Goal: Task Accomplishment & Management: Complete application form

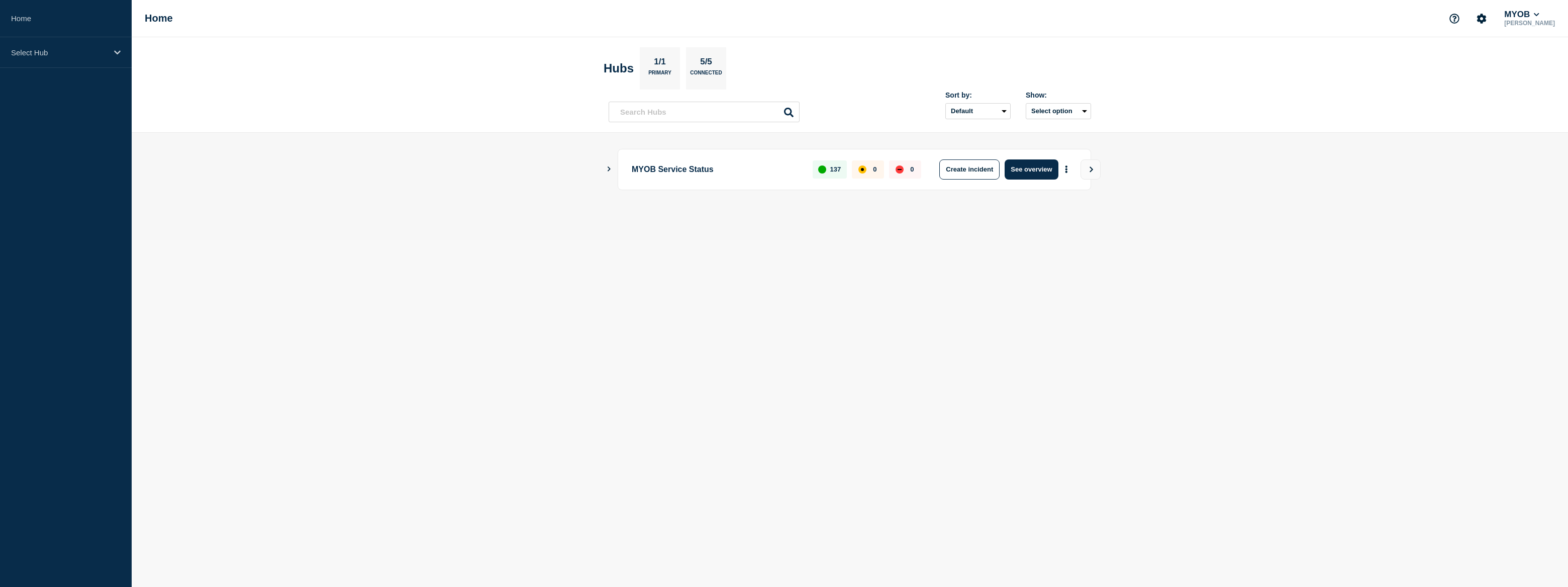
click at [1195, 407] on body "Home Select Hub Home MYOB [PERSON_NAME] Hubs 1/1 Primary 5/5 Connected Sort by:…" at bounding box center [784, 294] width 1568 height 587
click at [48, 45] on div "Select Hub" at bounding box center [66, 52] width 132 height 31
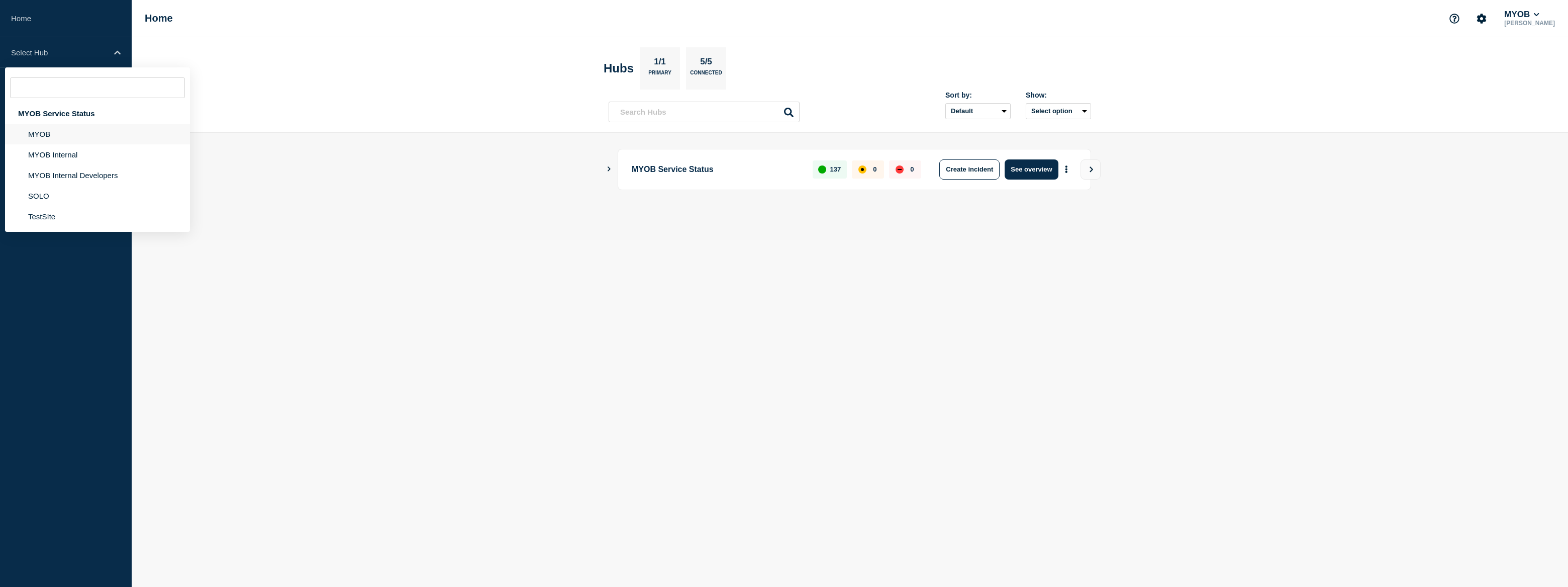
click at [59, 134] on li "MYOB" at bounding box center [97, 134] width 185 height 21
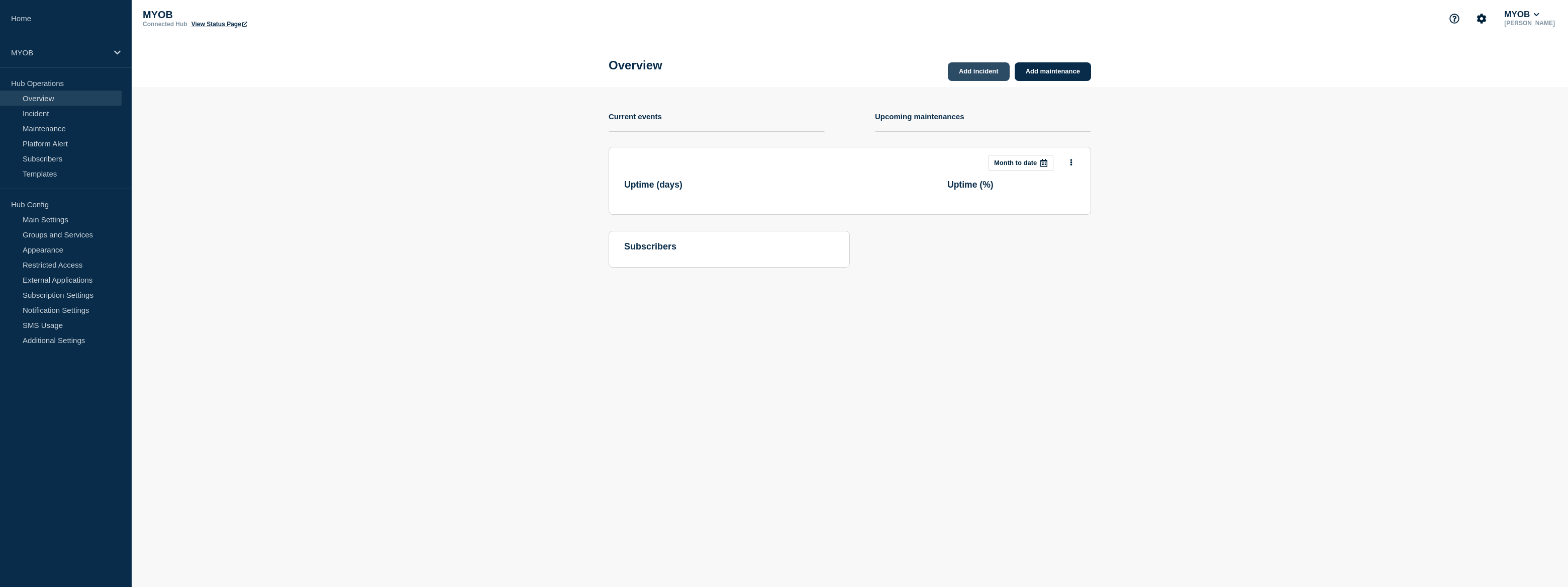
click at [969, 70] on link "Add incident" at bounding box center [979, 71] width 62 height 18
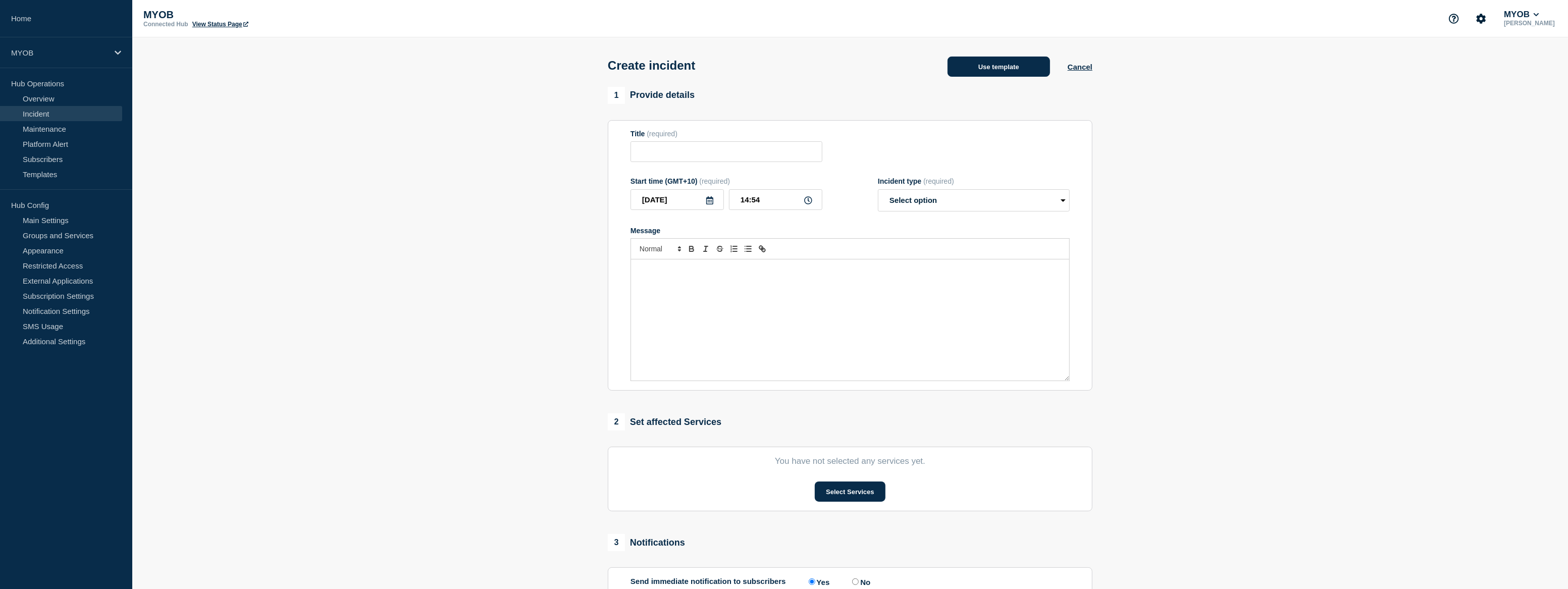
click at [1010, 70] on button "Use template" at bounding box center [999, 66] width 103 height 20
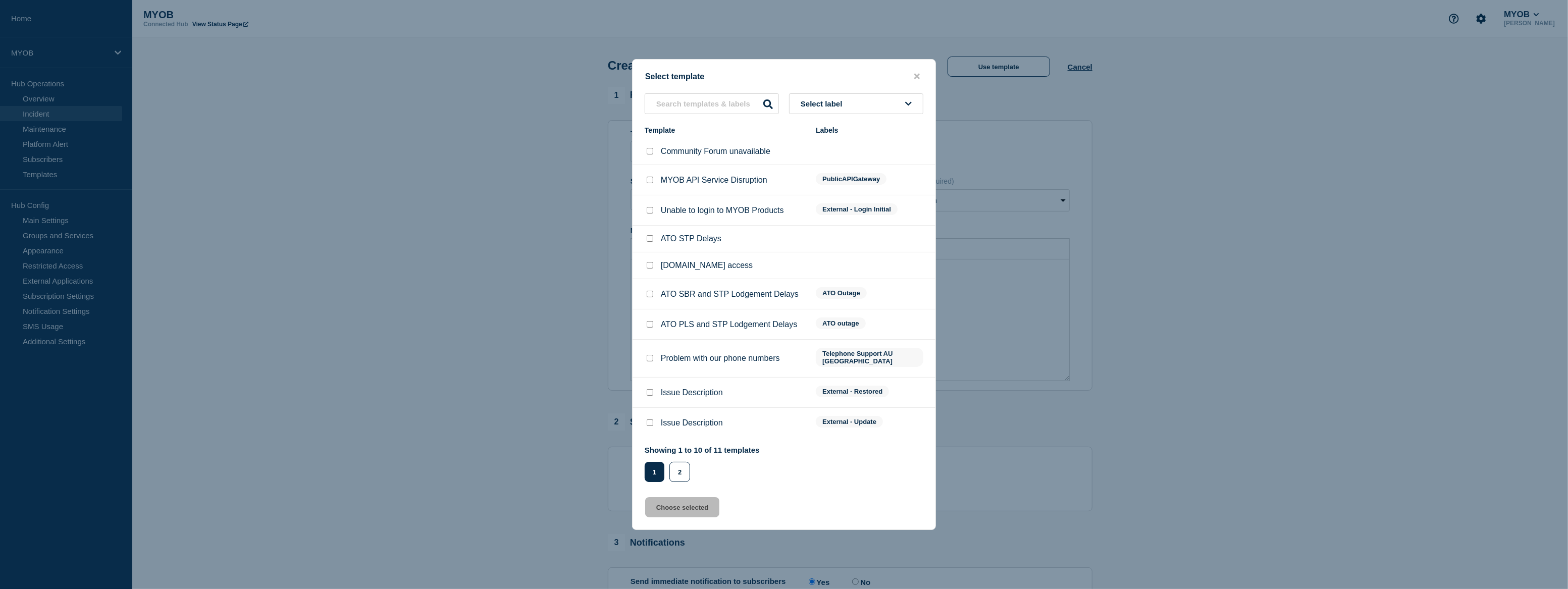
click at [647, 419] on input "Issue Description checkbox" at bounding box center [650, 422] width 6 height 6
checkbox input "true"
click at [679, 504] on button "Choose selected" at bounding box center [682, 507] width 74 height 20
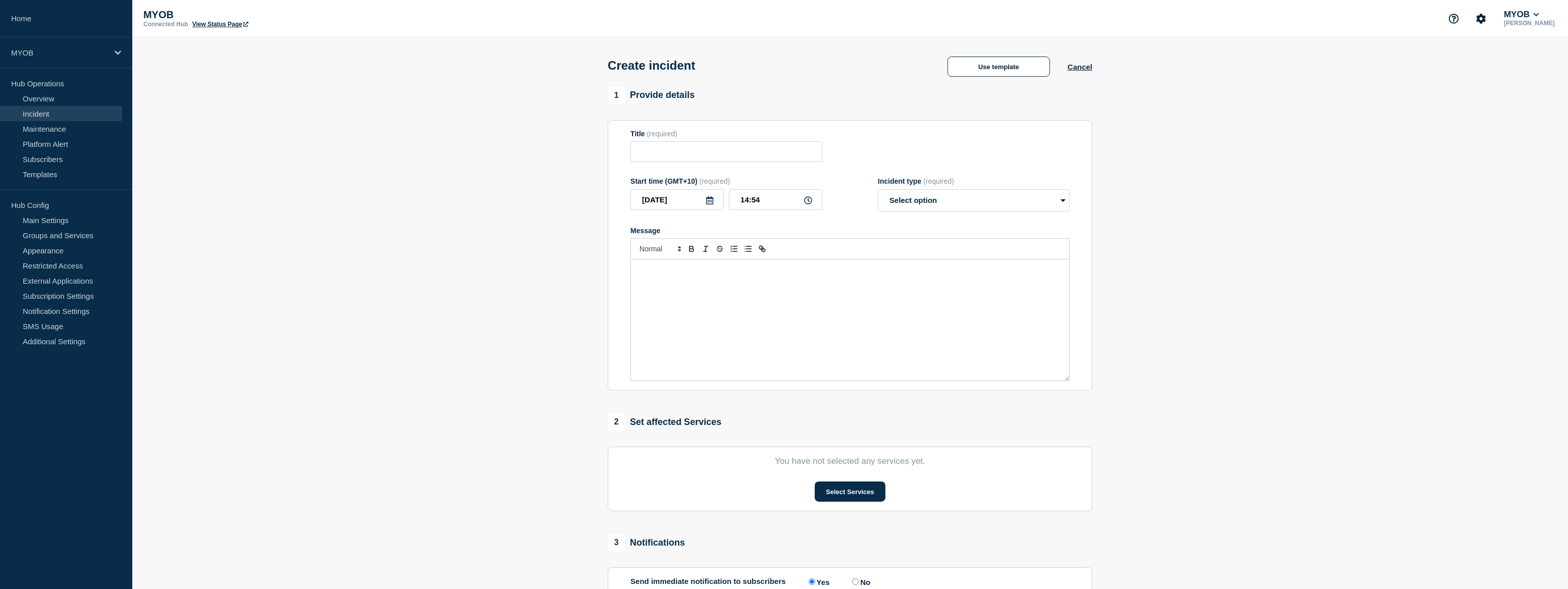
type input "Issue Description"
select select "identified"
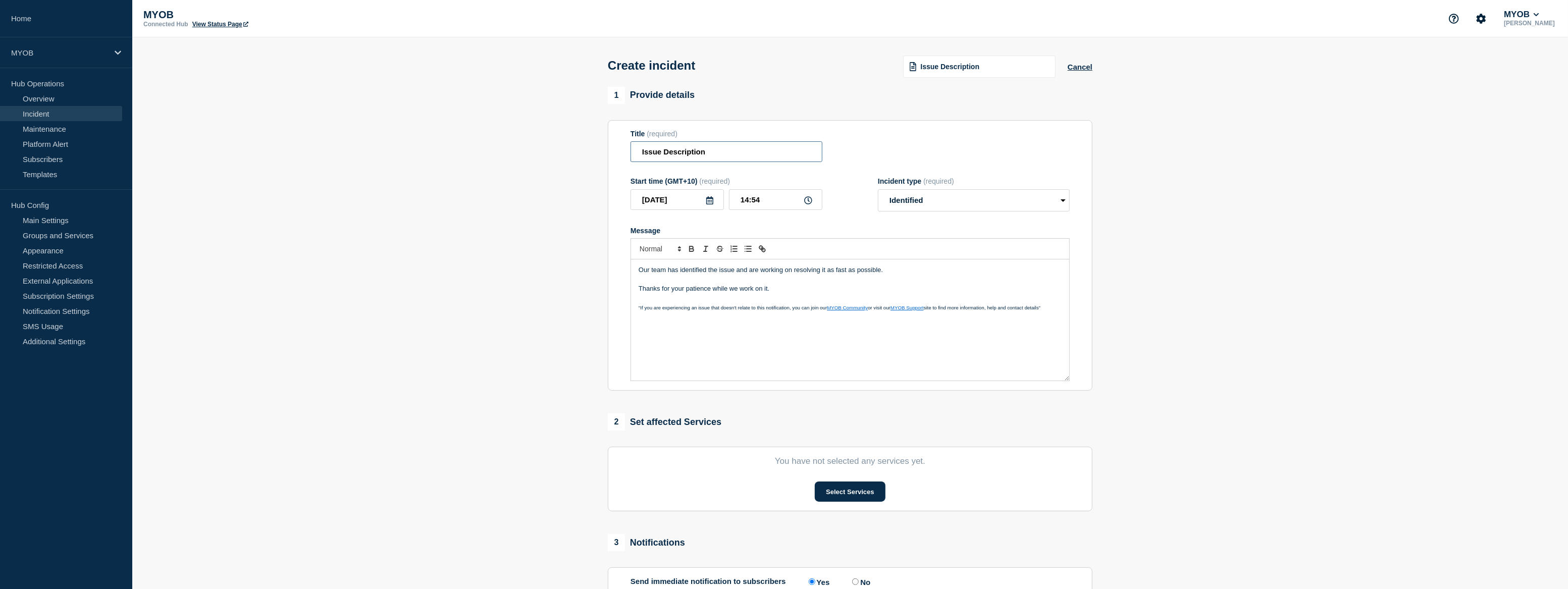
click at [724, 151] on input "Issue Description" at bounding box center [726, 151] width 192 height 21
drag, startPoint x: 725, startPoint y: 156, endPoint x: 591, endPoint y: 151, distance: 134.1
click at [591, 151] on section "1 Provide details Title (required) Issue Description Start time (GMT+10) (requi…" at bounding box center [851, 376] width 1436 height 578
drag, startPoint x: 749, startPoint y: 150, endPoint x: 716, endPoint y: 150, distance: 33.0
type input "2FA disruption for Malasia"
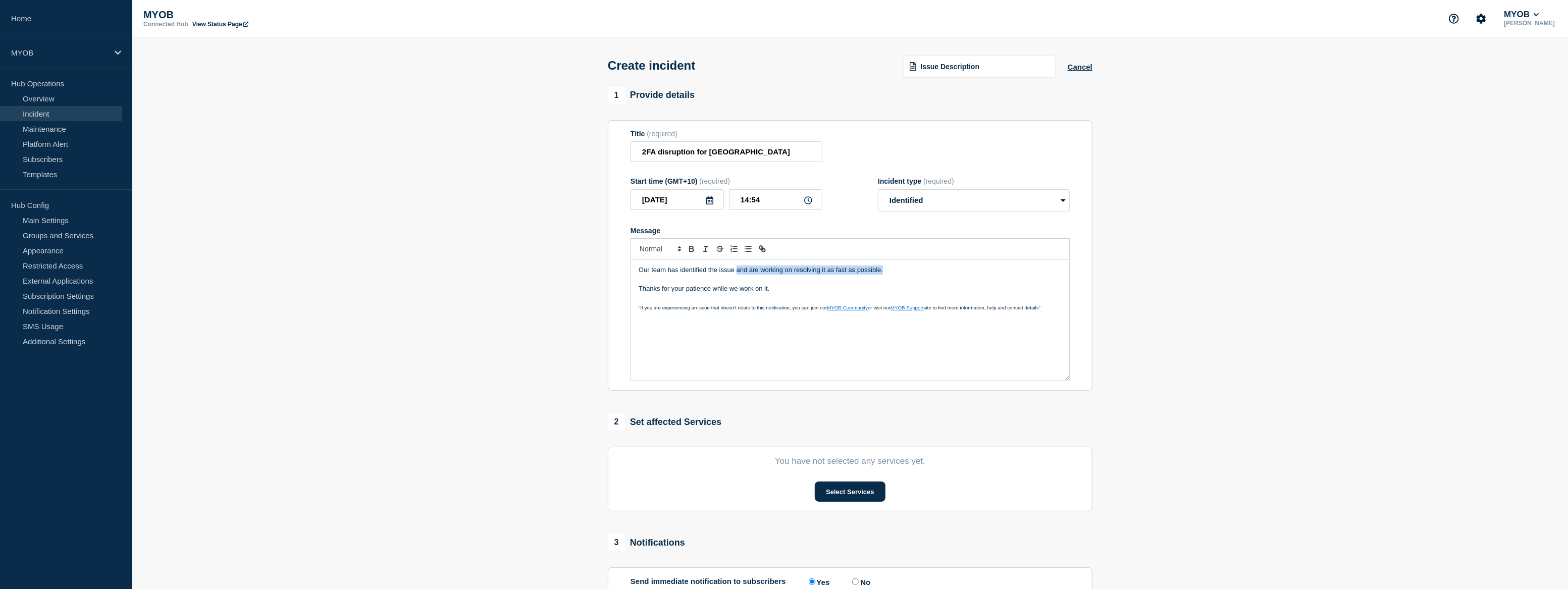
drag, startPoint x: 896, startPoint y: 270, endPoint x: 737, endPoint y: 274, distance: 159.1
click at [737, 274] on p "Our team has identified the issue and are working on resolving it as fast as po…" at bounding box center [851, 270] width 423 height 9
click at [869, 480] on section "You have not selected any services yet. Select Services" at bounding box center [850, 479] width 485 height 65
click at [878, 495] on button "Select Services" at bounding box center [850, 491] width 70 height 20
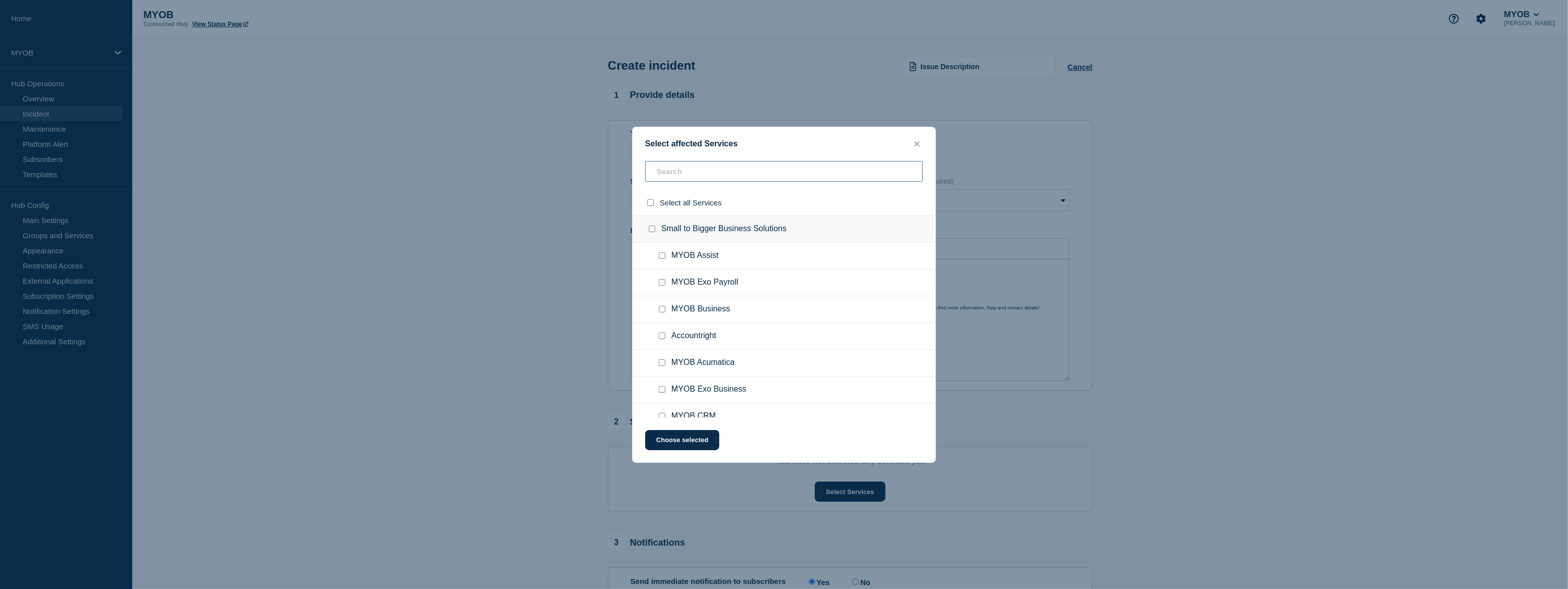
click at [747, 176] on input "text" at bounding box center [784, 171] width 278 height 21
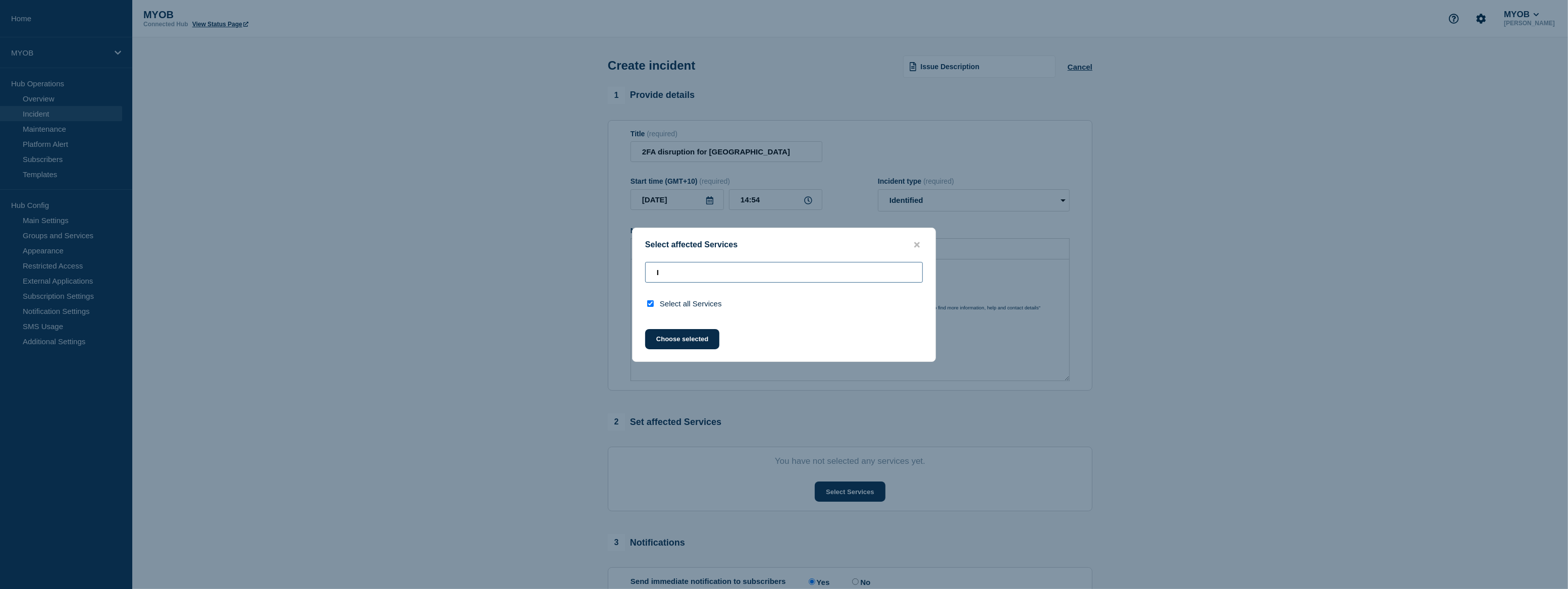
type input "ID"
checkbox input "true"
type input "I"
checkbox input "false"
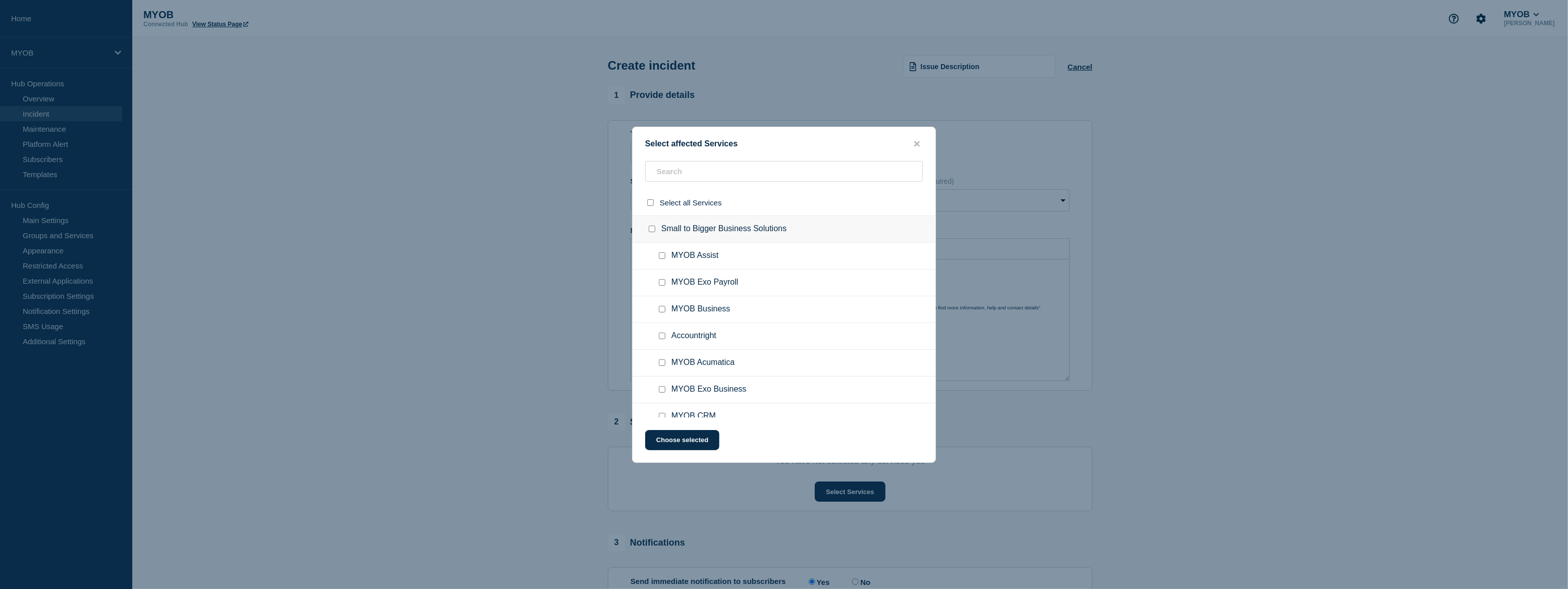
click at [661, 362] on input "MYOB Acumatica checkbox" at bounding box center [662, 362] width 6 height 6
checkbox input "true"
click at [662, 307] on input "MYOB Business checkbox" at bounding box center [662, 309] width 6 height 6
checkbox input "true"
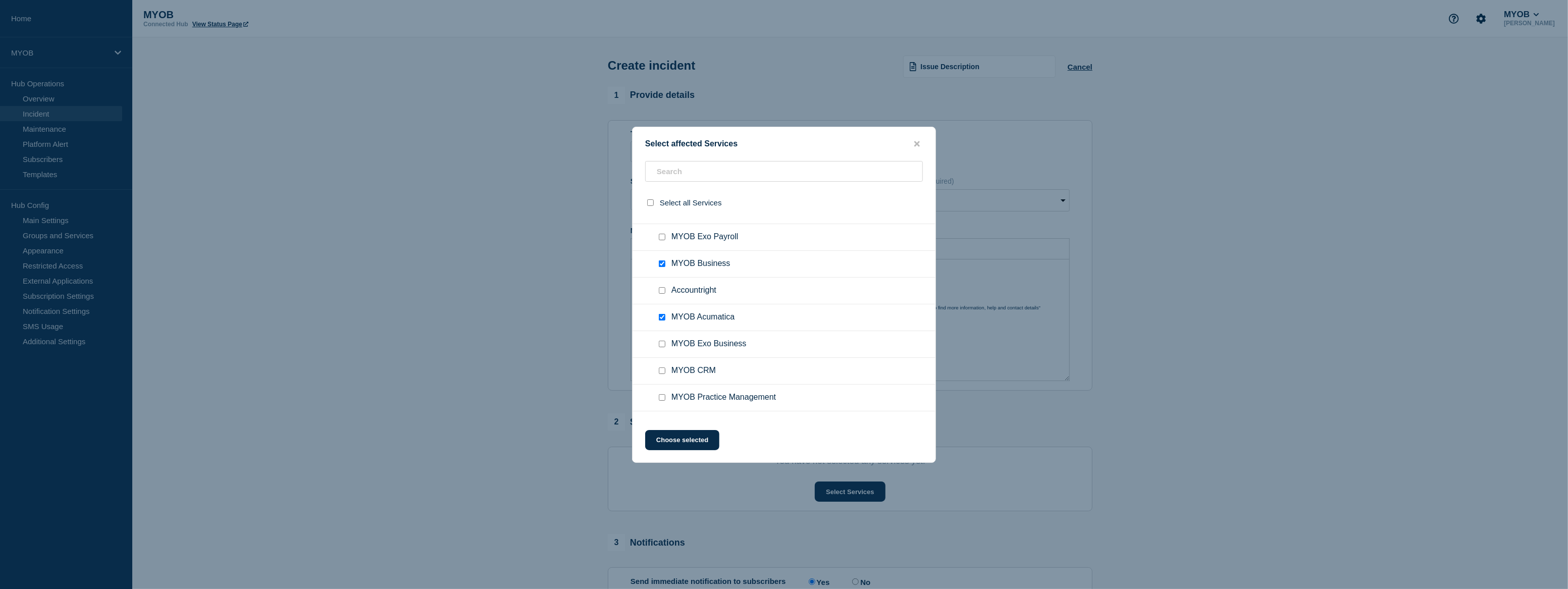
click at [662, 346] on input "MYOB Exo Business checkbox" at bounding box center [662, 344] width 6 height 6
checkbox input "true"
click at [666, 264] on div at bounding box center [664, 260] width 15 height 10
click at [662, 260] on input "MYOB Practice Management checkbox" at bounding box center [662, 260] width 6 height 6
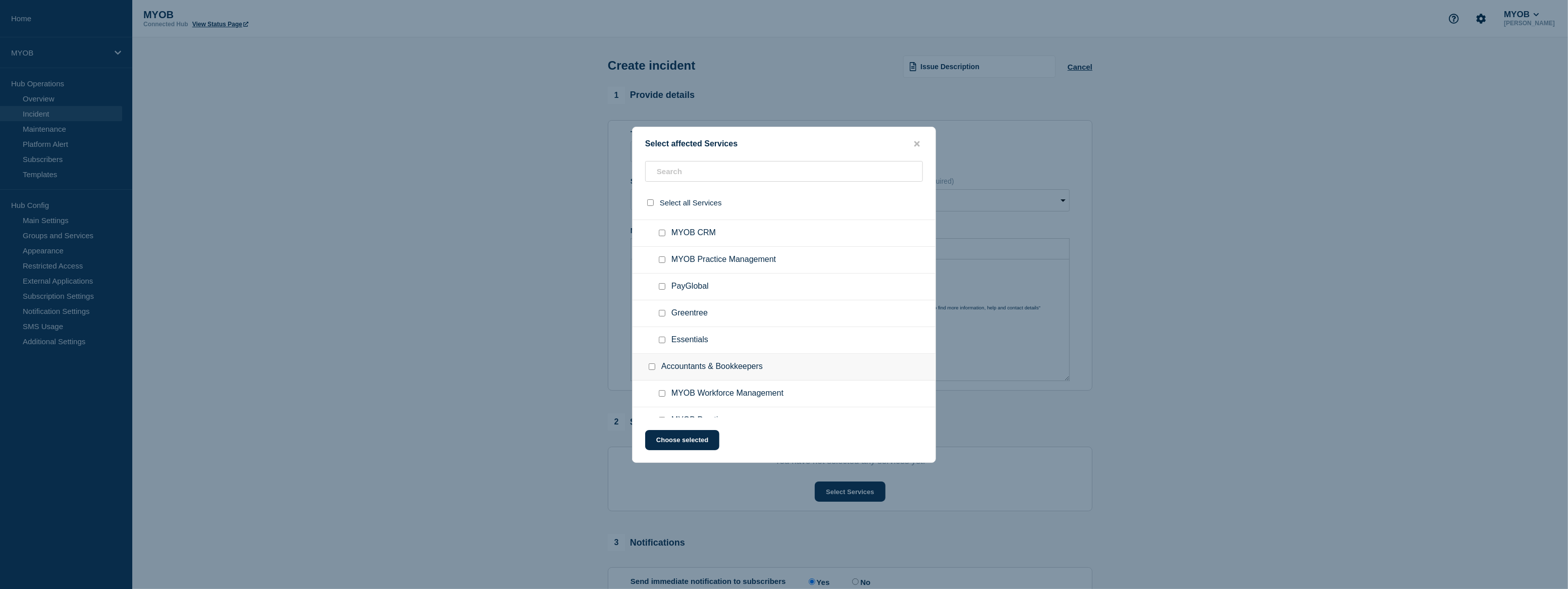
checkbox input "true"
click at [662, 374] on input "MYOB Practice checkbox" at bounding box center [662, 374] width 6 height 6
checkbox input "true"
click at [662, 404] on input "MYOB Practice Tax checkbox" at bounding box center [662, 401] width 6 height 6
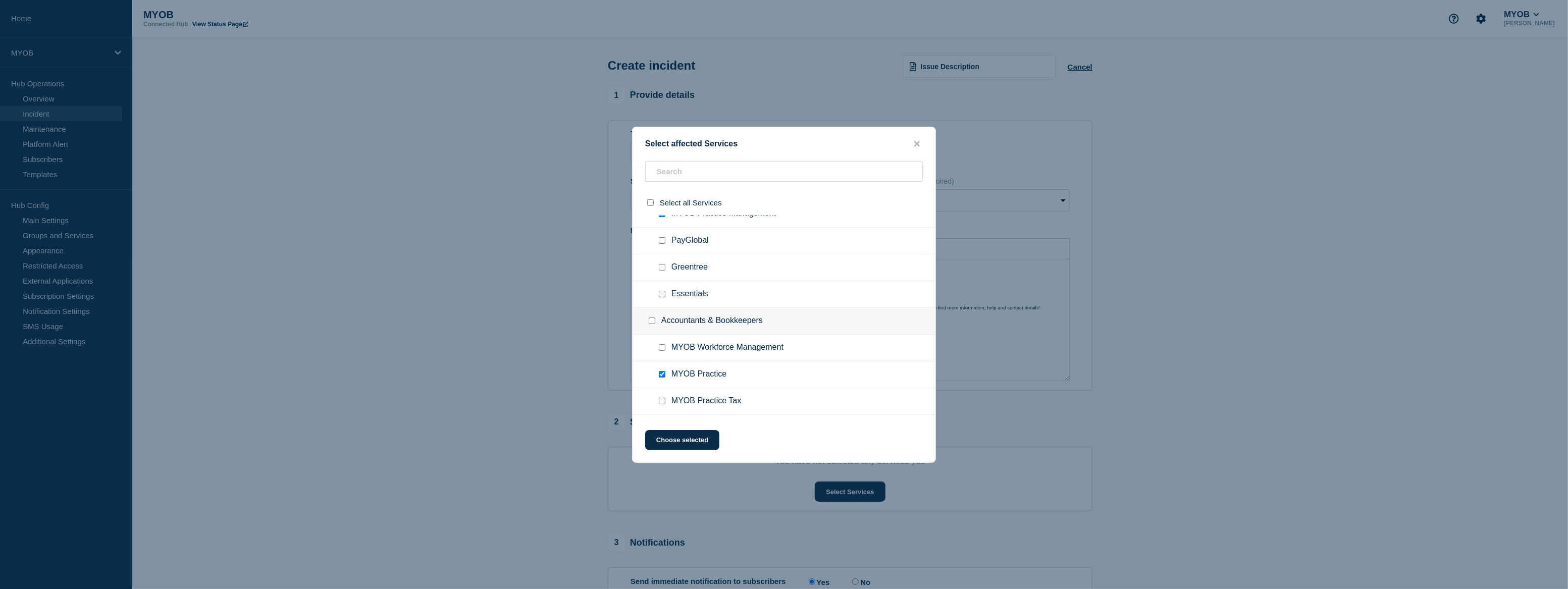
checkbox input "true"
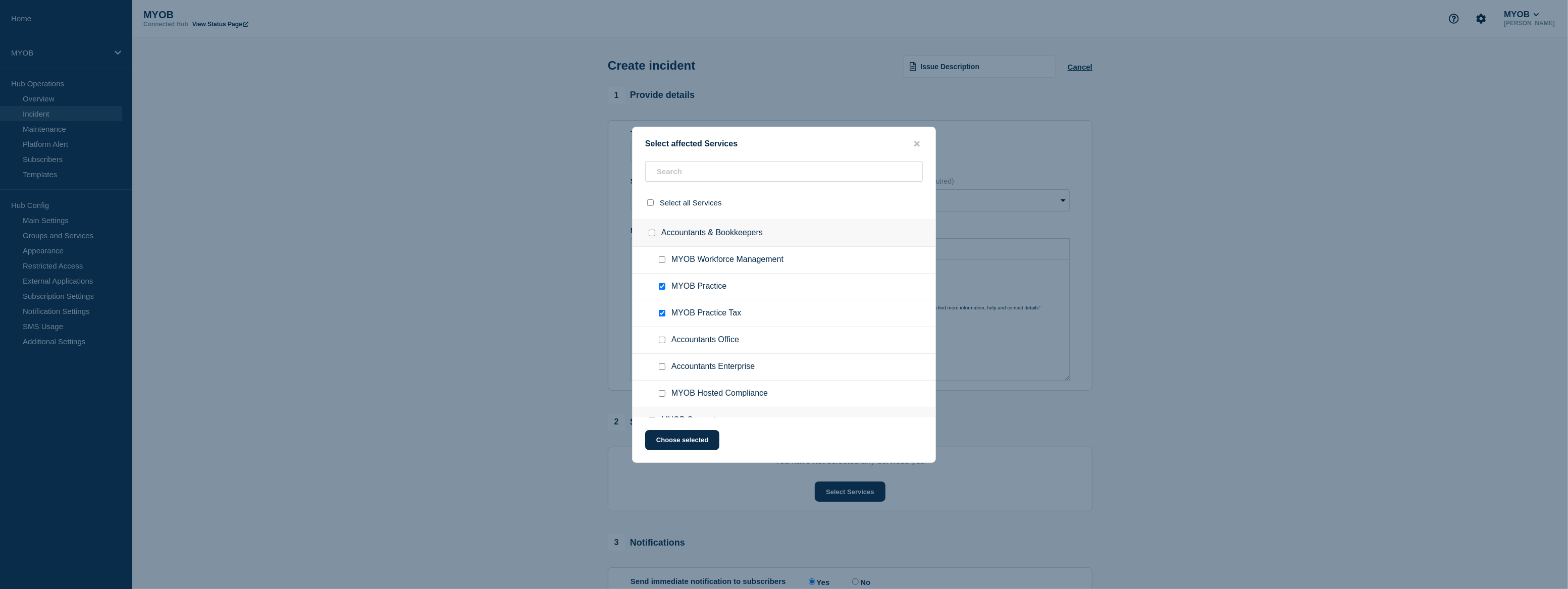
scroll to position [321, 0]
click at [662, 393] on input "MYOB Hosted Compliance checkbox" at bounding box center [662, 389] width 6 height 6
checkbox input "true"
click at [660, 366] on input "Accountants Enterprise checkbox" at bounding box center [662, 362] width 6 height 6
checkbox input "true"
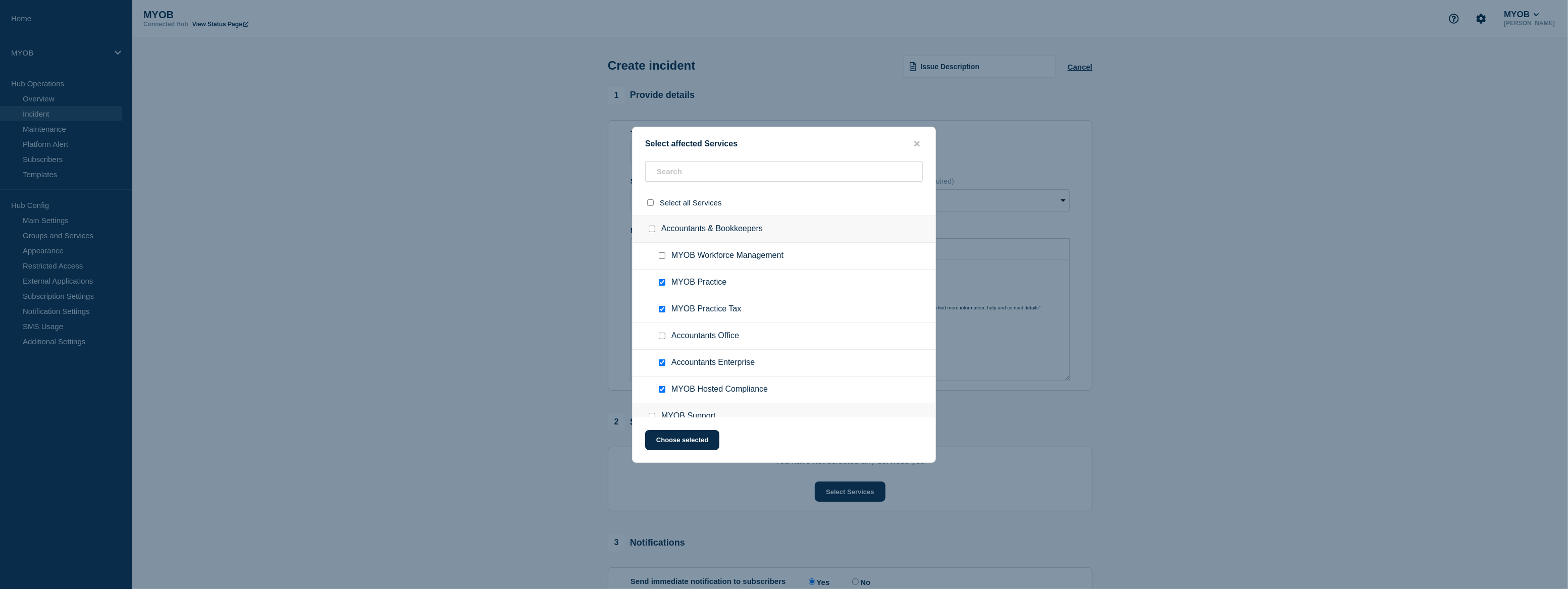
click at [661, 339] on input "Accountants Office checkbox" at bounding box center [662, 336] width 6 height 6
checkbox input "true"
click at [704, 433] on button "Choose selected" at bounding box center [682, 440] width 74 height 20
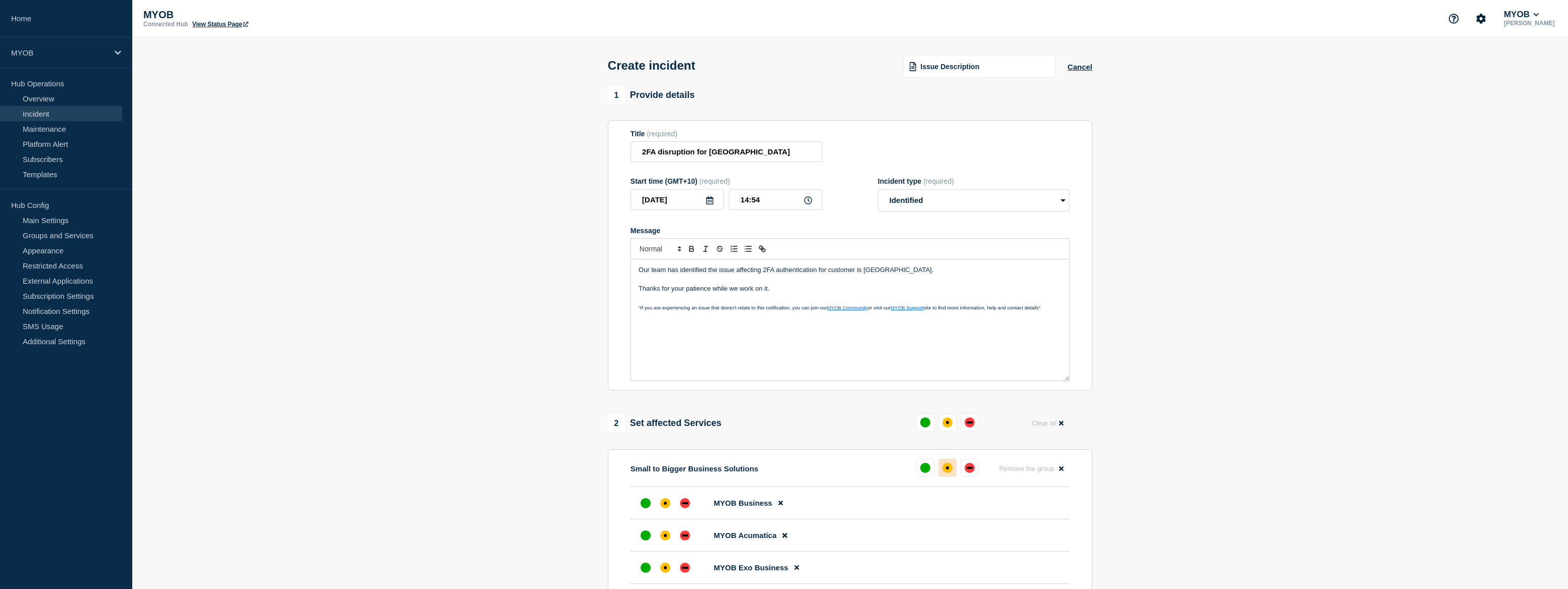
click at [940, 471] on button at bounding box center [948, 467] width 18 height 18
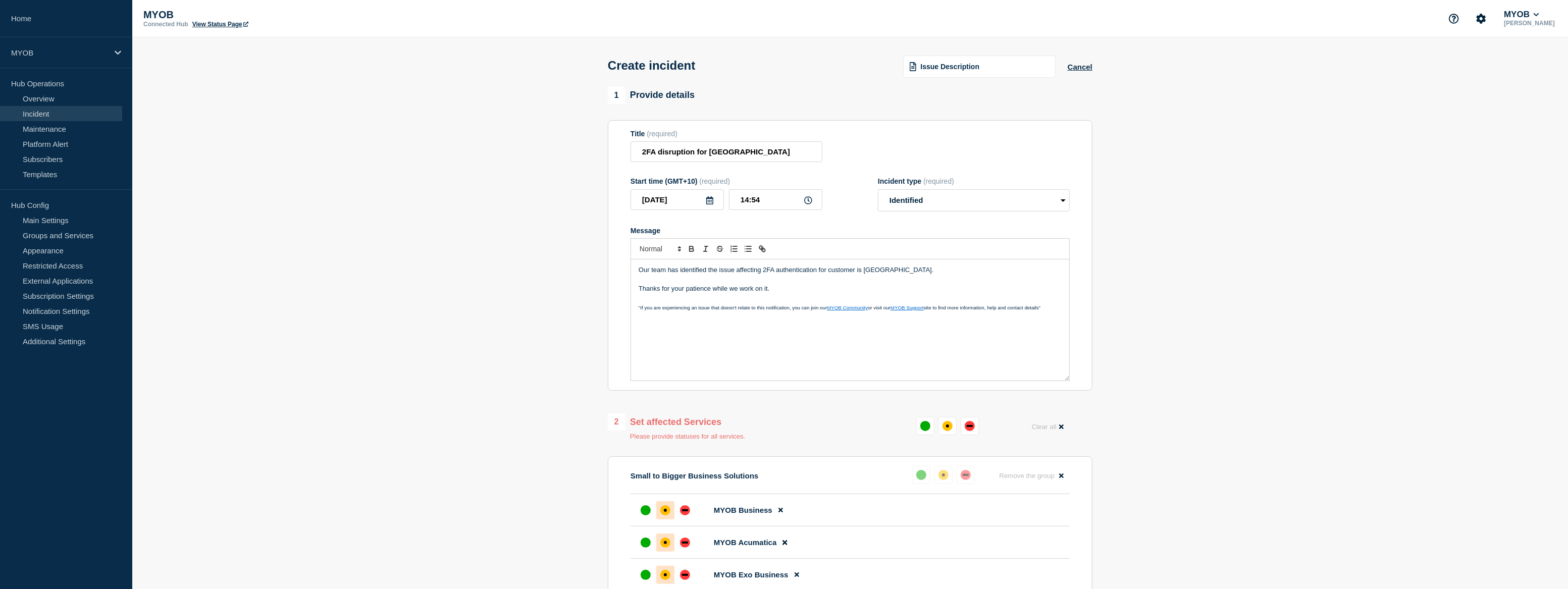
click at [1211, 386] on section "1 Provide details Title (required) 2FA disruption for Malasia Start time (GMT+1…" at bounding box center [851, 556] width 1436 height 939
click at [951, 433] on button at bounding box center [948, 426] width 18 height 18
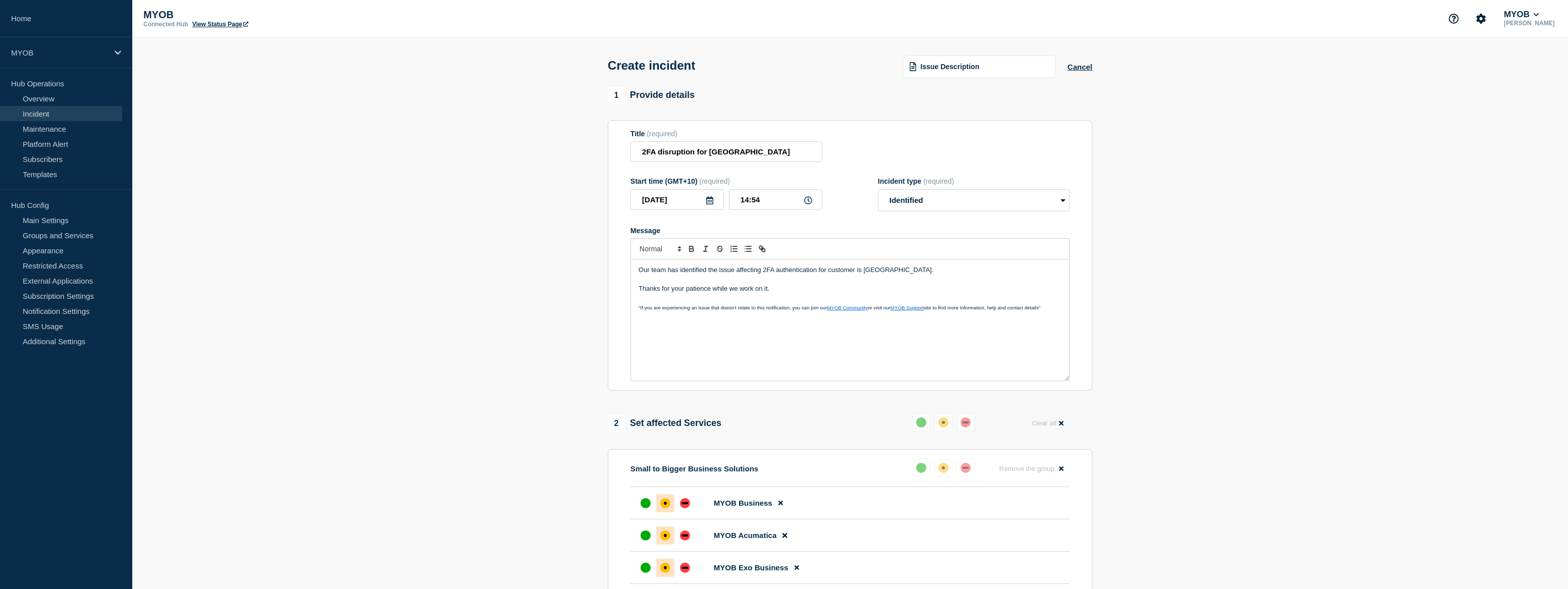
drag, startPoint x: 778, startPoint y: 296, endPoint x: 631, endPoint y: 268, distance: 149.6
click at [631, 268] on div "Our team has identified the issue affecting 2FA authentication for customer is …" at bounding box center [851, 319] width 439 height 121
copy div "Our team has identified the issue affecting 2FA authentication for customer is …"
click at [756, 293] on p "Thanks for your patience while we work on it." at bounding box center [851, 289] width 423 height 9
drag, startPoint x: 773, startPoint y: 292, endPoint x: 614, endPoint y: 255, distance: 163.2
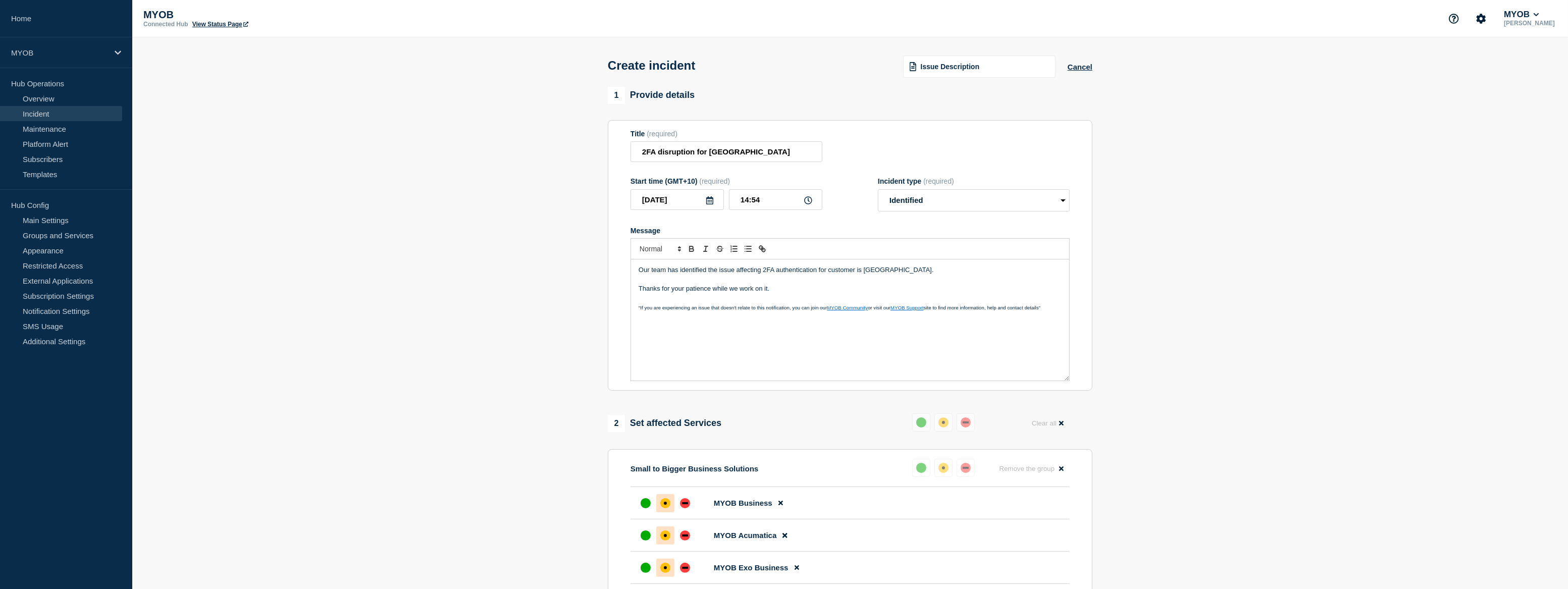
click at [614, 255] on section "Title (required) 2FA disruption for Malasia Start time (GMT+10) (required) 2025…" at bounding box center [850, 256] width 485 height 271
click at [761, 273] on p "Our team has identified the issue affecting 2FA authentication for customers in…" at bounding box center [851, 270] width 423 height 9
click at [908, 274] on p "Our team has identified the issue affecting SM 2FA authentication for customers…" at bounding box center [851, 270] width 423 height 9
click at [939, 206] on select "Select option Investigating Identified Monitoring" at bounding box center [974, 200] width 192 height 22
click at [1010, 158] on div "Title (required) 2FA disruption for Malasia" at bounding box center [850, 146] width 439 height 33
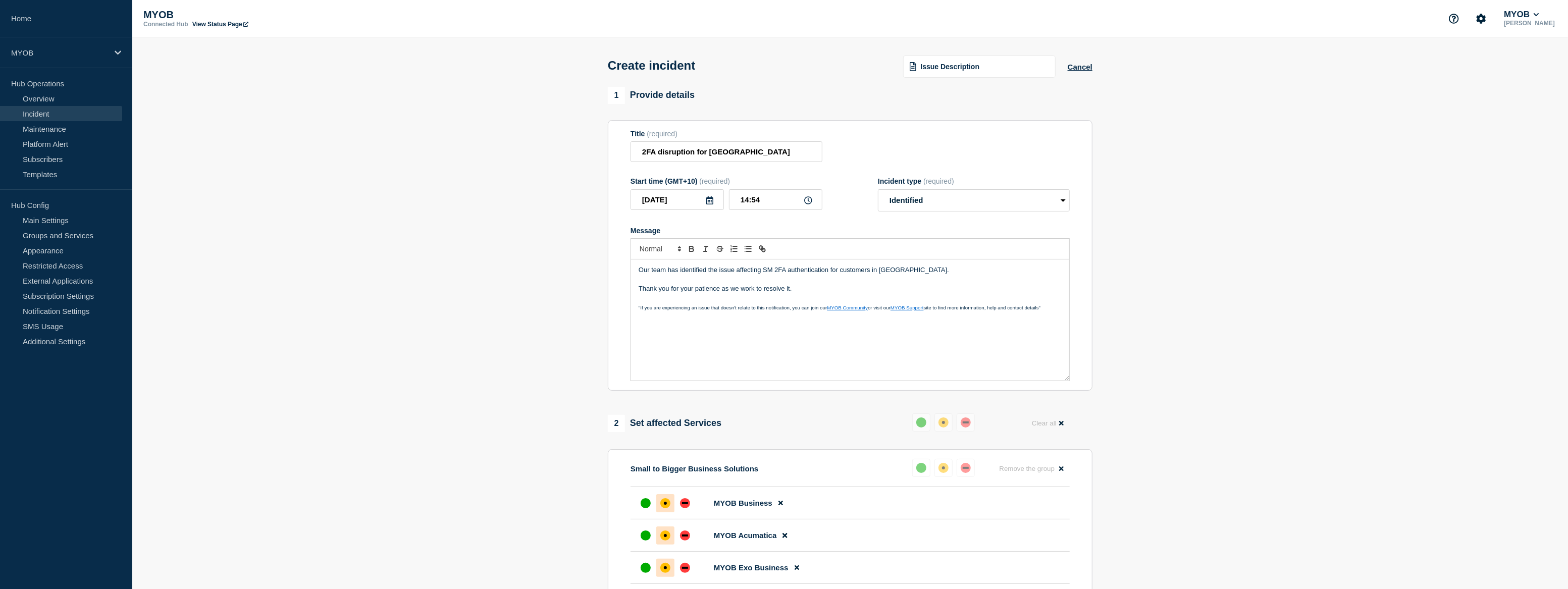
click at [797, 289] on p "Thank you for your patience as we work to resolve it." at bounding box center [851, 289] width 423 height 9
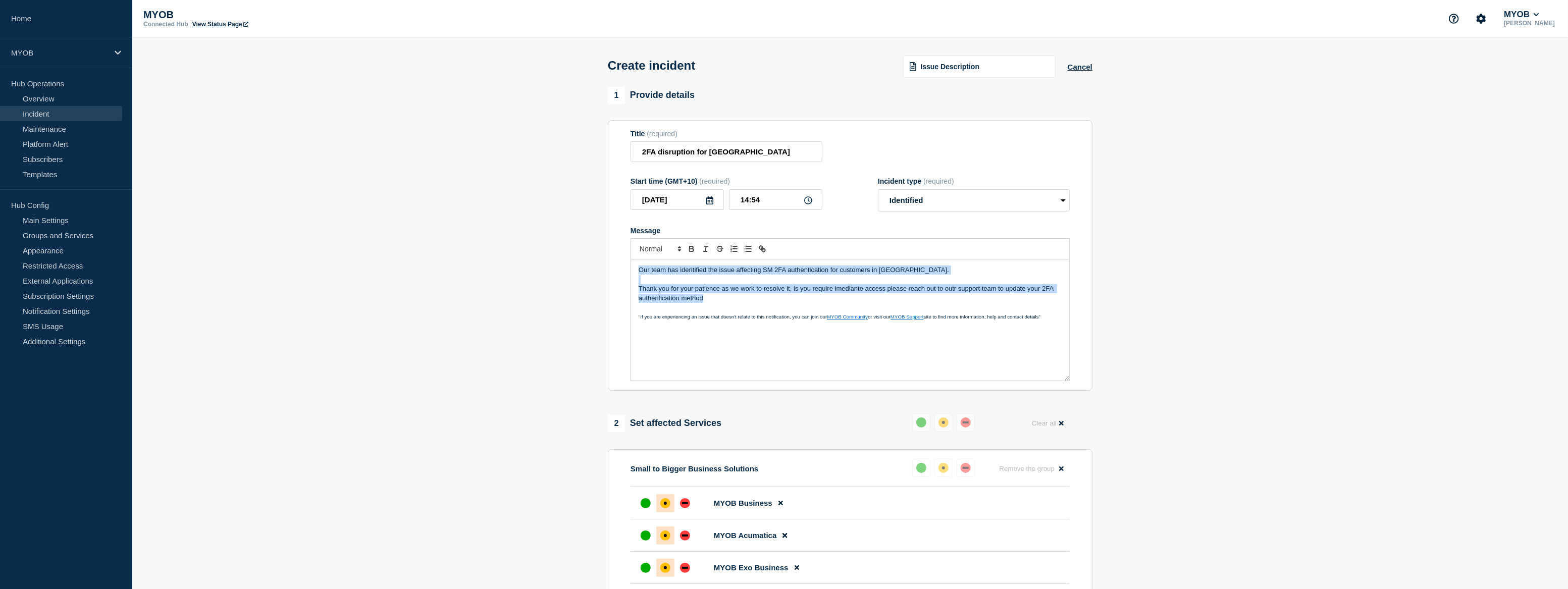
drag, startPoint x: 752, startPoint y: 298, endPoint x: 629, endPoint y: 266, distance: 127.1
click at [629, 266] on section "Title (required) 2FA disruption for Malasia Start time (GMT+10) (required) 2025…" at bounding box center [850, 256] width 485 height 271
copy div "Our team has identified the issue affecting SM 2FA authentication for customers…"
click at [761, 303] on p "Thank you for your patience as we work to resolve it, is you require imediante …" at bounding box center [851, 293] width 423 height 18
drag, startPoint x: 735, startPoint y: 304, endPoint x: 606, endPoint y: 260, distance: 136.3
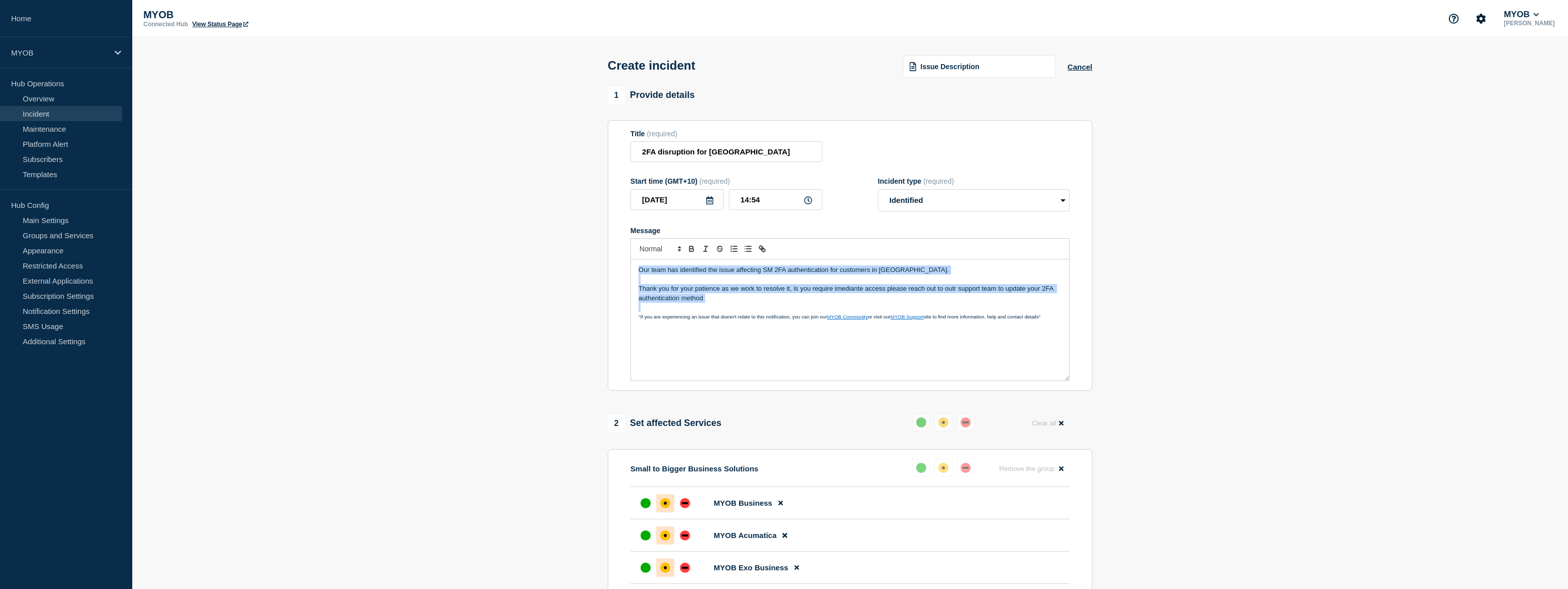
click at [606, 260] on div "1 Provide details Title (required) 2FA disruption for Malasia Start time (GMT+1…" at bounding box center [850, 553] width 496 height 932
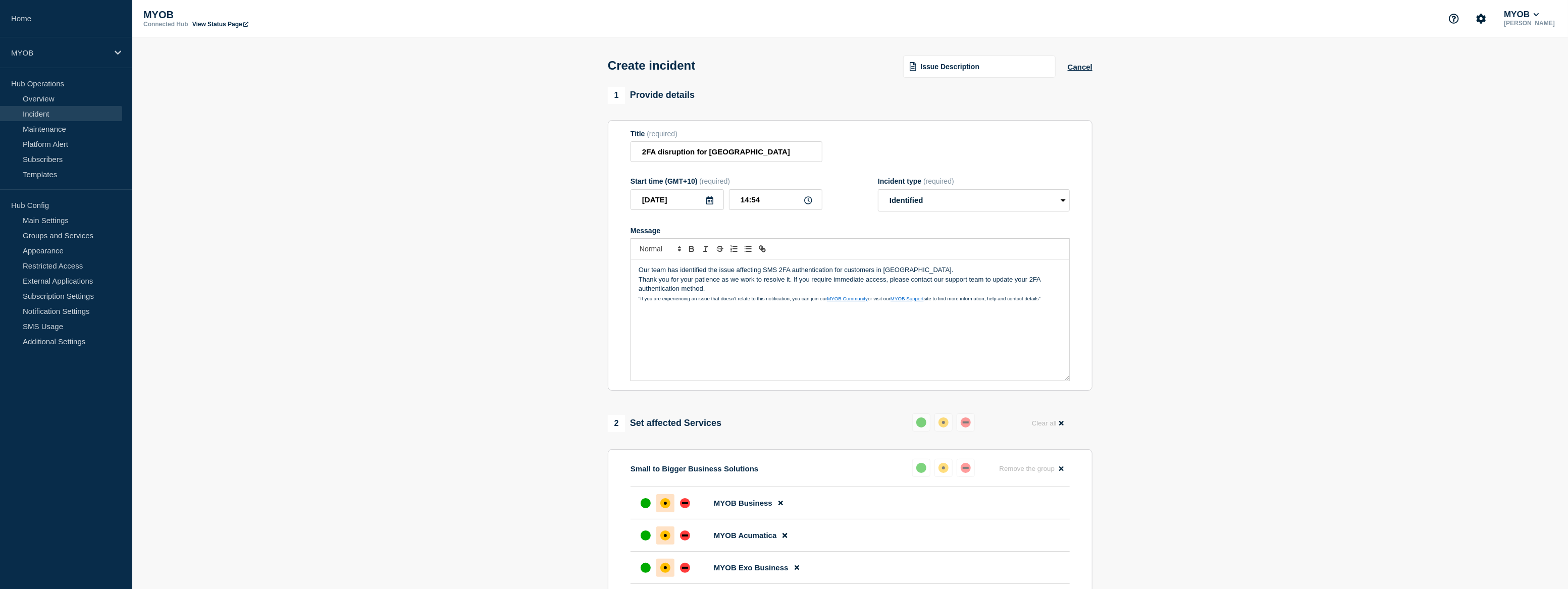
click at [920, 274] on p "Our team has identified the issue affecting SMS 2FA authentication for customer…" at bounding box center [851, 270] width 423 height 9
click at [712, 301] on p "Thank you for your patience as we work to resolve it. If you require immediate …" at bounding box center [851, 293] width 423 height 18
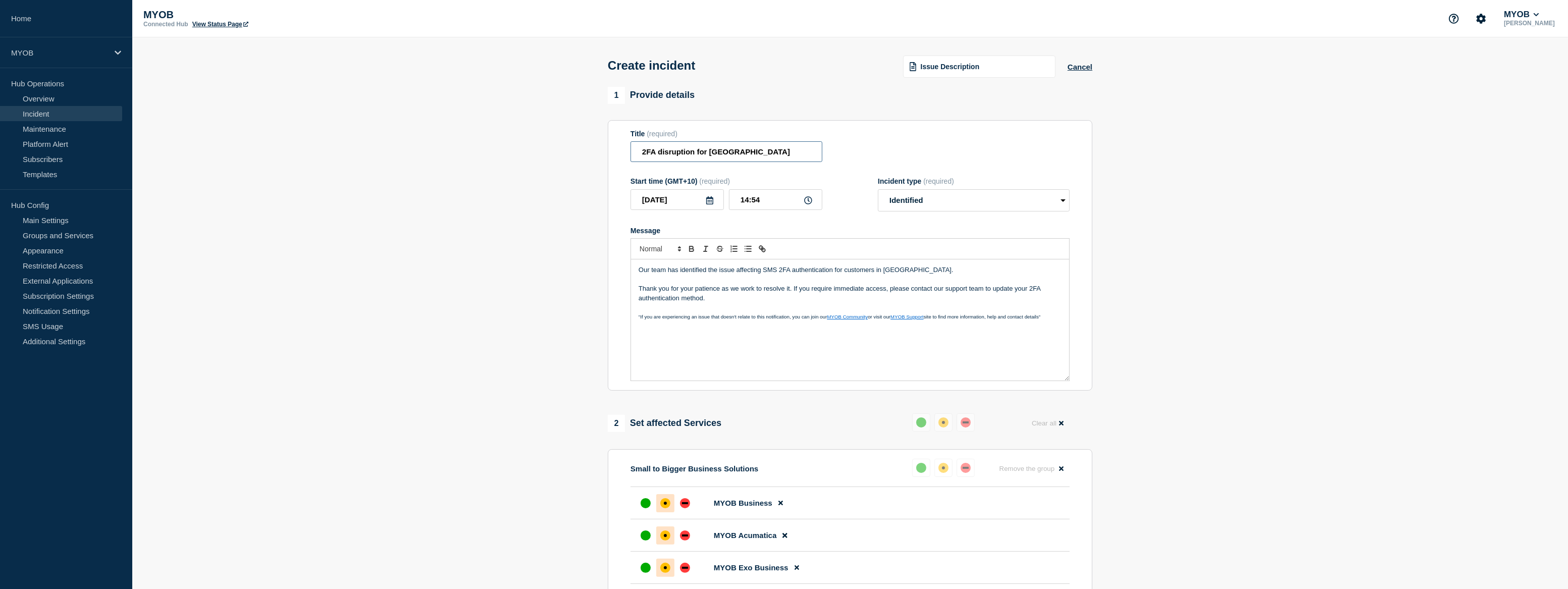
click at [642, 153] on input "2FA disruption for Malasia" at bounding box center [726, 151] width 192 height 21
type input "SMS 2FA disruption for Malasia"
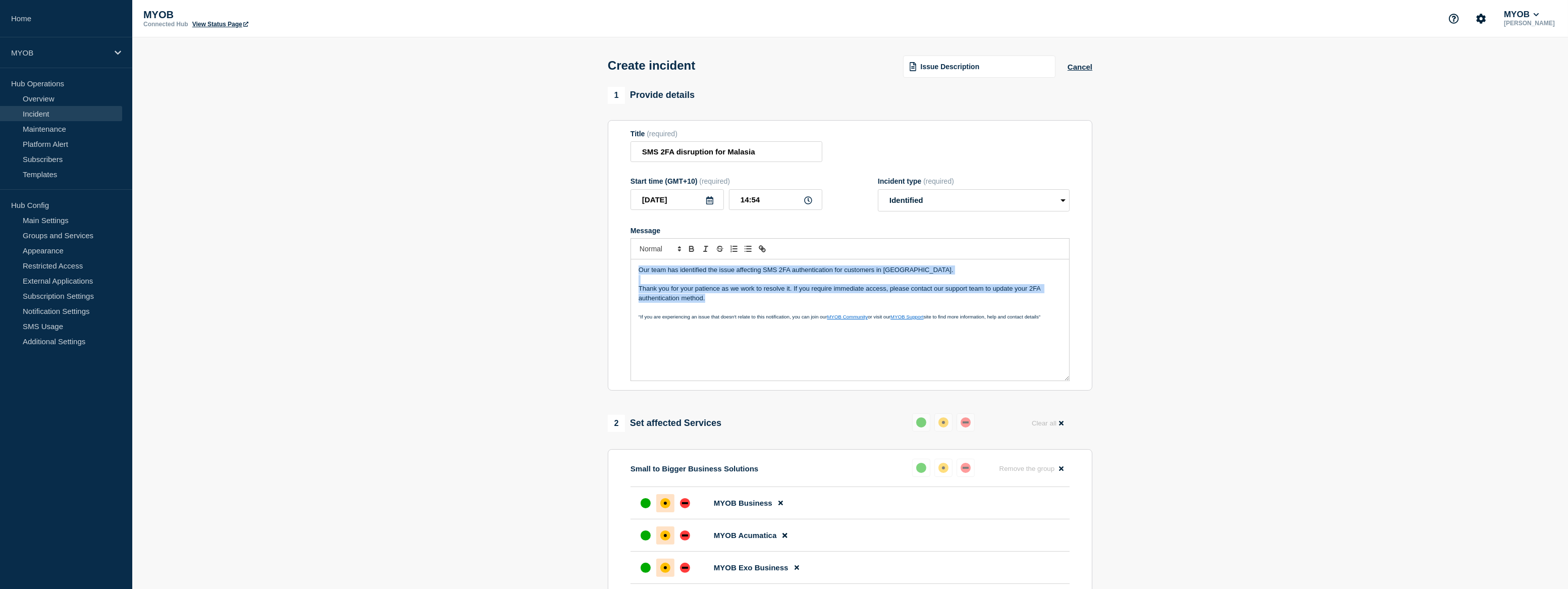
drag, startPoint x: 713, startPoint y: 303, endPoint x: 620, endPoint y: 265, distance: 100.5
click at [620, 265] on section "Title (required) SMS 2FA disruption for Malasia Start time (GMT+10) (required) …" at bounding box center [850, 256] width 485 height 271
copy div "Our team has identified the issue affecting SMS 2FA authentication for customer…"
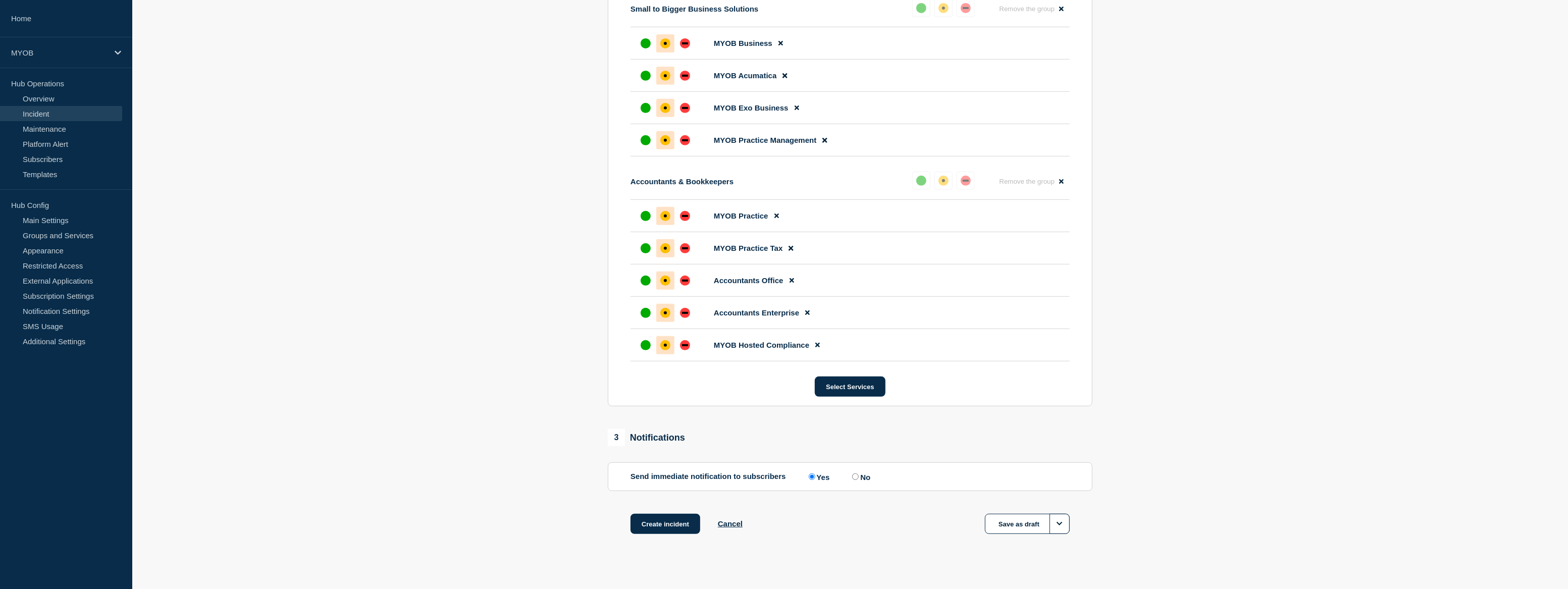
scroll to position [470, 0]
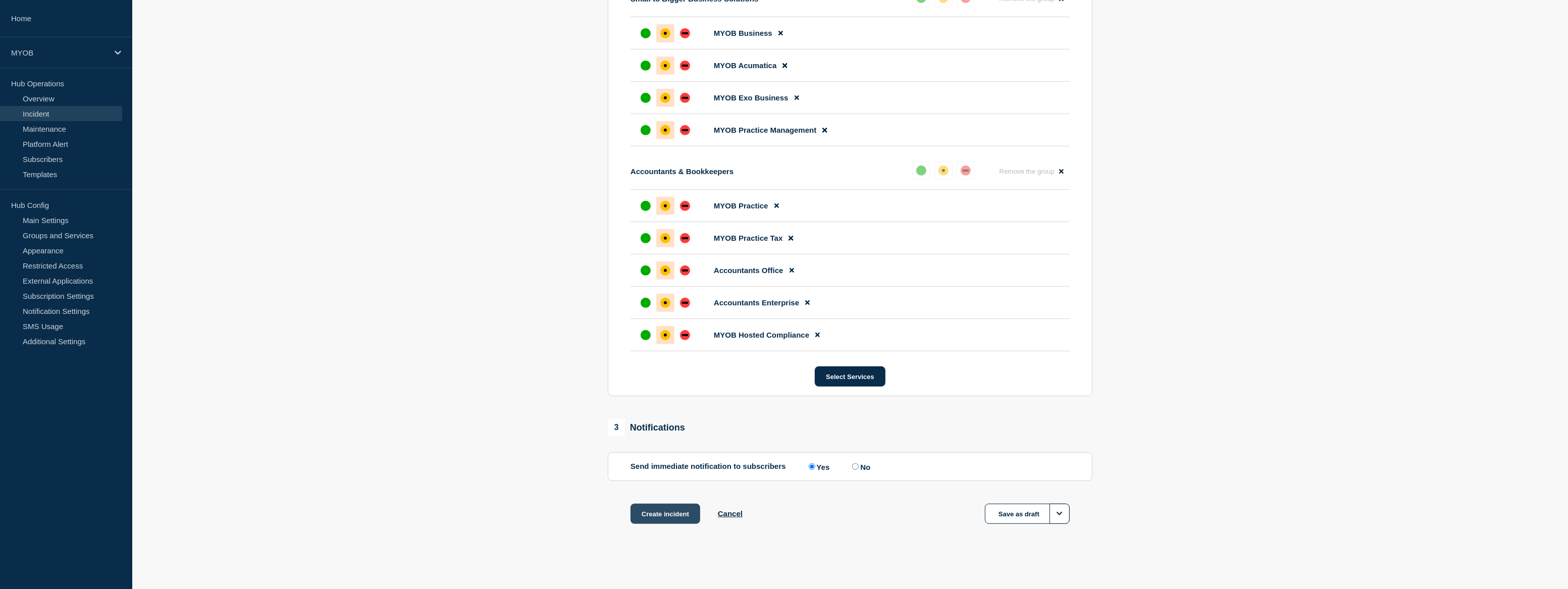
click at [672, 509] on button "Create incident" at bounding box center [665, 514] width 70 height 20
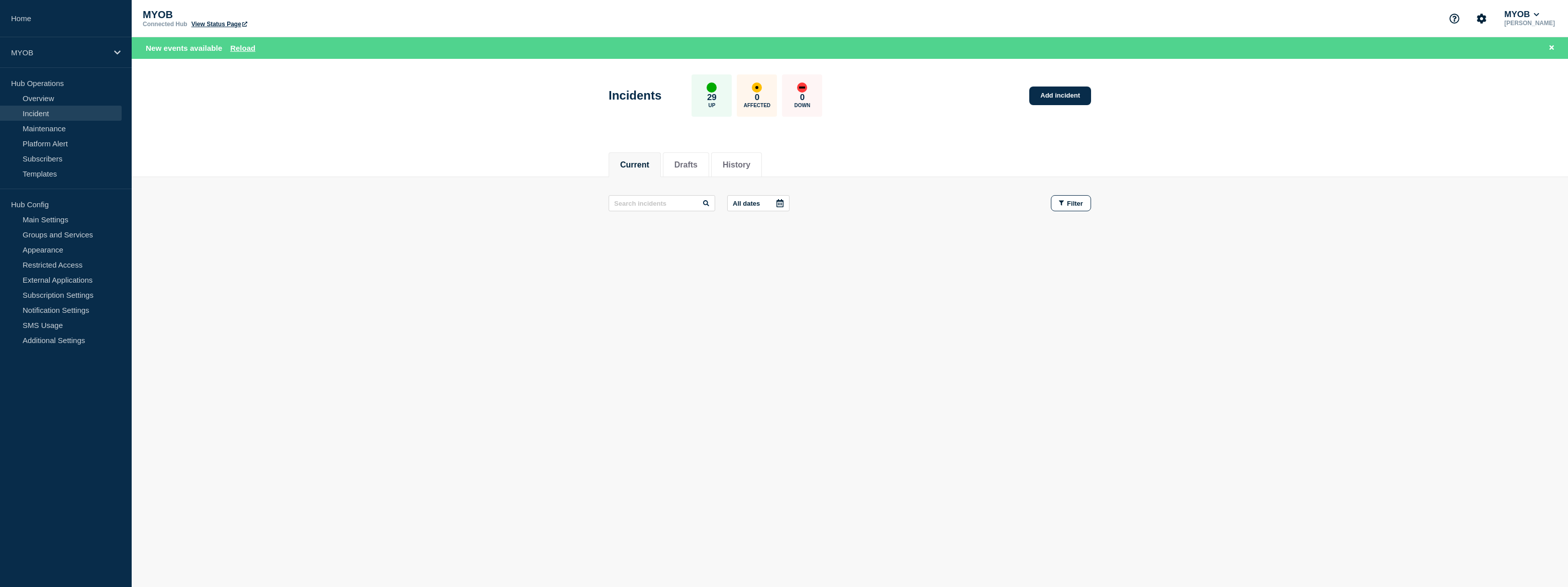
click at [867, 406] on body "Home MYOB Hub Operations Overview Incident Maintenance Platform Alert Subscribe…" at bounding box center [784, 294] width 1568 height 587
click at [641, 162] on button "Current" at bounding box center [635, 165] width 29 height 9
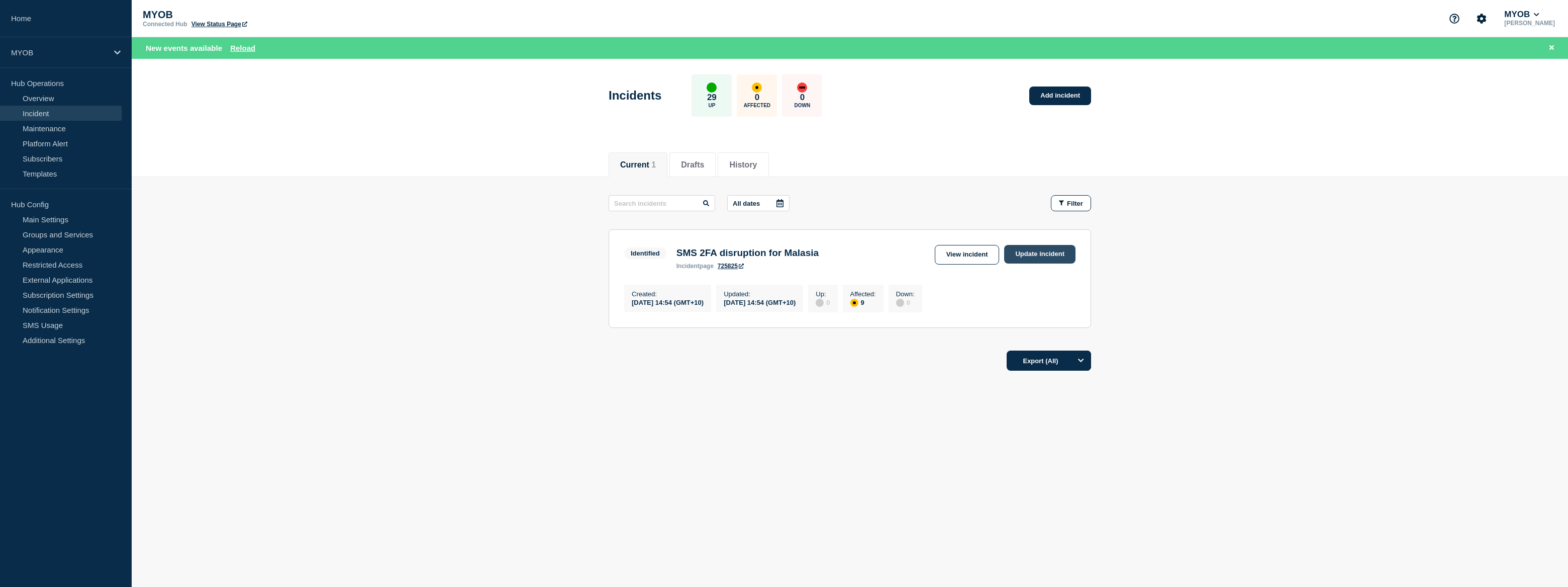
click at [1038, 251] on link "Update incident" at bounding box center [1039, 254] width 71 height 18
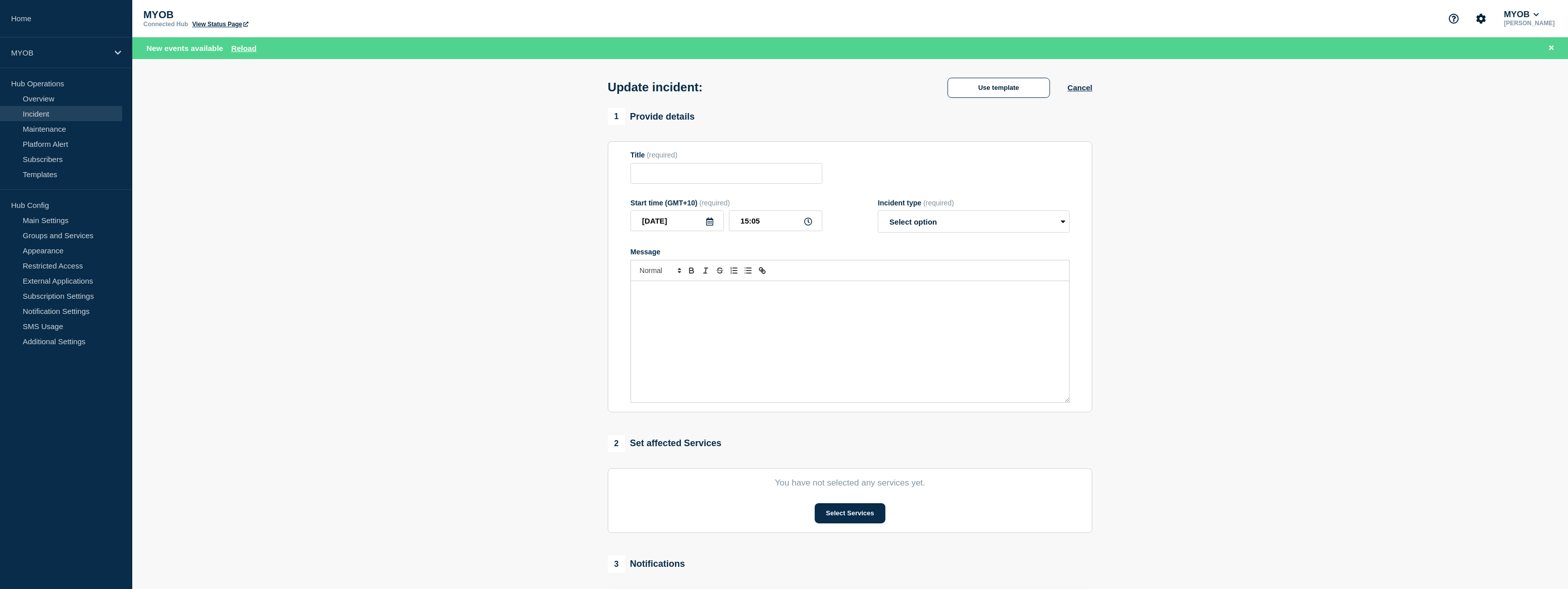
type input "SMS 2FA disruption for Malasia"
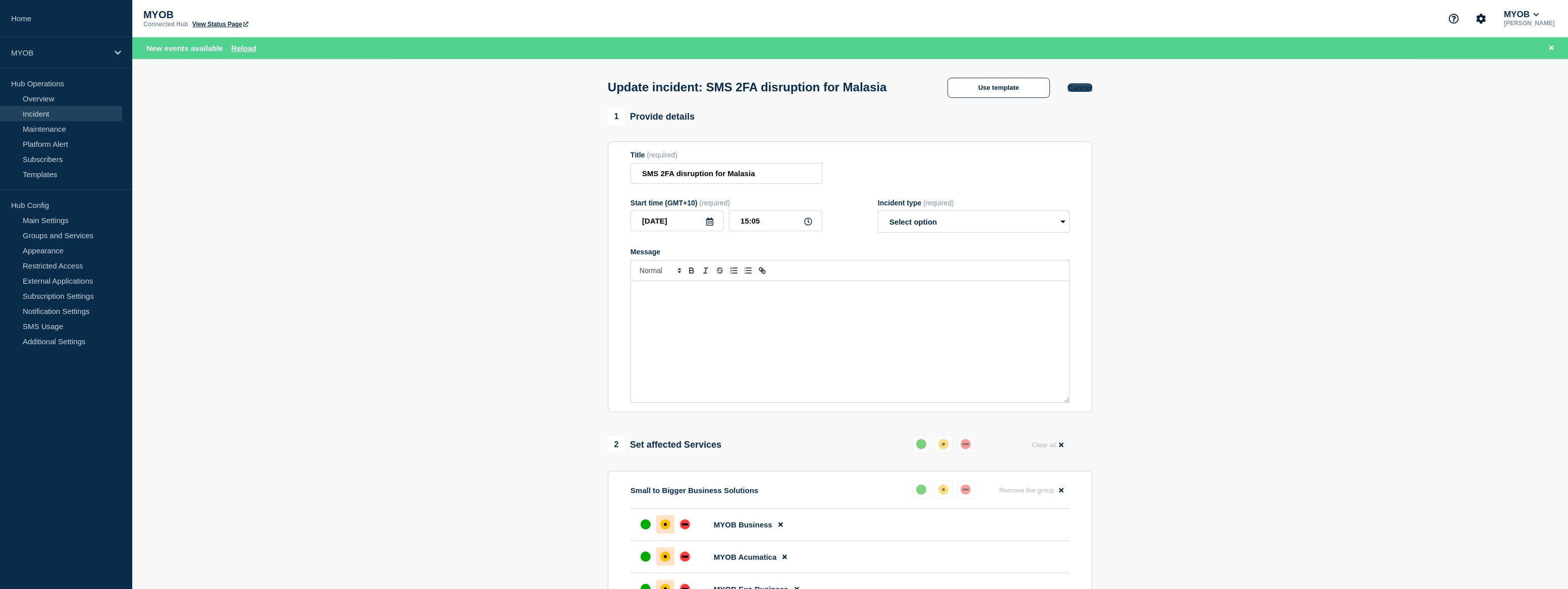
click at [1074, 91] on button "Cancel" at bounding box center [1080, 87] width 25 height 9
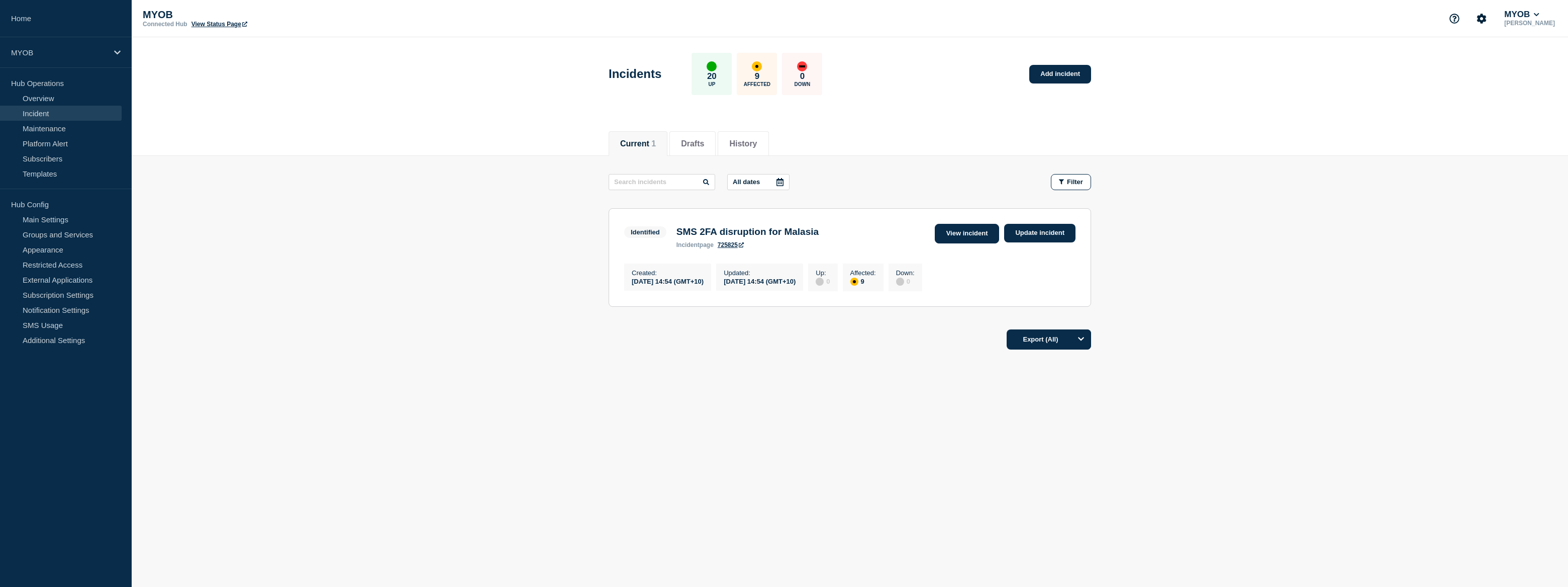
click at [971, 235] on link "View incident" at bounding box center [967, 234] width 65 height 20
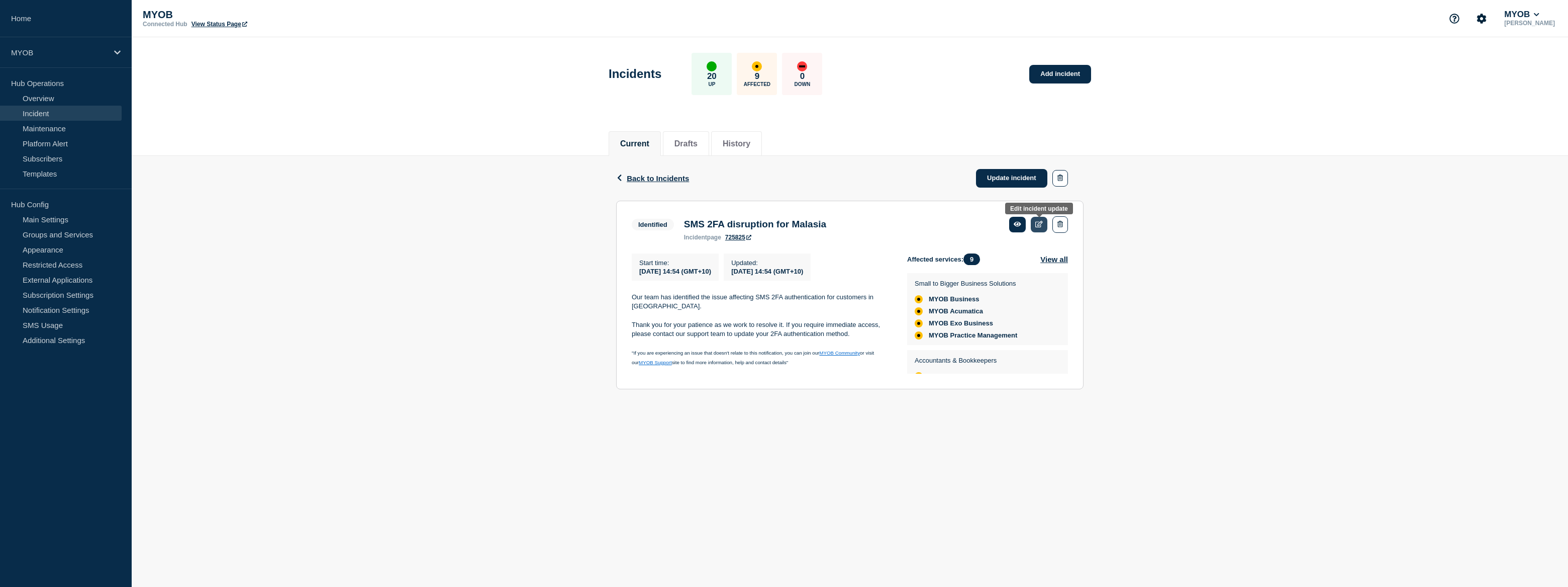
click at [1037, 223] on icon at bounding box center [1039, 224] width 8 height 6
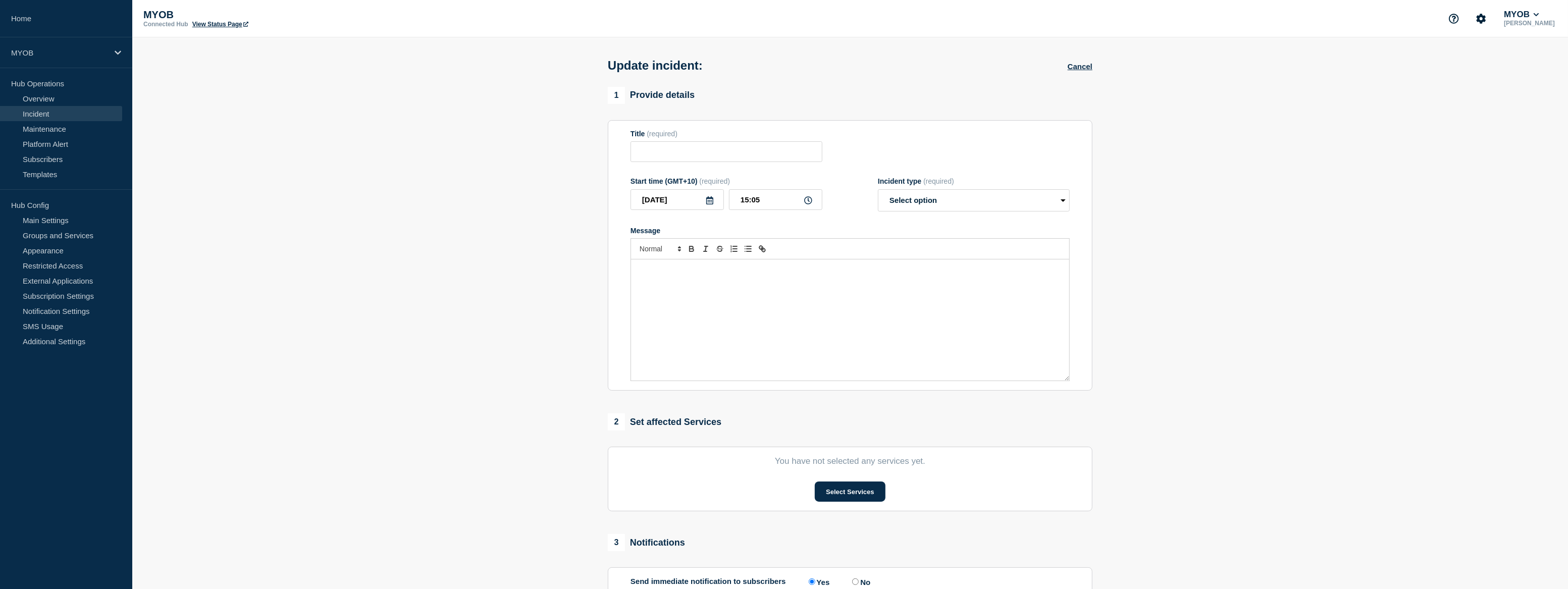
type input "SMS 2FA disruption for Malasia"
type input "14:54"
select select "identified"
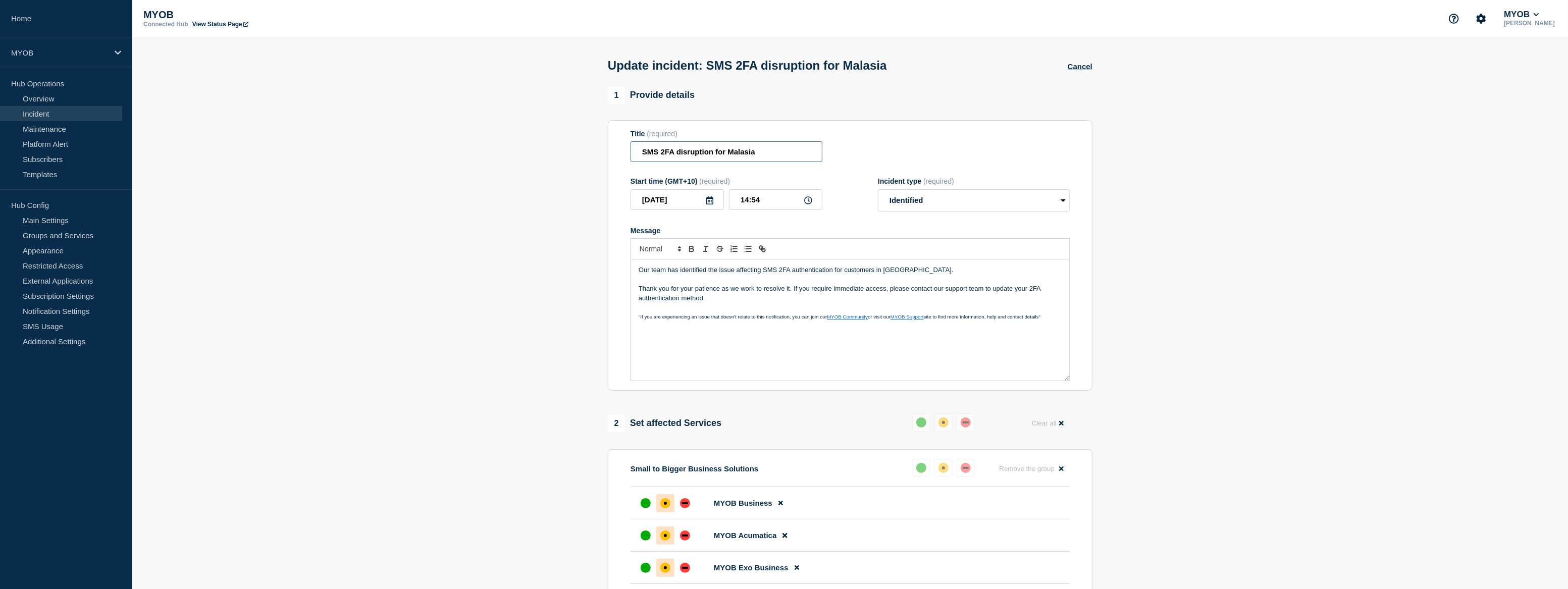
click at [746, 153] on input "SMS 2FA disruption for Malasia" at bounding box center [726, 151] width 192 height 21
click at [746, 152] on input "SMS 2FA disruption for Malasia" at bounding box center [726, 151] width 192 height 21
paste input "y"
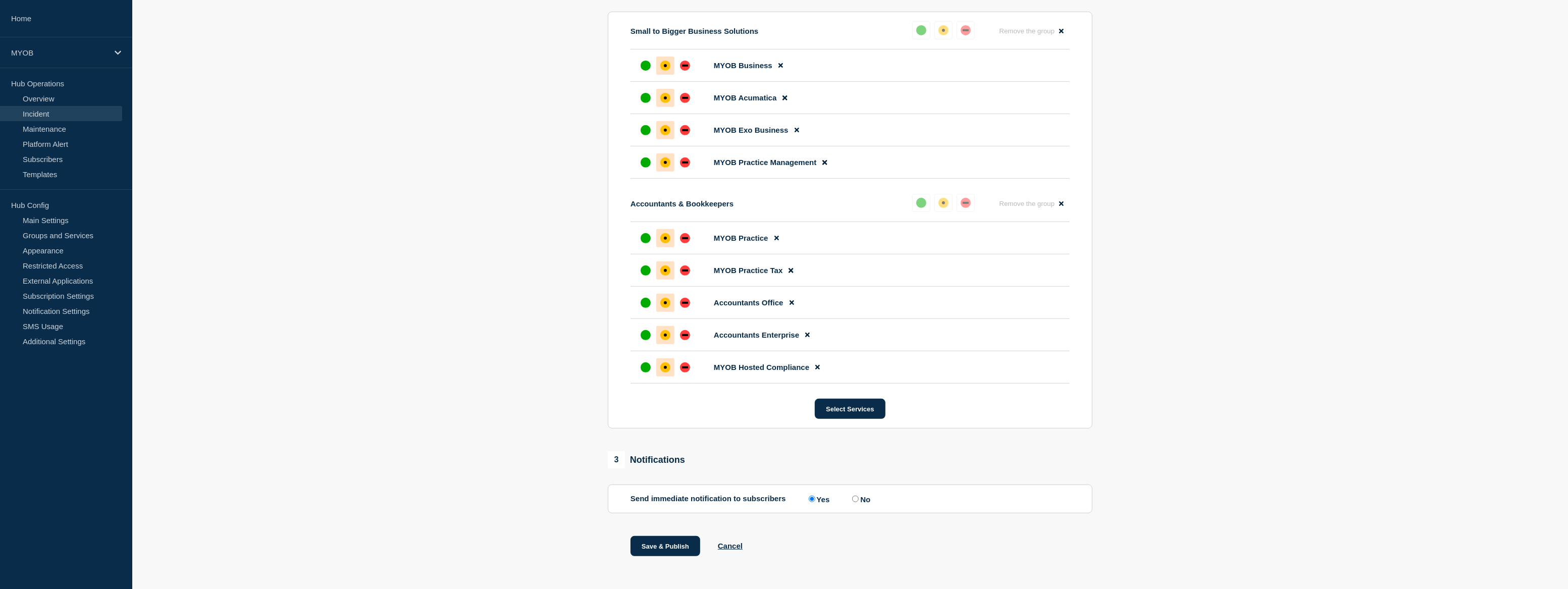
scroll to position [445, 0]
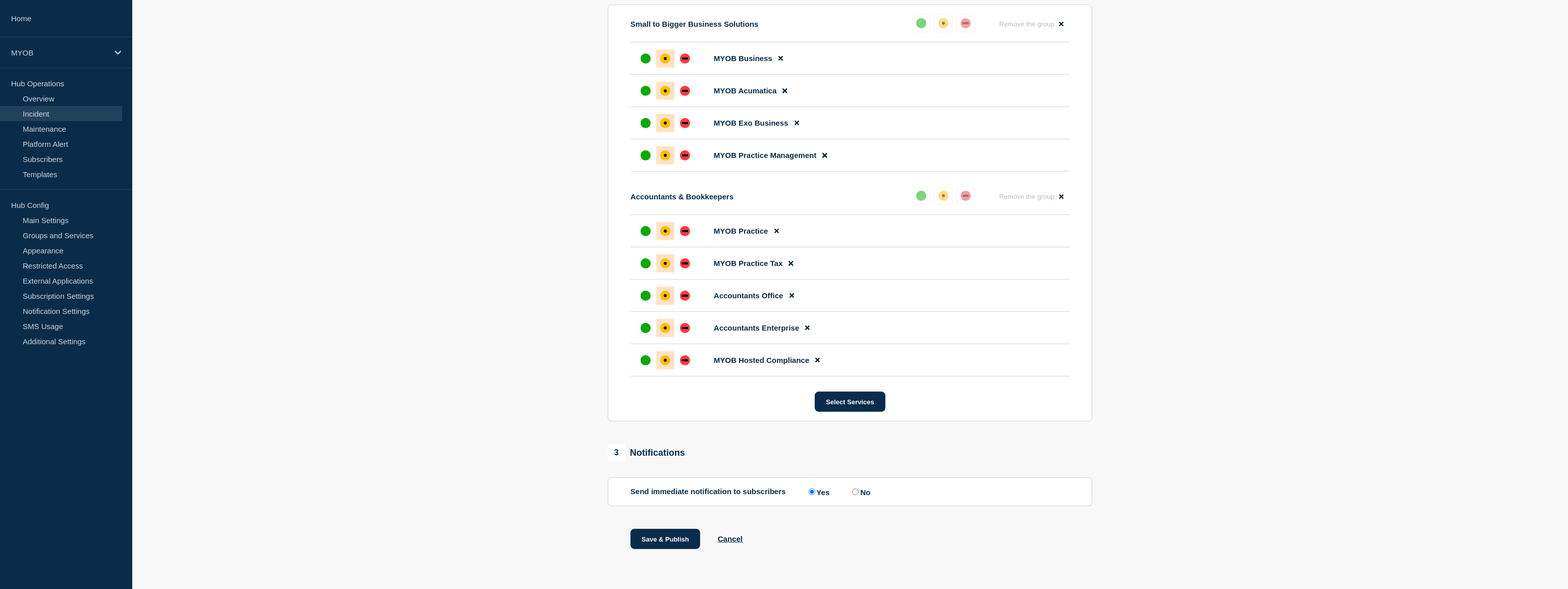
type input "SMS 2FA disruption for Malaysia"
drag, startPoint x: 858, startPoint y: 490, endPoint x: 813, endPoint y: 497, distance: 45.5
click at [858, 490] on input "No" at bounding box center [856, 491] width 6 height 6
radio input "true"
radio input "false"
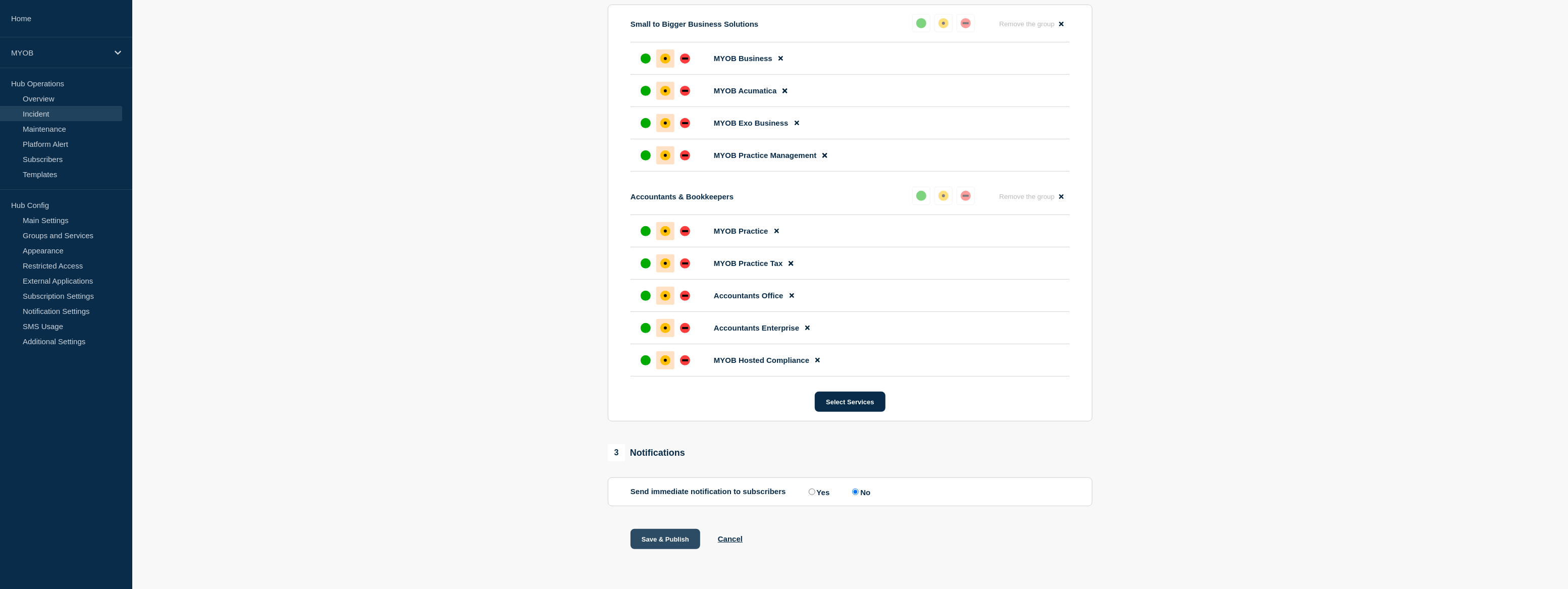
click at [685, 537] on button "Save & Publish" at bounding box center [665, 539] width 70 height 20
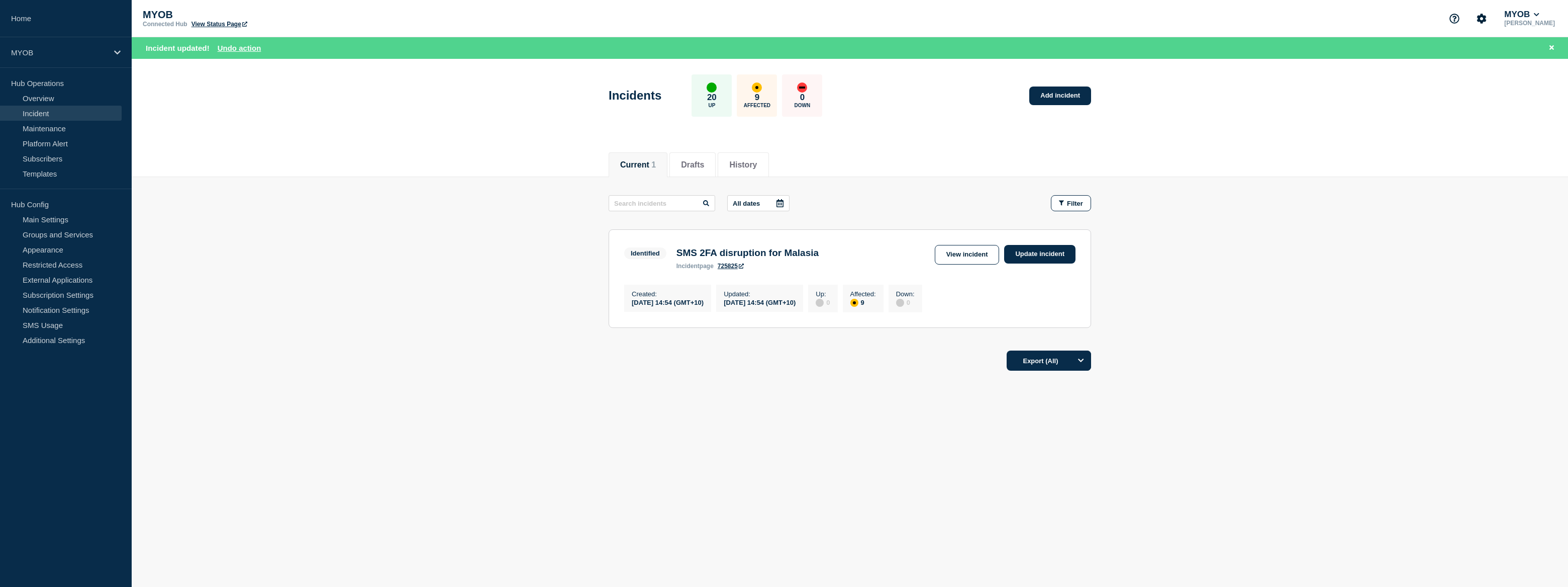
drag, startPoint x: 983, startPoint y: 251, endPoint x: 982, endPoint y: 246, distance: 5.1
click at [983, 251] on link "View incident" at bounding box center [967, 254] width 65 height 20
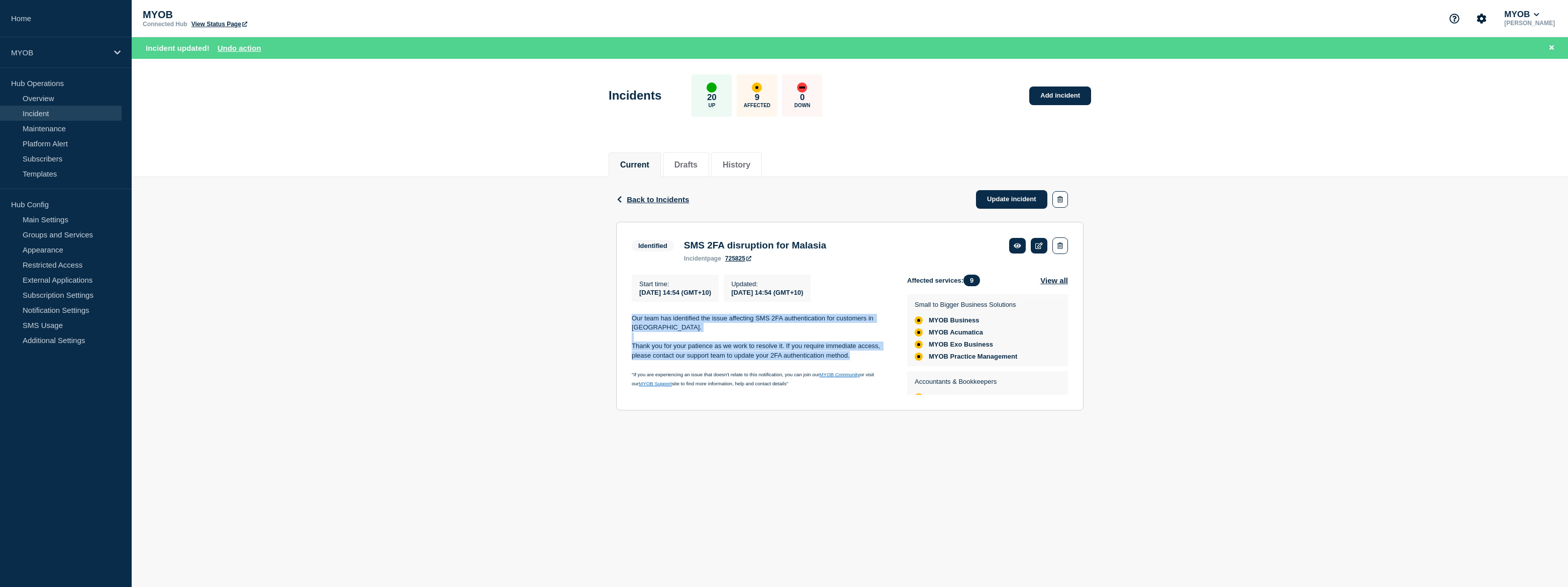
drag, startPoint x: 854, startPoint y: 358, endPoint x: 631, endPoint y: 317, distance: 226.7
click at [631, 317] on div "Our team has identified the issue affecting SMS 2FA authentication for customer…" at bounding box center [761, 351] width 259 height 74
copy div "Our team has identified the issue affecting SMS 2FA authentication for customer…"
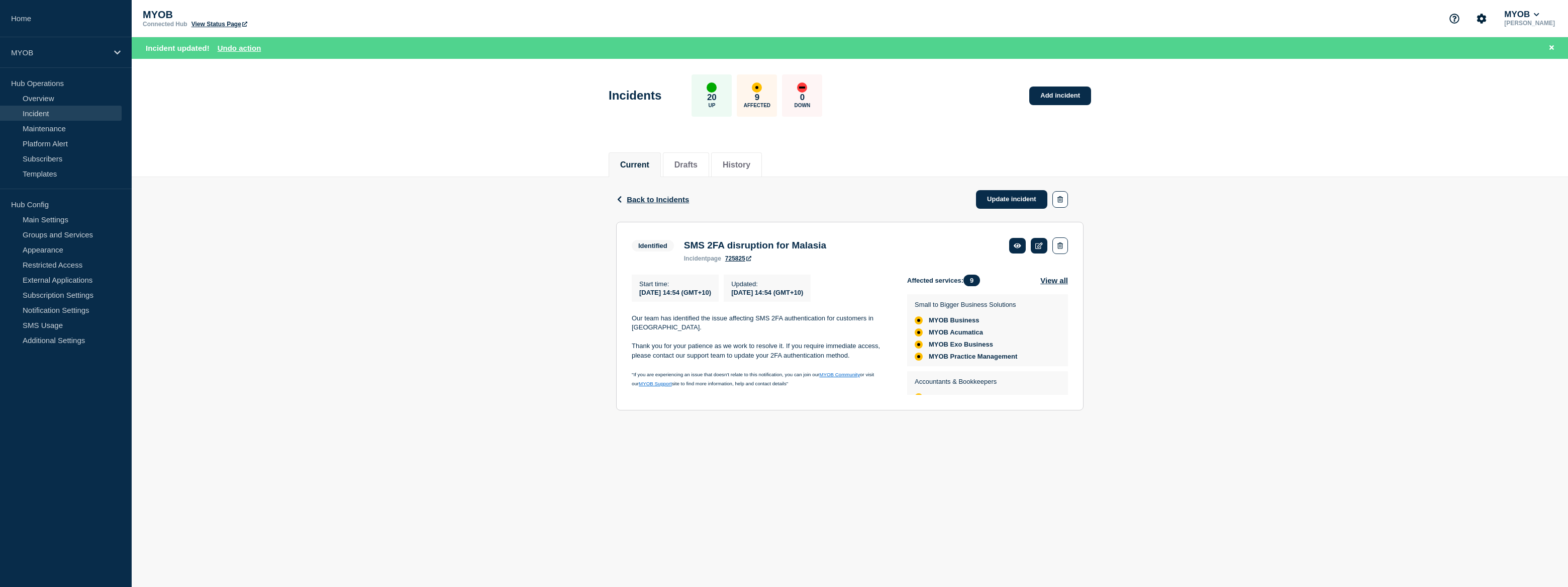
click at [1311, 439] on main "Incidents 20 Up 9 Affected 0 Down Add incident Current Drafts History Back Back…" at bounding box center [850, 249] width 1436 height 382
click at [56, 131] on link "Maintenance" at bounding box center [61, 128] width 122 height 15
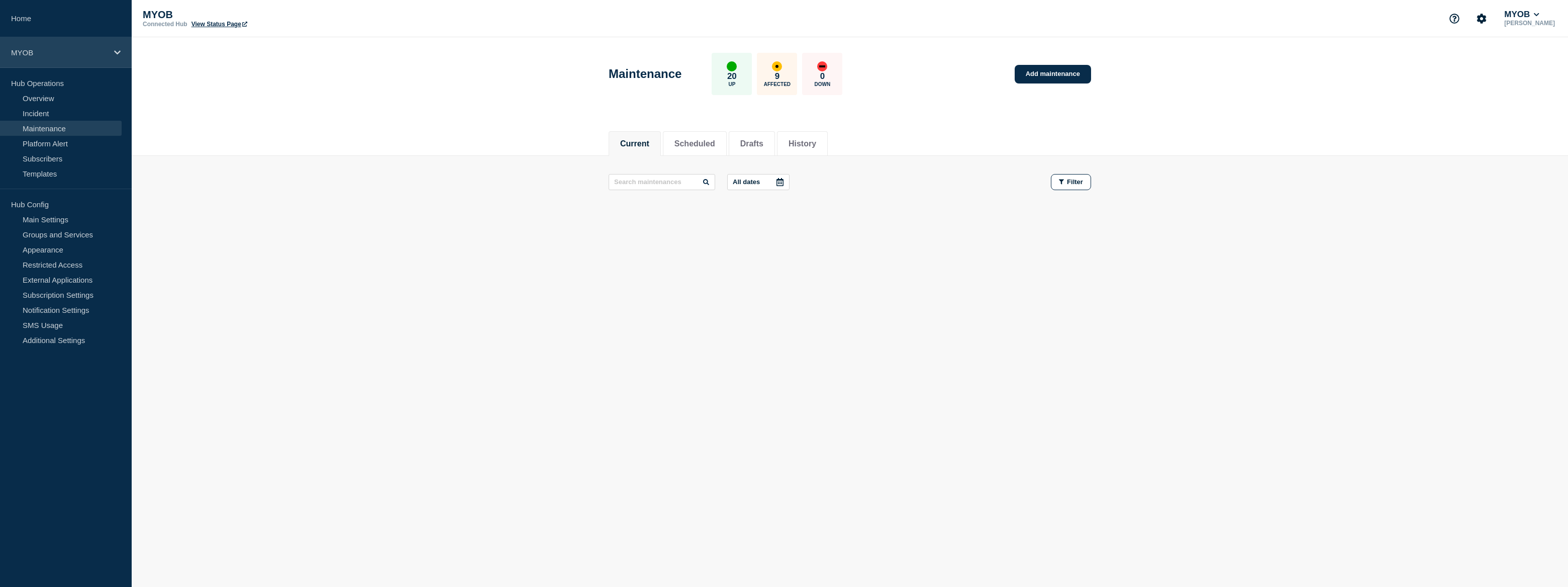
click at [52, 50] on p "MYOB" at bounding box center [59, 52] width 97 height 9
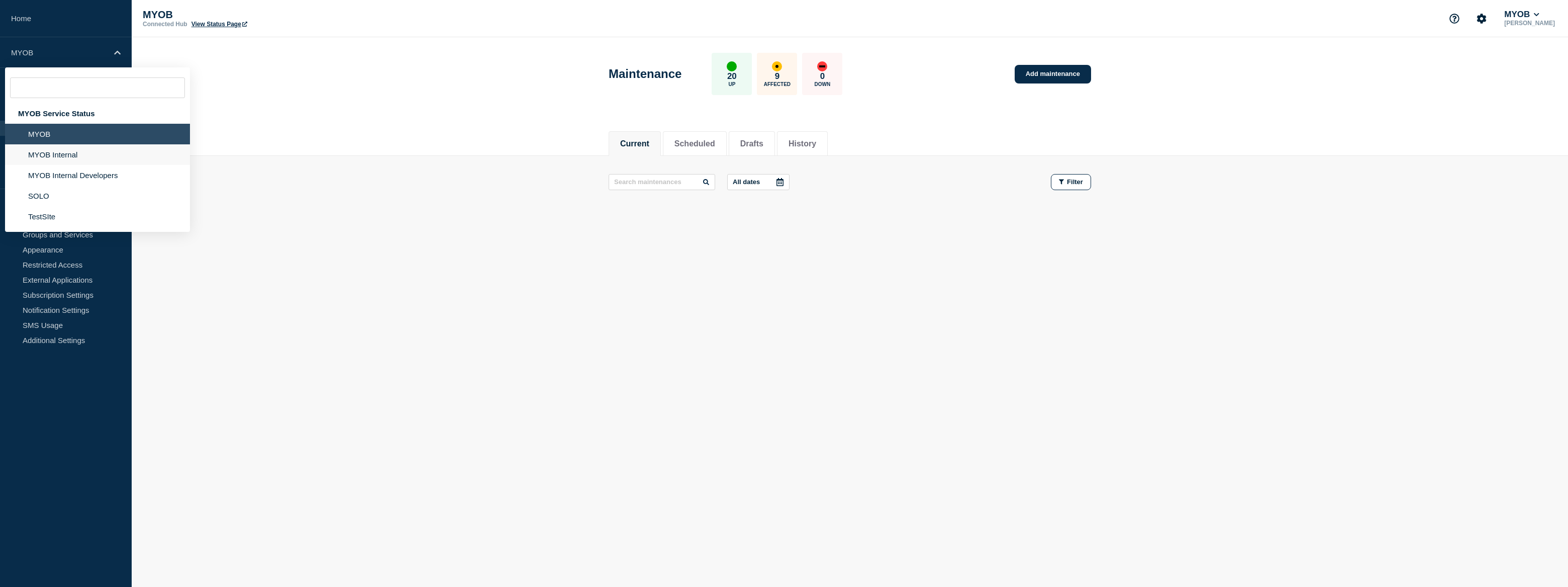
click at [78, 157] on li "MYOB Internal" at bounding box center [97, 155] width 185 height 21
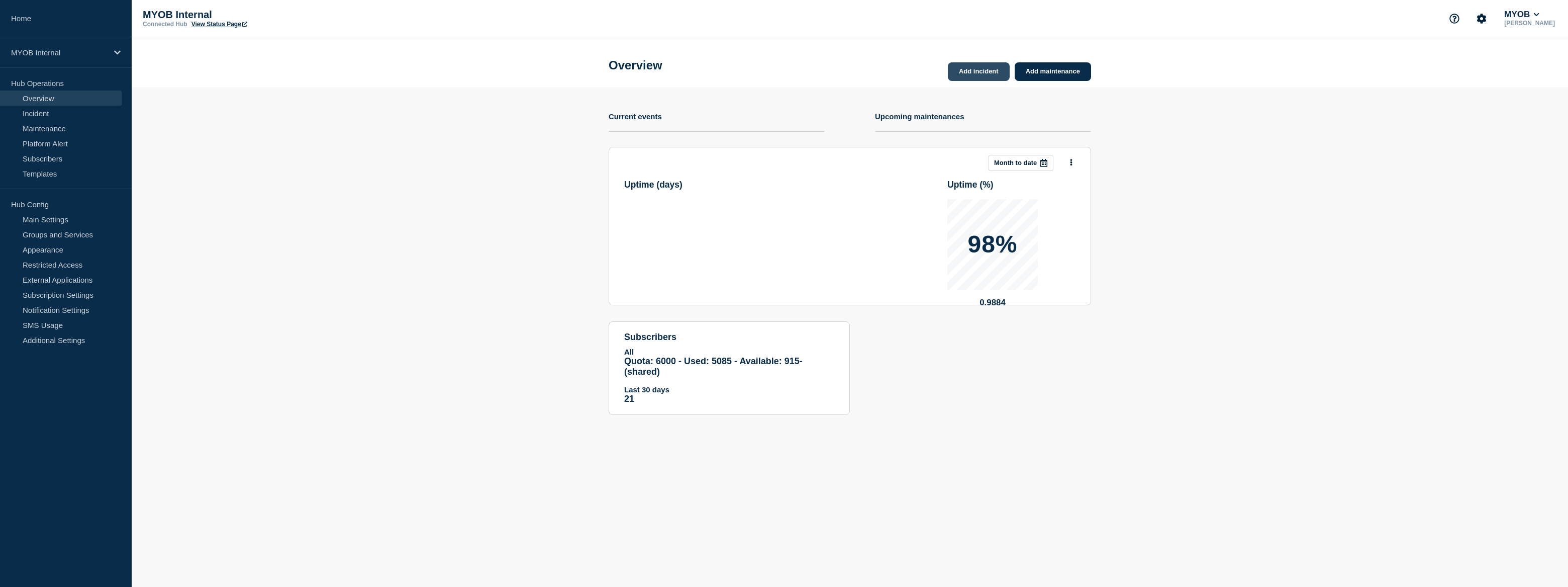
click at [976, 76] on link "Add incident" at bounding box center [979, 71] width 62 height 18
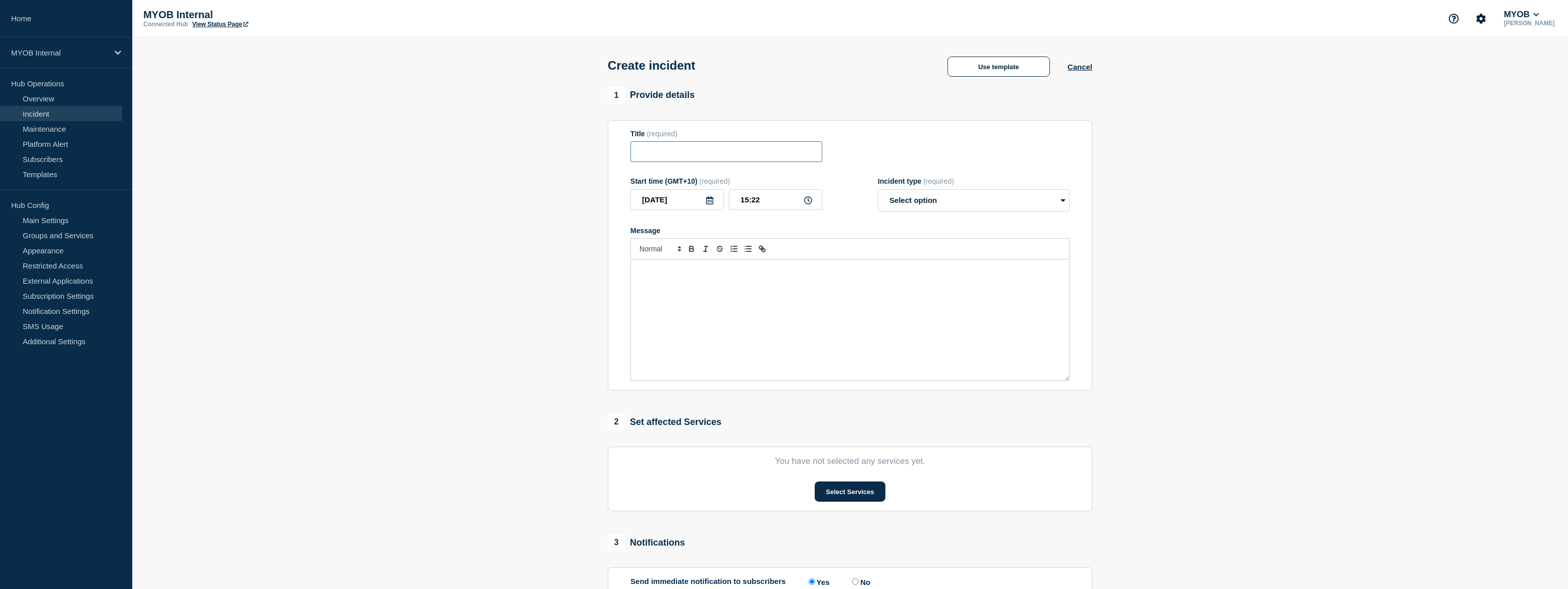
click at [753, 151] on input "Title" at bounding box center [726, 151] width 192 height 21
click at [987, 58] on button "Use template" at bounding box center [999, 66] width 103 height 20
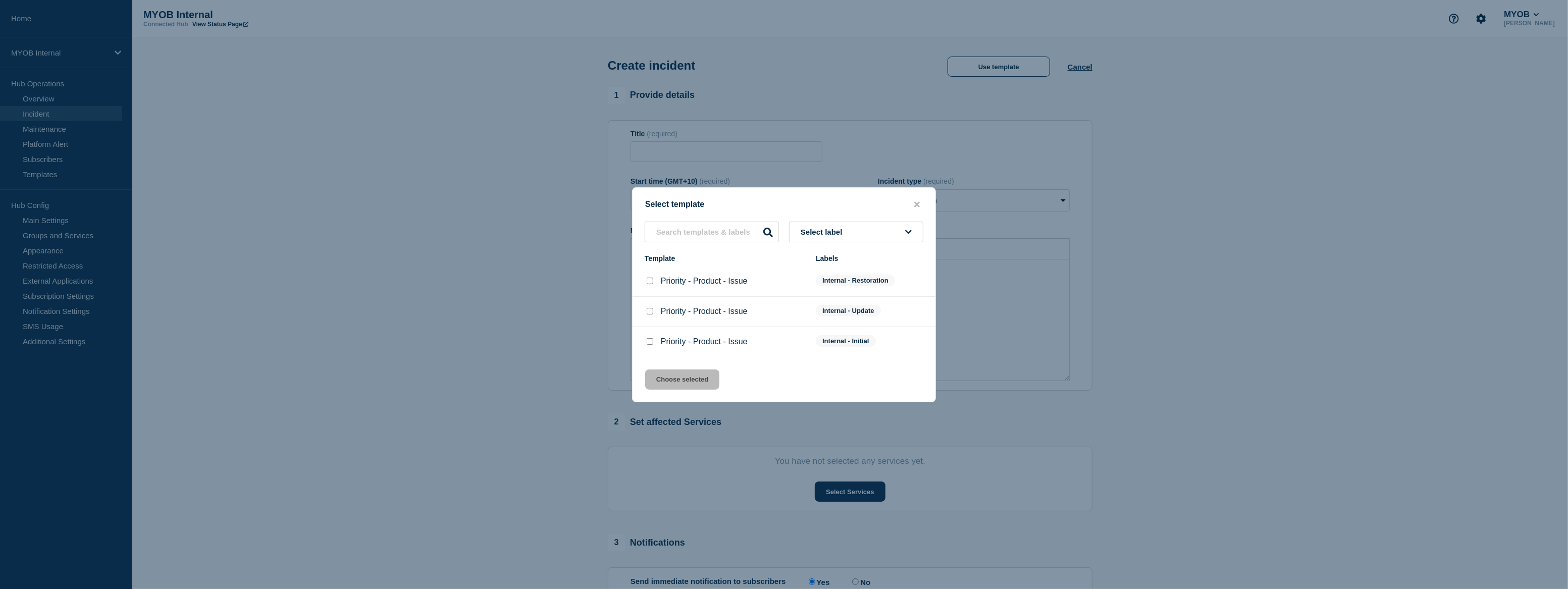
click at [650, 339] on input "Priority - Product - Issue checkbox" at bounding box center [650, 341] width 6 height 6
checkbox input "true"
click at [684, 379] on button "Choose selected" at bounding box center [682, 379] width 74 height 20
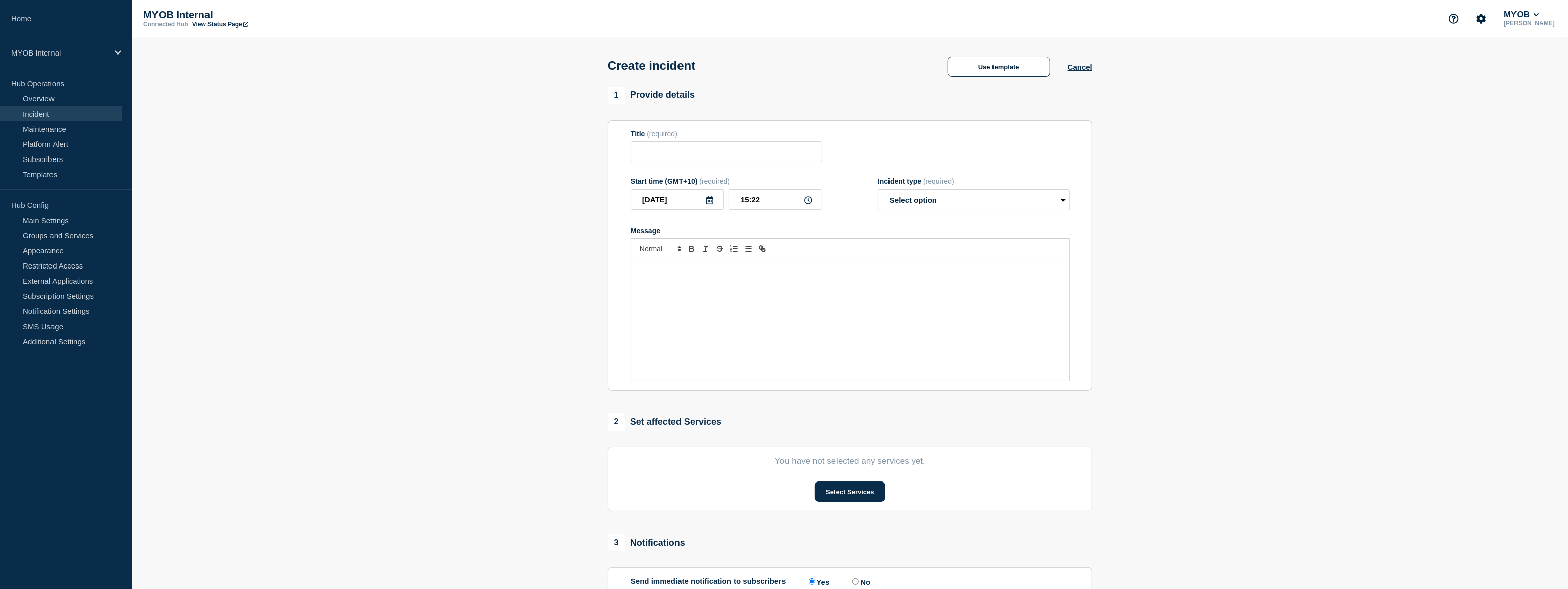
type input "Priority - Product - Issue"
select select "investigating"
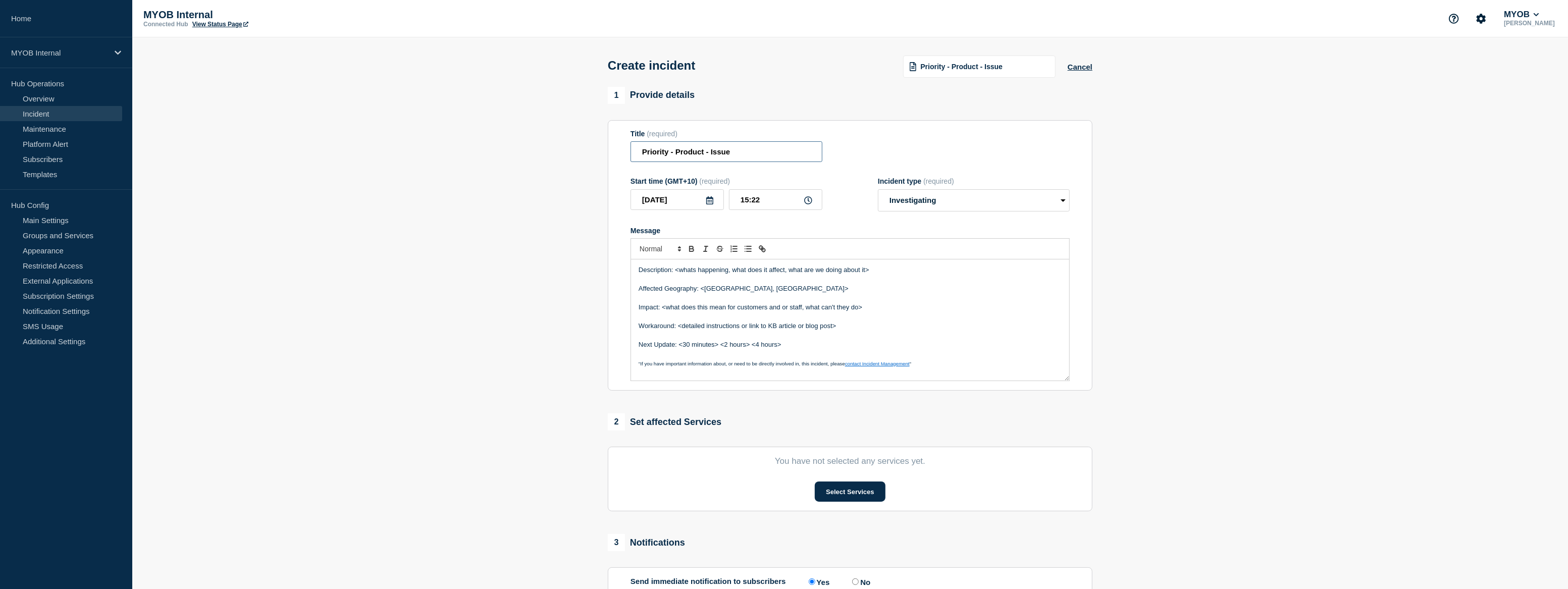
click at [670, 153] on input "Priority - Product - Issue" at bounding box center [726, 151] width 192 height 21
click at [707, 151] on input "Priority 3 - Product - Issue" at bounding box center [726, 151] width 192 height 21
click at [707, 151] on input "Priority 3 - Product - Issue" at bounding box center [726, 151] width 192 height 21
click at [707, 151] on input "Priority 3 - Product - Issue" at bounding box center [726, 151] width 192 height 21
click at [731, 155] on input "Priority 3 - MYOB ID - Issue" at bounding box center [726, 151] width 192 height 21
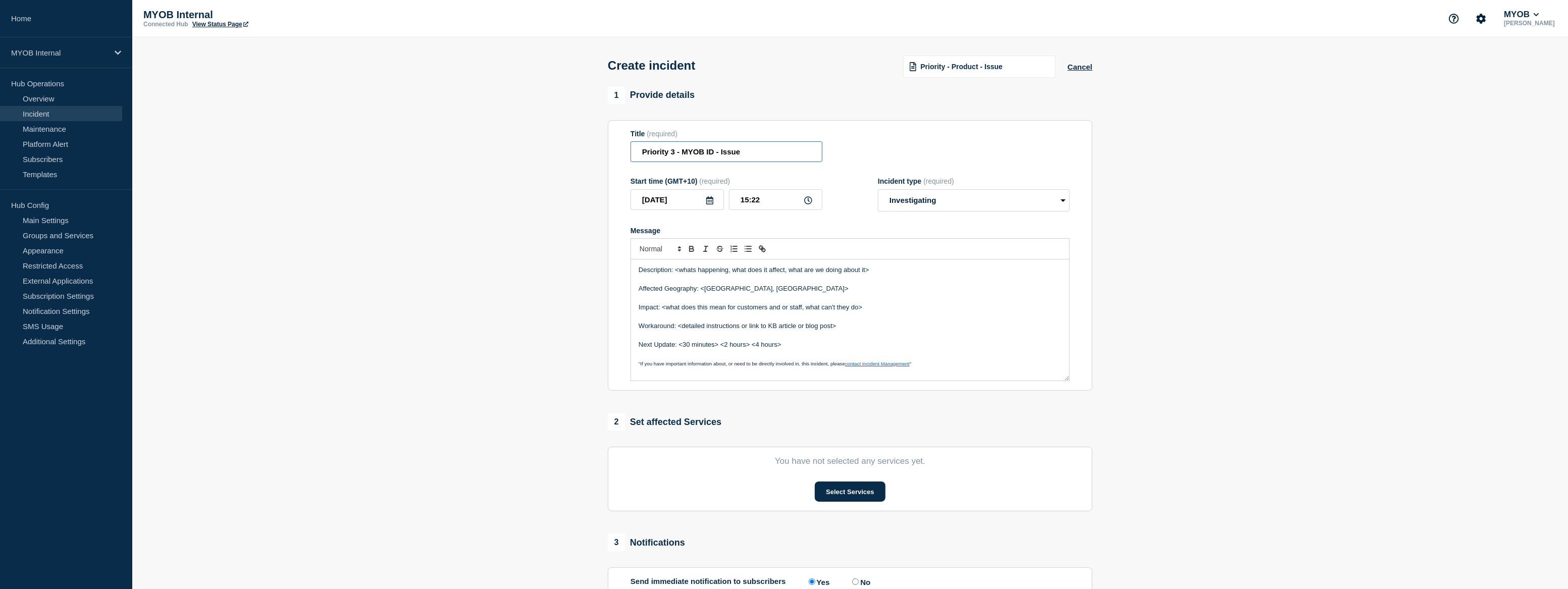
click at [731, 155] on input "Priority 3 - MYOB ID - Issue" at bounding box center [726, 151] width 192 height 21
click at [799, 153] on input "Priority 3 - MYOB ID - Disruption to SMS 2FA Authentication fro Malaysia user" at bounding box center [726, 151] width 192 height 21
type input "Priority 3 - MYOB ID - Disruption to SMS 2FA Authentication from Malaysia user"
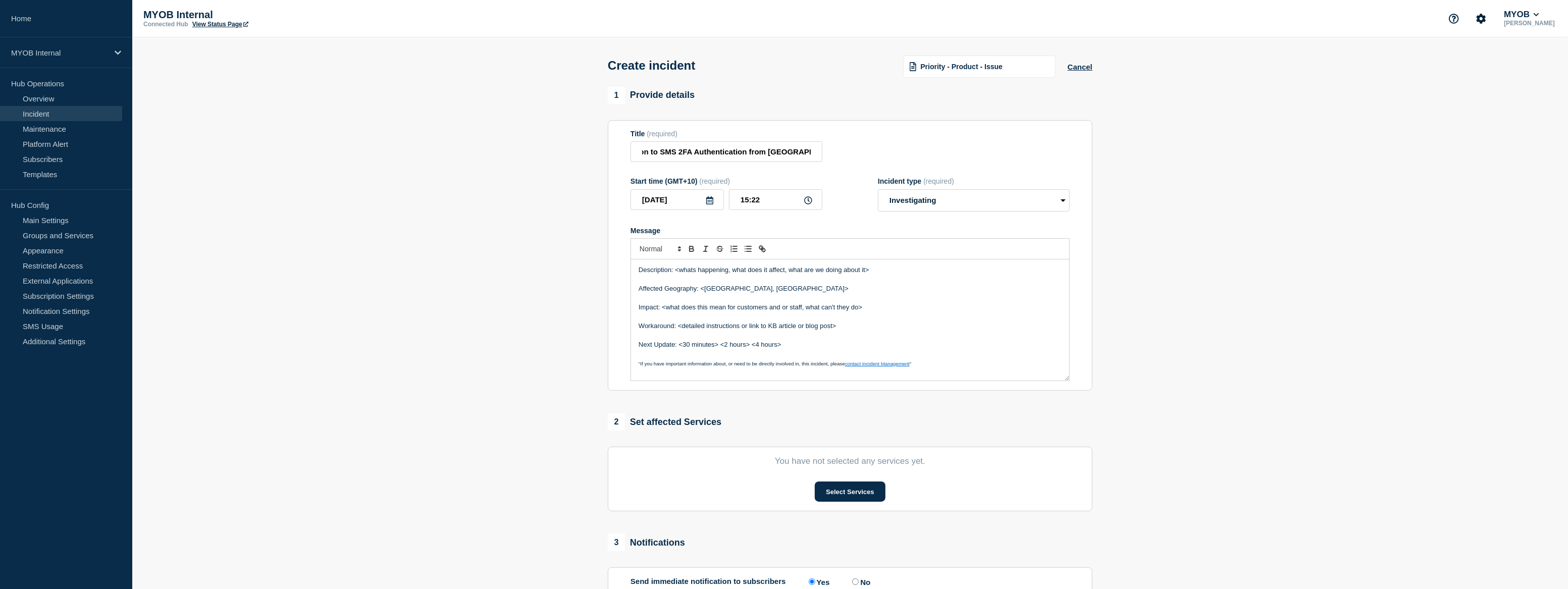
scroll to position [0, 0]
click at [925, 293] on p "Affected Geography: <Australia, New Zealand>" at bounding box center [851, 289] width 423 height 9
drag, startPoint x: 900, startPoint y: 279, endPoint x: 675, endPoint y: 274, distance: 225.1
click at [675, 274] on div "Description: <whats happening, what does it affect, what are we doing about it>…" at bounding box center [851, 319] width 439 height 121
drag, startPoint x: 878, startPoint y: 271, endPoint x: 823, endPoint y: 279, distance: 55.6
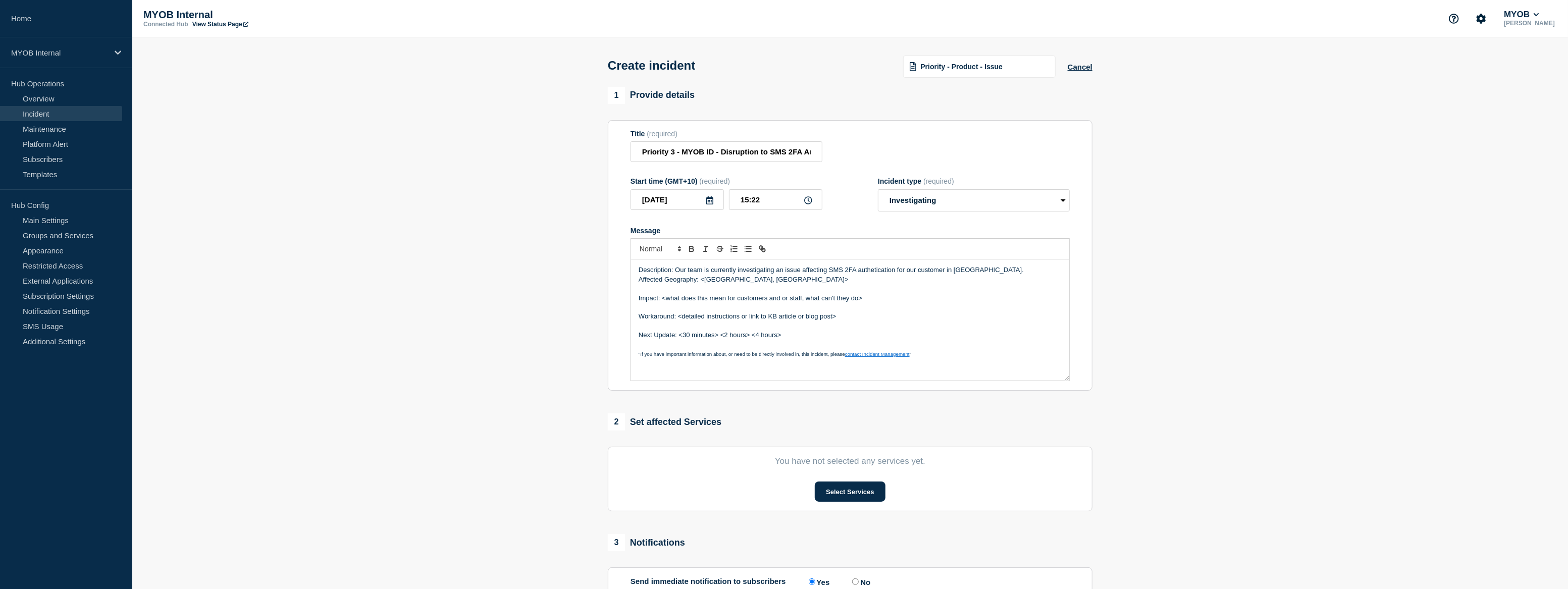
click at [821, 281] on p "Affected Geography: <Australia, New Zealand>" at bounding box center [851, 279] width 423 height 9
click at [871, 272] on p "Description: Our team is currently investigating an issue affecting SMS 2FA aut…" at bounding box center [851, 270] width 423 height 9
click at [985, 272] on p "Description: Our team is currently investigating an issue affecting SMS 2FA aut…" at bounding box center [851, 270] width 423 height 9
click at [988, 274] on p "Description: Our team is currently investigating an issue affecting SMS 2FA aut…" at bounding box center [851, 270] width 423 height 9
click at [1005, 274] on p "Description: Our team is currently investigating an issue affecting SMS 2FA aut…" at bounding box center [851, 270] width 423 height 9
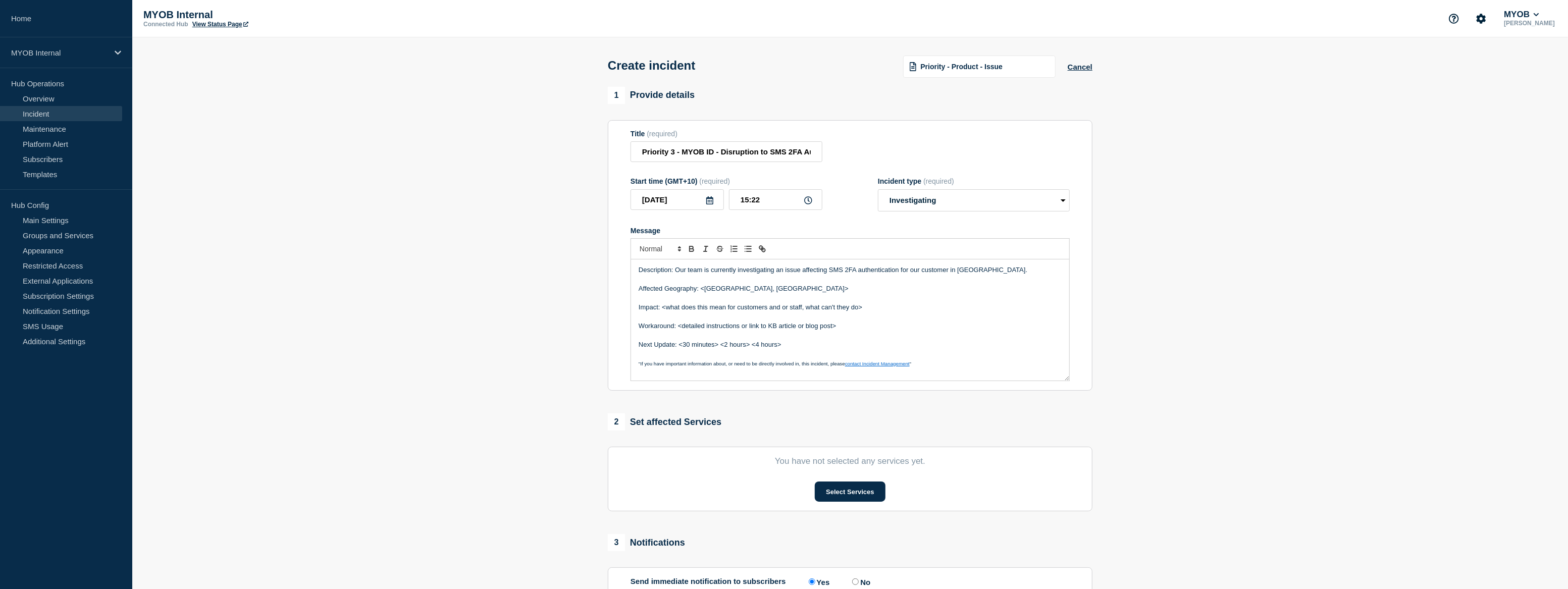
click at [999, 274] on p "Description: Our team is currently investigating an issue affecting SMS 2FA aut…" at bounding box center [851, 270] width 423 height 9
click at [730, 273] on p "Description: Our team is currently investigating an issue affecting SMS 2FA aut…" at bounding box center [851, 270] width 423 height 9
click at [782, 293] on p "Affected Geography: <Australia, New Zealand>" at bounding box center [851, 289] width 423 height 9
click at [735, 290] on p "Affected Geography: <Australia, New Zealand" at bounding box center [851, 289] width 423 height 9
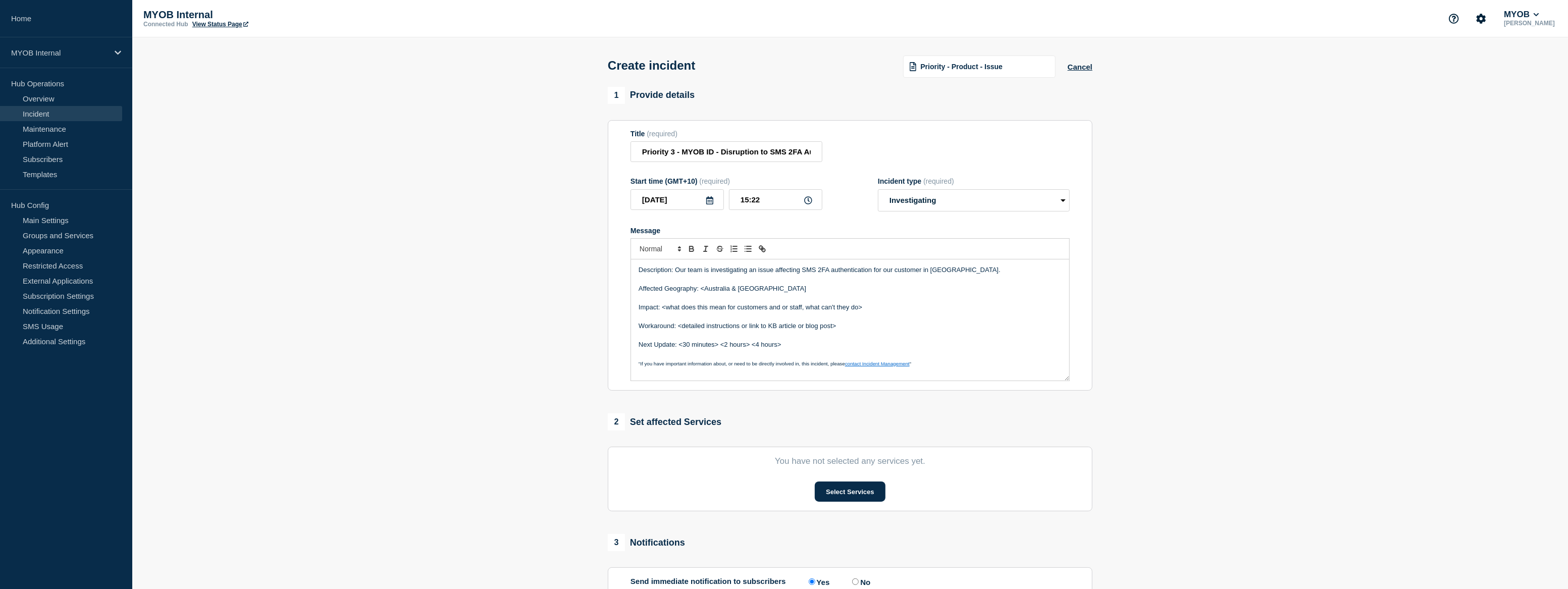
click at [707, 289] on p "Affected Geography: <Australia & New Zealand" at bounding box center [851, 289] width 423 height 9
click at [913, 273] on p "Description: Our team is investigating an issue affecting SMS 2FA authenticatio…" at bounding box center [851, 270] width 423 height 9
drag, startPoint x: 866, startPoint y: 310, endPoint x: 662, endPoint y: 310, distance: 204.0
click at [662, 310] on p "Impact: <what does this mean for customers and or staff, what can't they do>" at bounding box center [851, 307] width 423 height 9
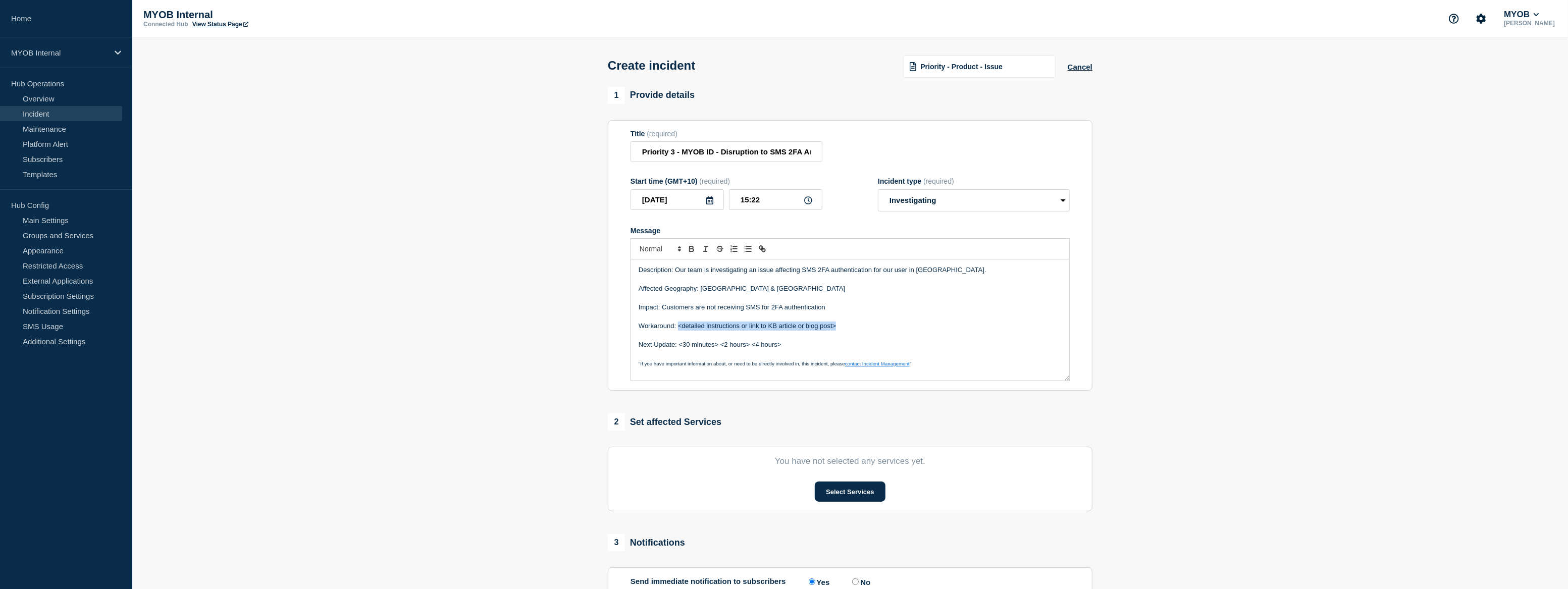
drag, startPoint x: 818, startPoint y: 330, endPoint x: 677, endPoint y: 328, distance: 141.0
click at [677, 328] on p "Workaround: <detailed instructions or link to KB article or blog post>" at bounding box center [851, 326] width 423 height 9
drag, startPoint x: 755, startPoint y: 348, endPoint x: 681, endPoint y: 349, distance: 74.0
click at [681, 349] on p "Next Update: <30 minutes> <2 hours> <4 hours>" at bounding box center [851, 345] width 423 height 9
click at [717, 344] on p "Next Update: 4 hours>" at bounding box center [851, 345] width 423 height 9
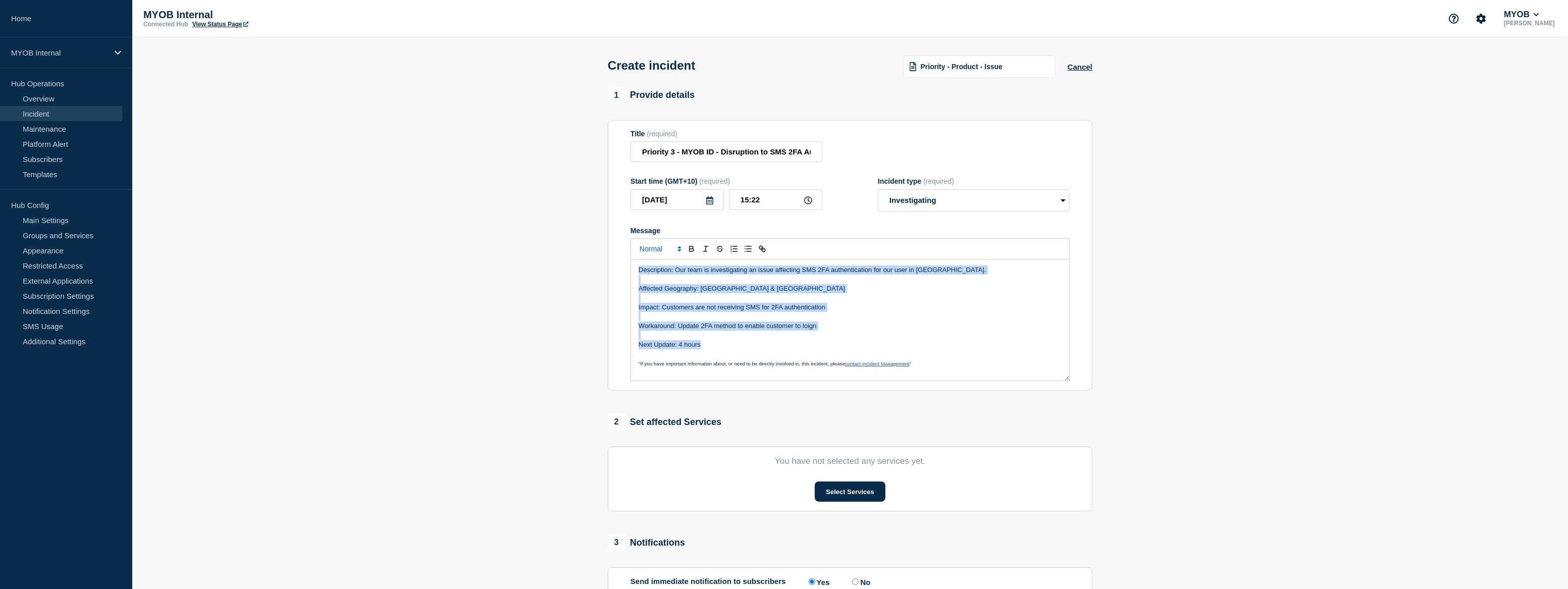
drag, startPoint x: 728, startPoint y: 346, endPoint x: 635, endPoint y: 255, distance: 130.1
click at [635, 255] on div "Description: Our team is investigating an issue affecting SMS 2FA authenticatio…" at bounding box center [850, 309] width 439 height 142
copy div "Description: Our team is investigating an issue affecting SMS 2FA authenticatio…"
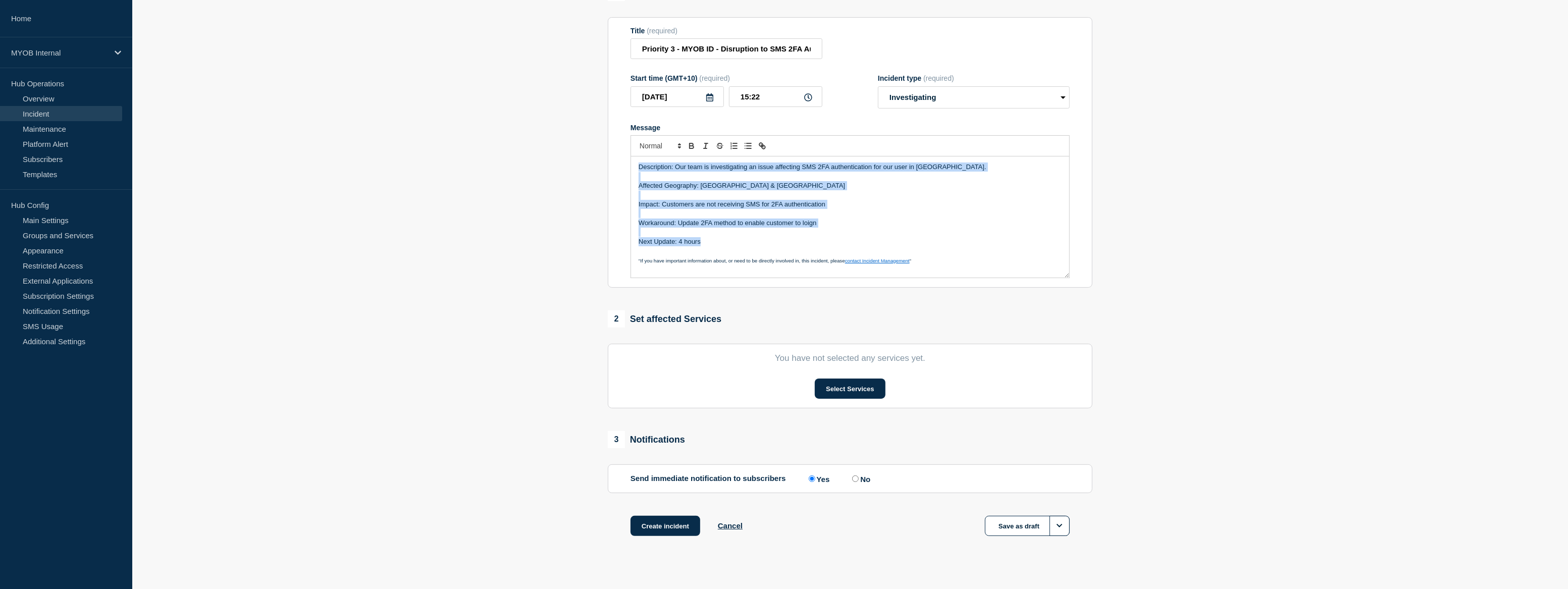
scroll to position [118, 0]
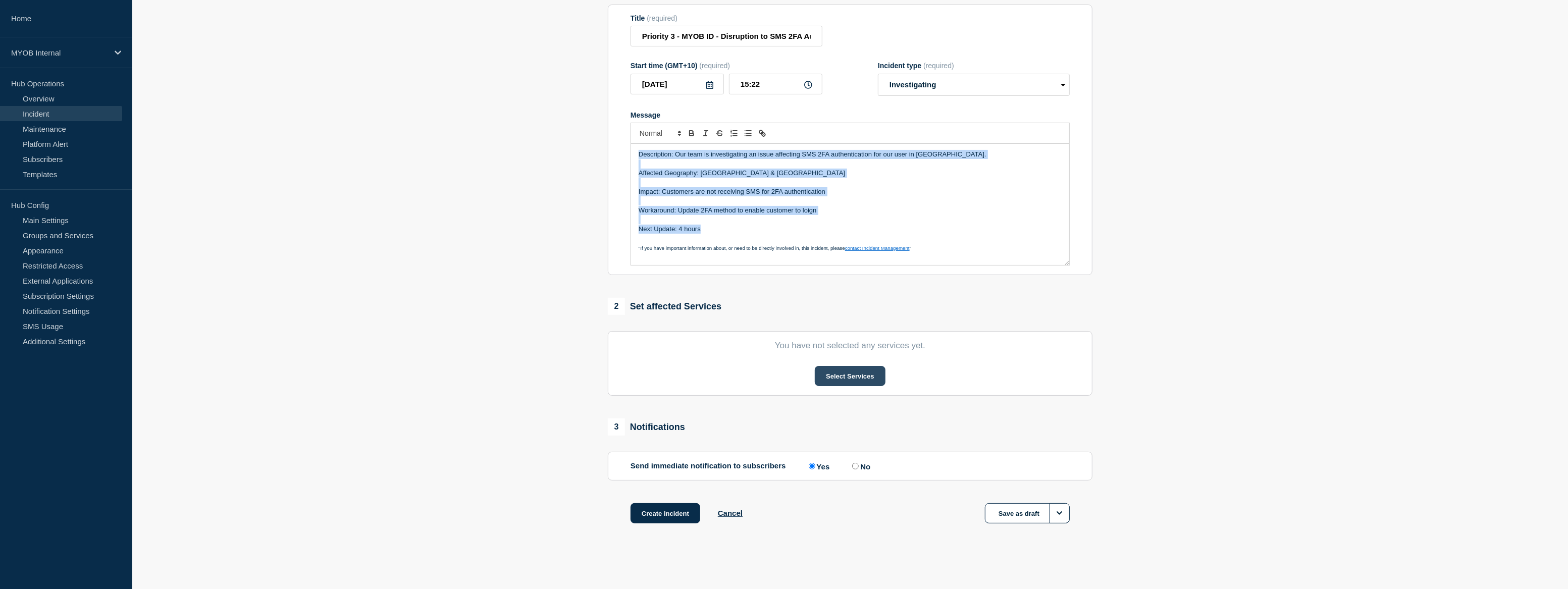
click at [859, 376] on button "Select Services" at bounding box center [850, 376] width 70 height 20
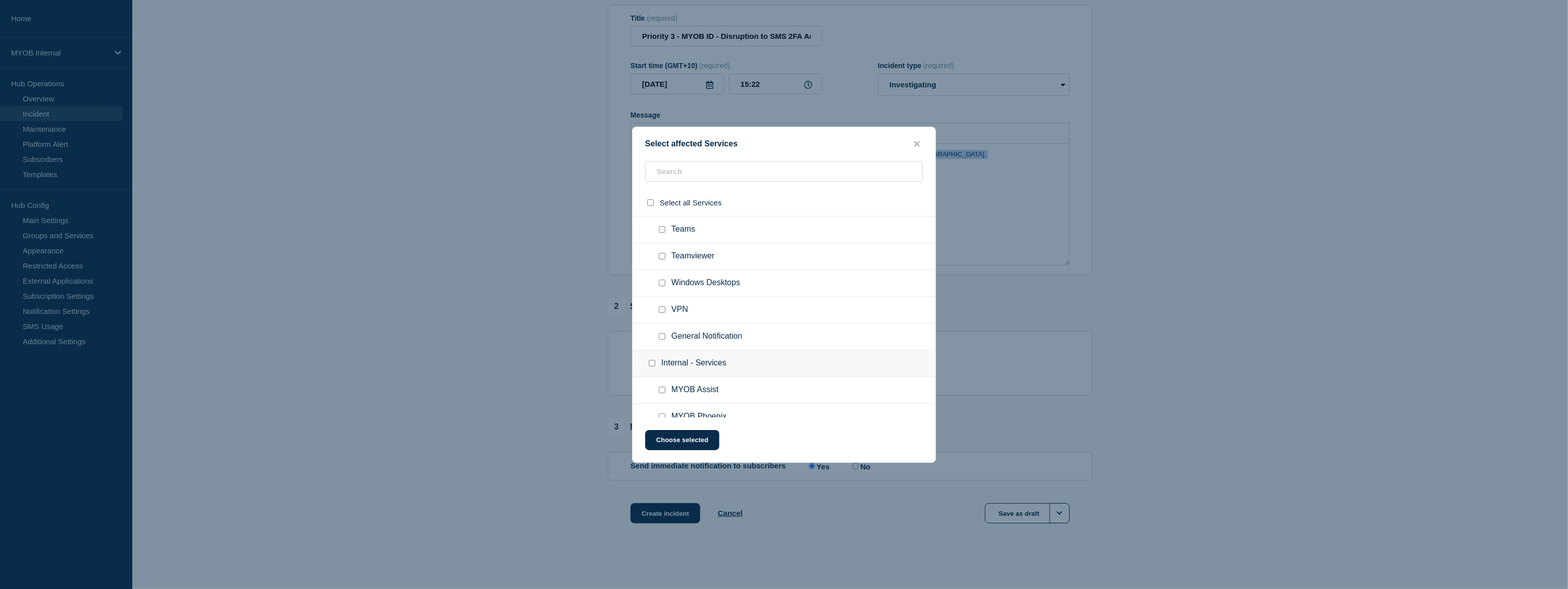
scroll to position [413, 0]
click at [662, 381] on input "MYOB Assist checkbox" at bounding box center [662, 377] width 6 height 6
checkbox input "true"
click at [662, 351] on input "MYOB Hosted Compliance checkbox" at bounding box center [662, 347] width 6 height 6
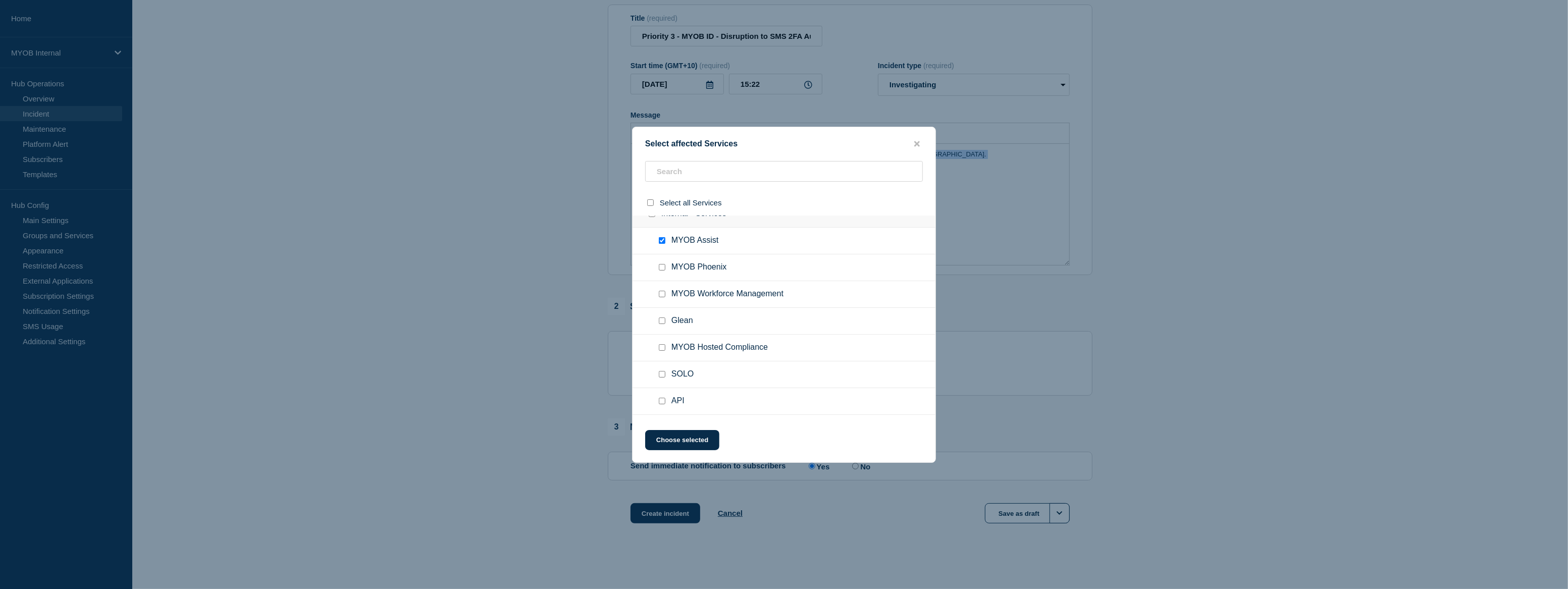
checkbox input "true"
click at [661, 374] on input "MYOB Practice checkbox" at bounding box center [662, 370] width 6 height 6
checkbox input "true"
click at [661, 400] on input "MYOB Practice Tax checkbox" at bounding box center [662, 396] width 6 height 6
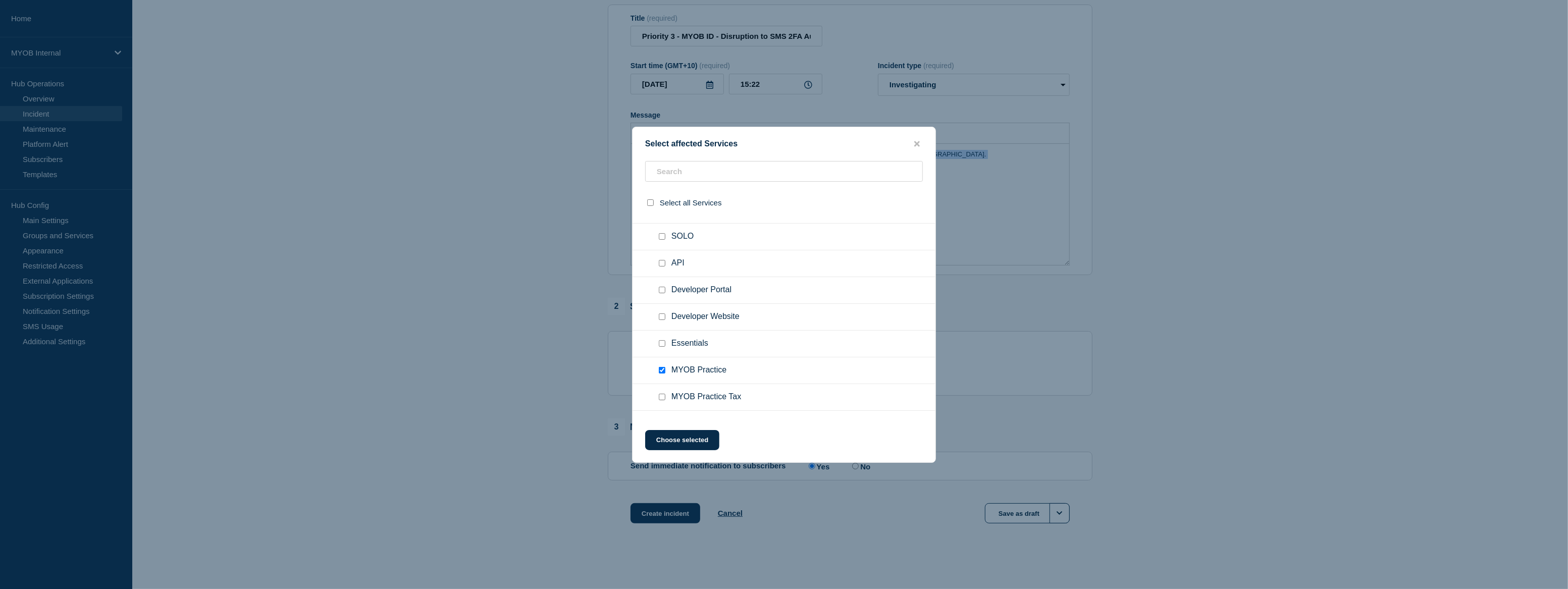
checkbox input "true"
click at [662, 381] on input "MYOB Practice Management checkbox" at bounding box center [662, 377] width 6 height 6
checkbox input "true"
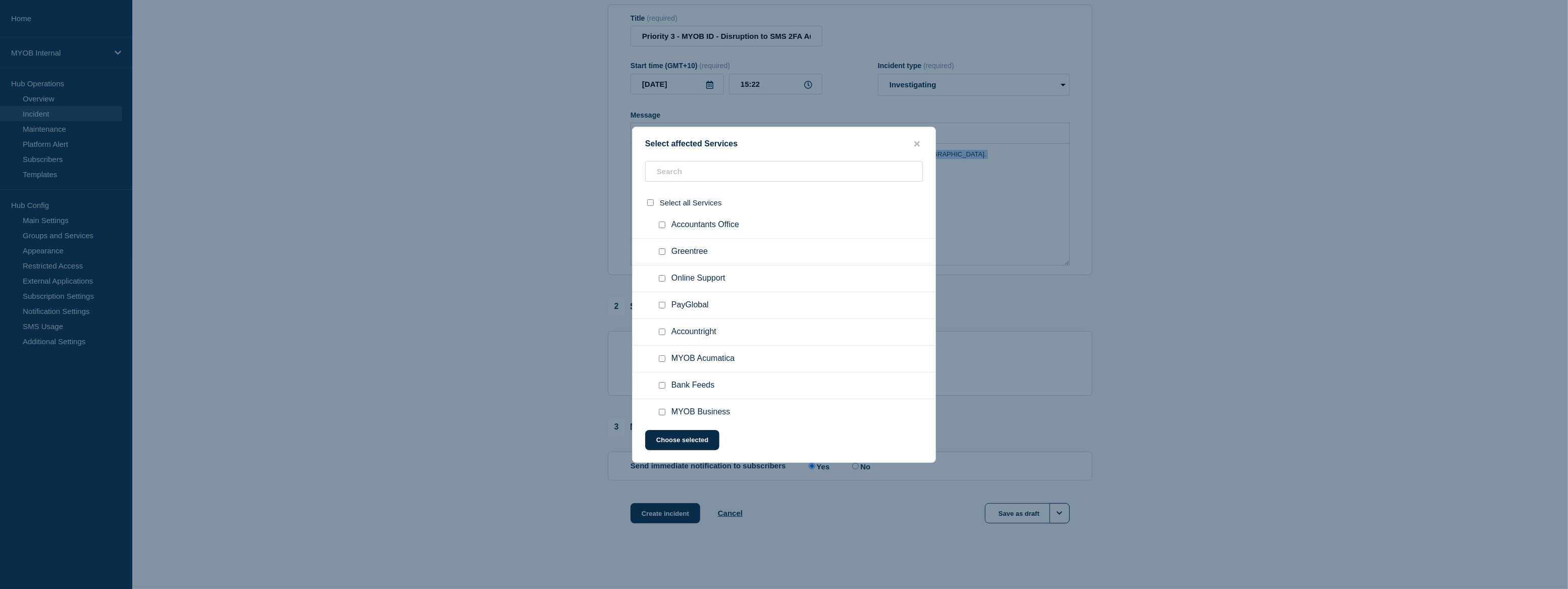
click at [660, 335] on input "Accountright checkbox" at bounding box center [662, 332] width 6 height 6
checkbox input "true"
click at [662, 362] on input "MYOB Acumatica checkbox" at bounding box center [662, 358] width 6 height 6
checkbox input "true"
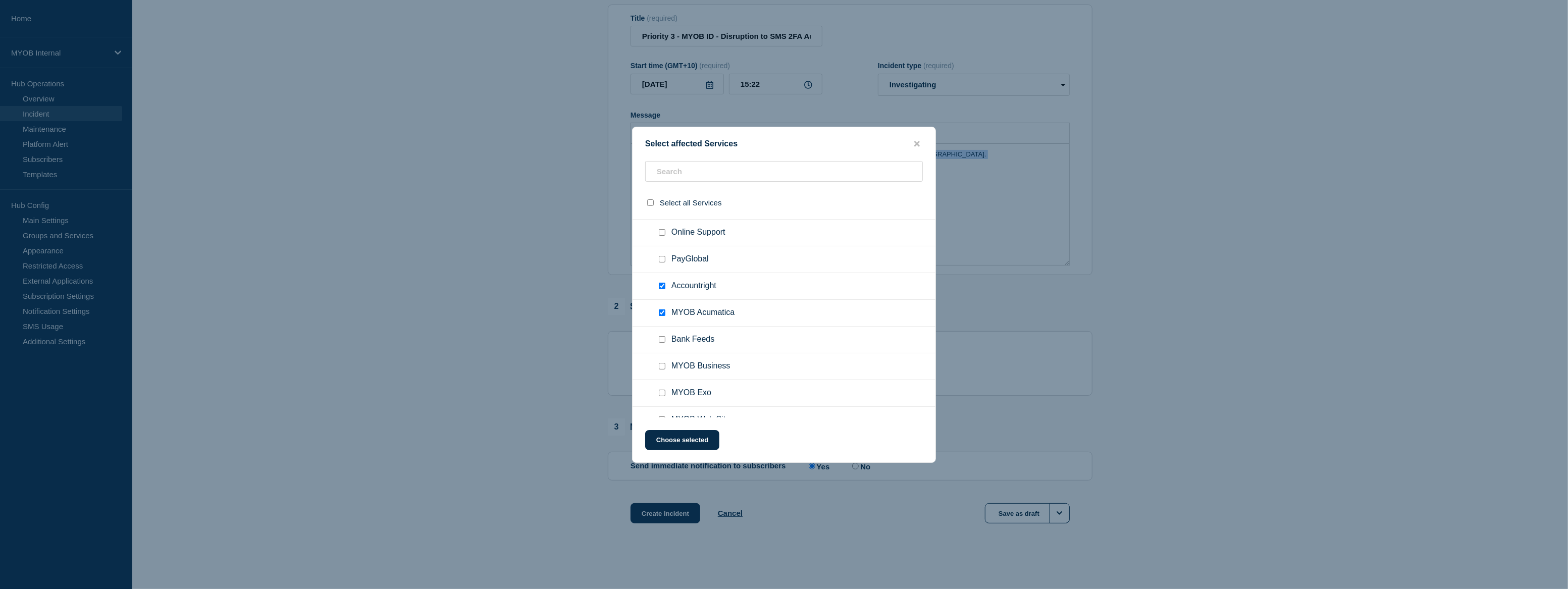
click at [662, 369] on input "MYOB Business checkbox" at bounding box center [662, 366] width 6 height 6
checkbox input "true"
click at [695, 436] on button "Choose selected" at bounding box center [682, 440] width 74 height 20
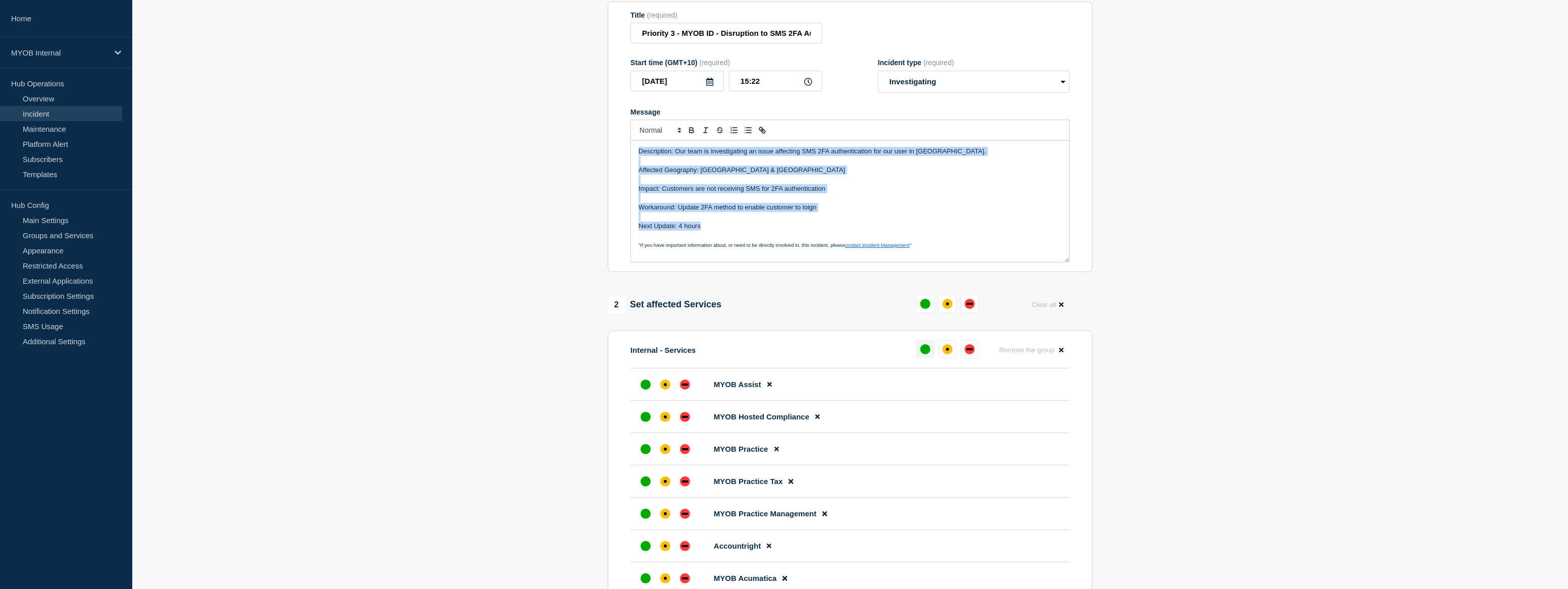
click at [923, 354] on div "up" at bounding box center [925, 349] width 10 height 10
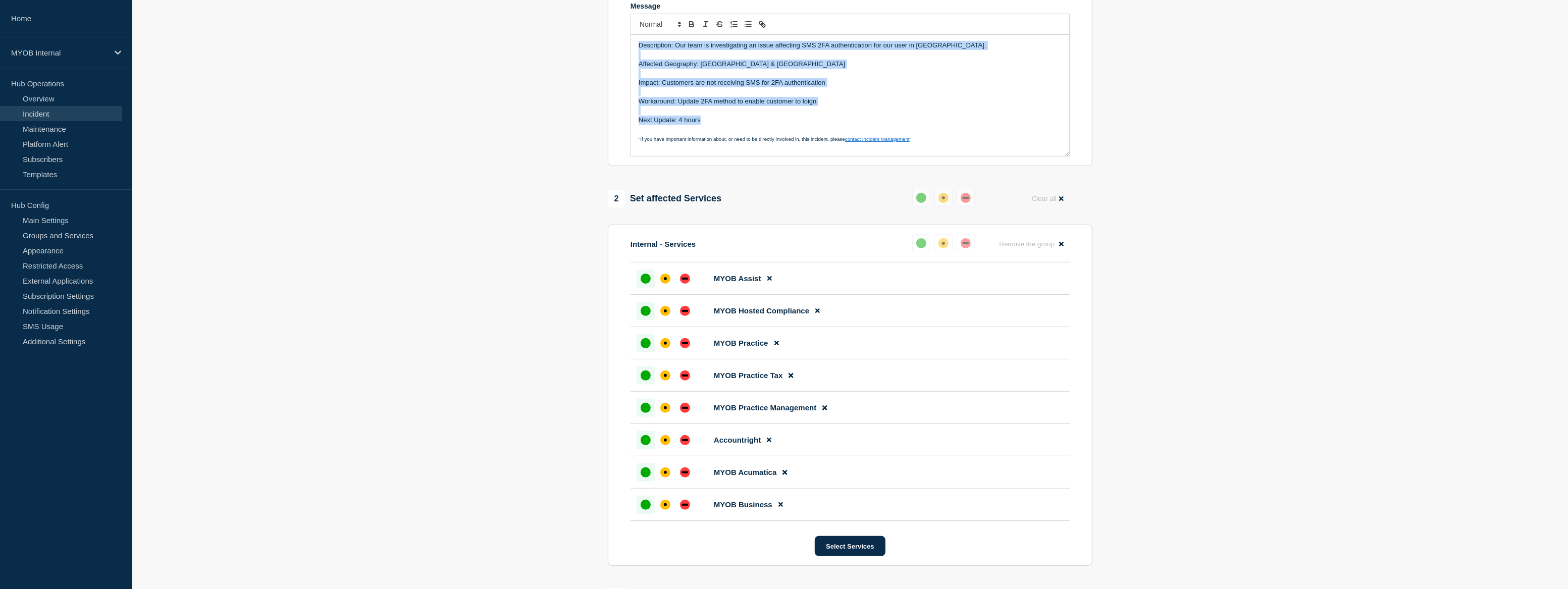
scroll to position [349, 0]
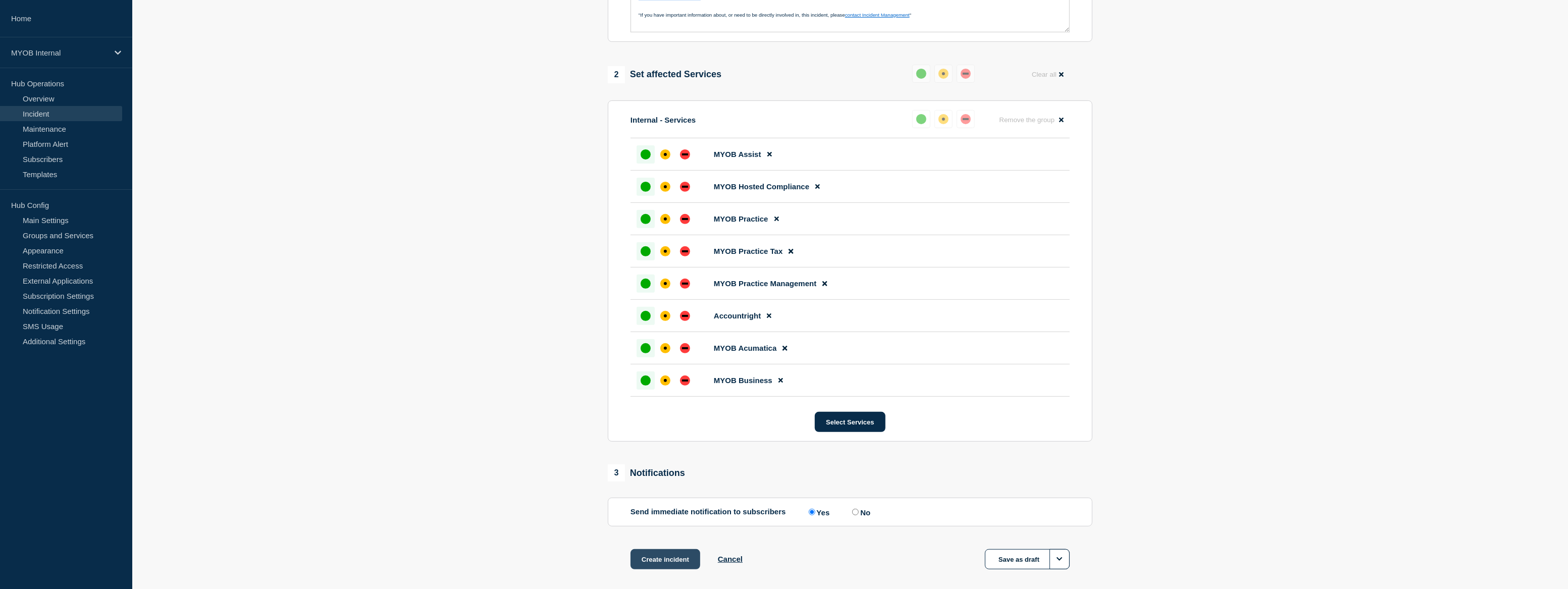
click at [692, 558] on button "Create incident" at bounding box center [665, 559] width 70 height 20
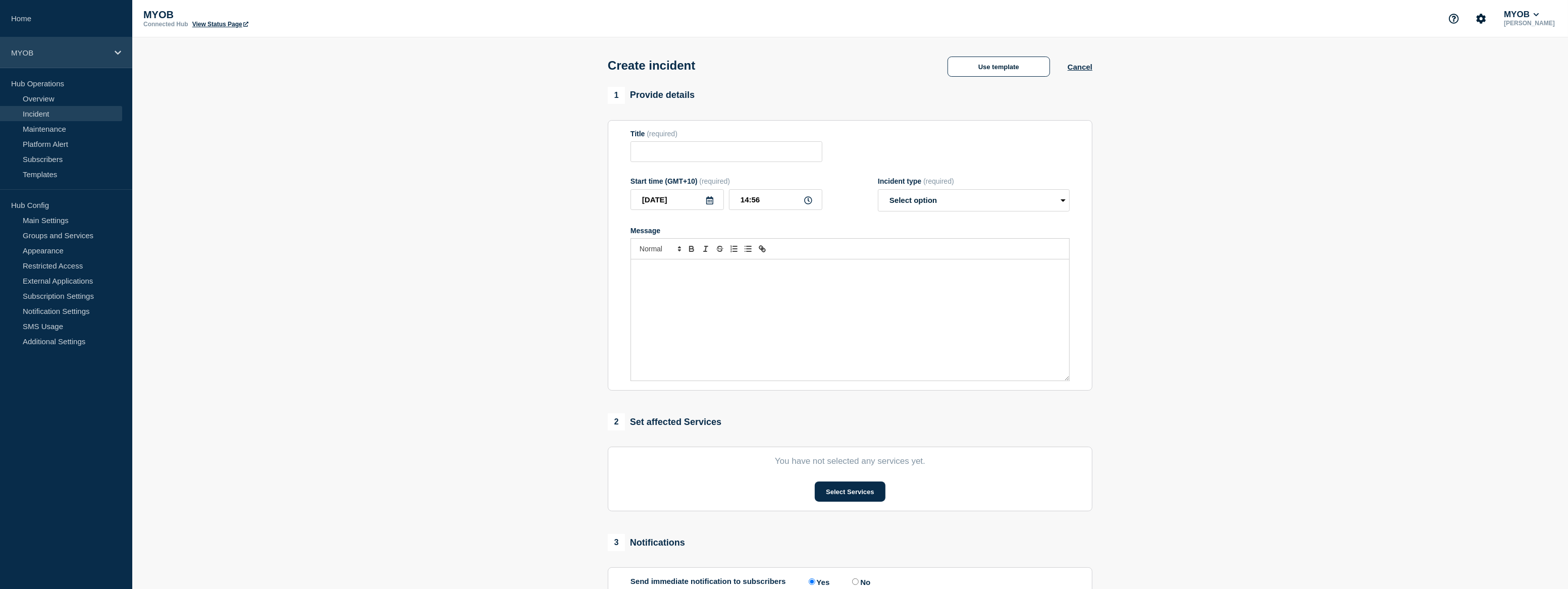
click at [60, 52] on p "MYOB" at bounding box center [60, 53] width 97 height 9
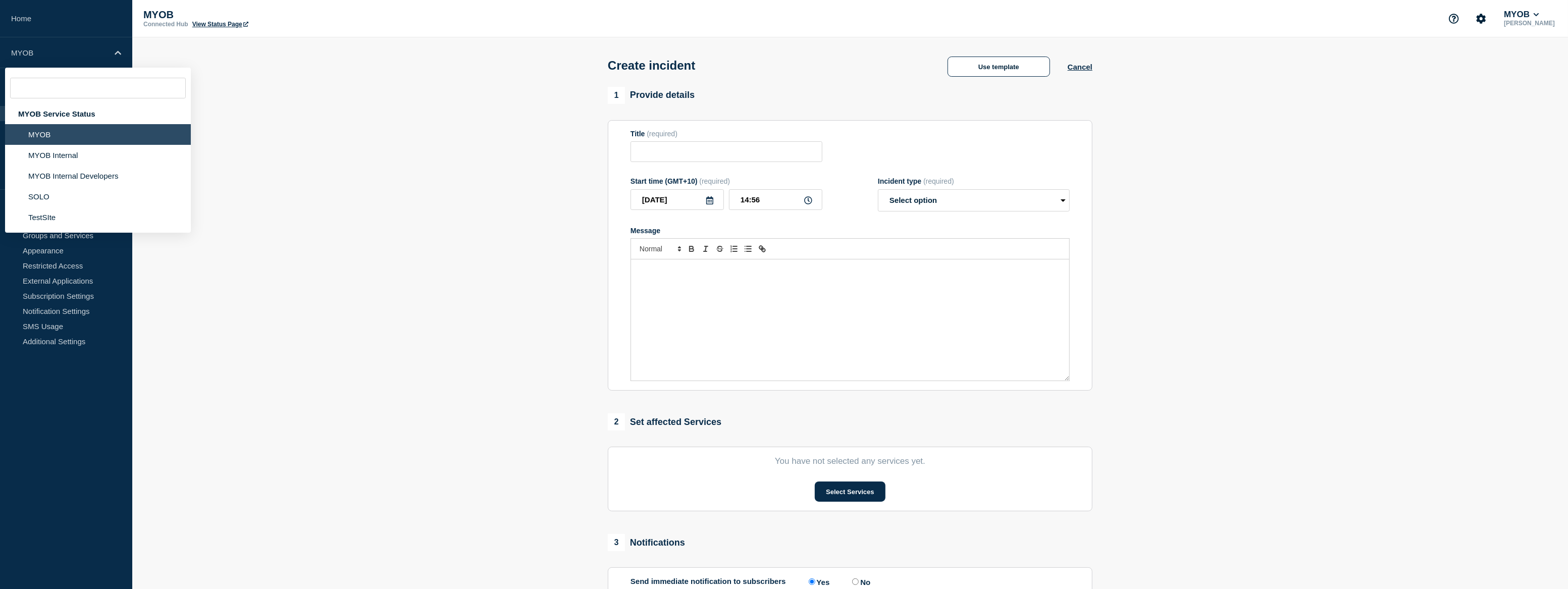
click at [35, 134] on li "MYOB" at bounding box center [98, 134] width 186 height 21
click at [446, 117] on section "1 Provide details Title (required) Start time (GMT+10) (required) 2025-09-30 14…" at bounding box center [851, 376] width 1436 height 578
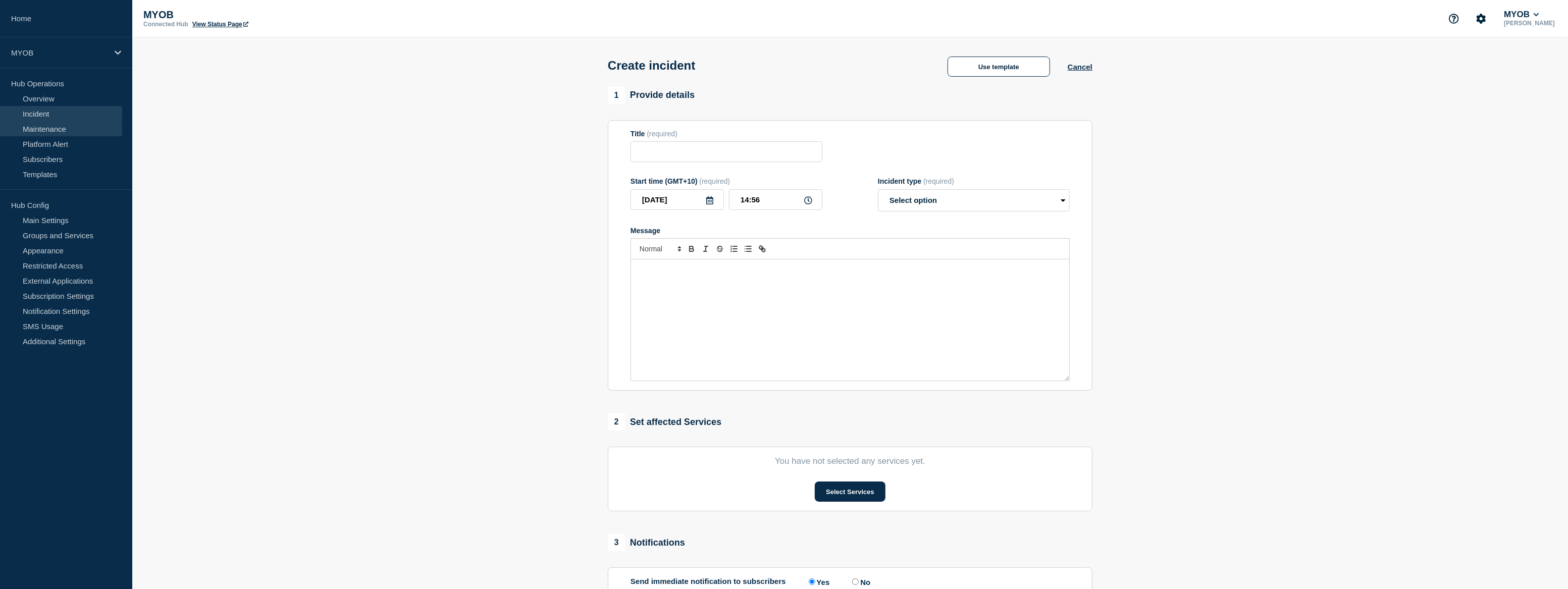
click at [49, 129] on link "Maintenance" at bounding box center [61, 129] width 122 height 15
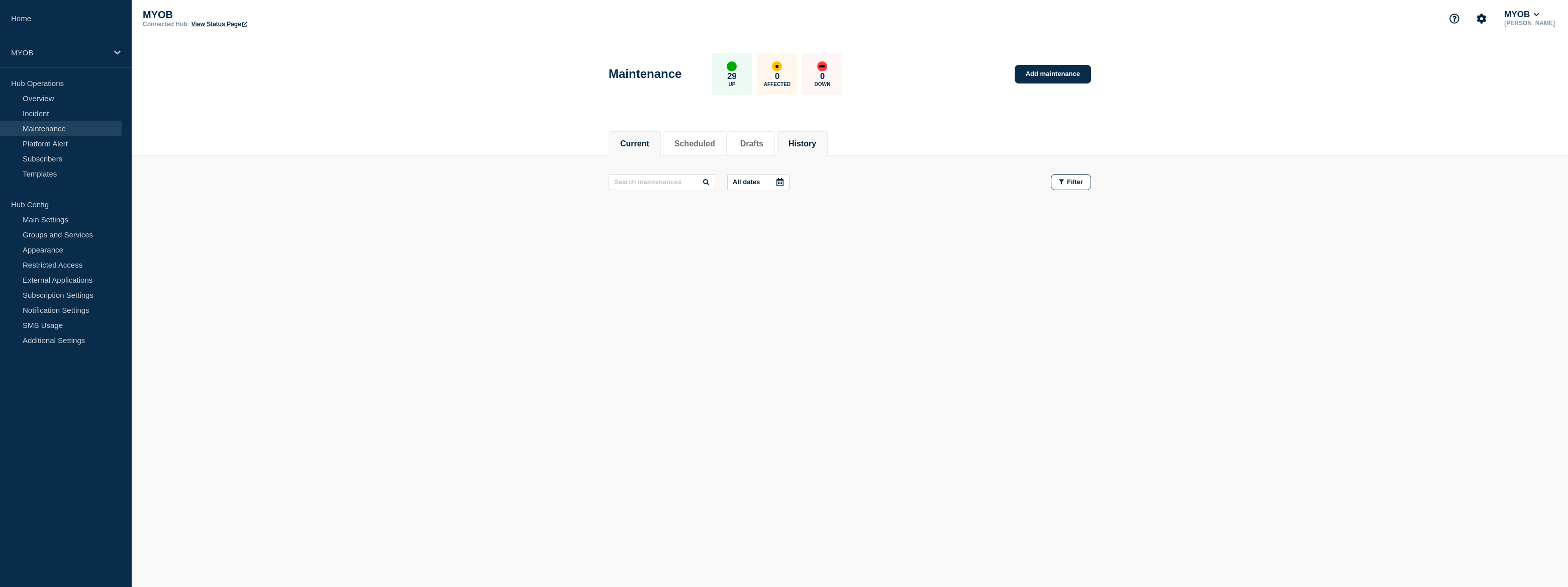
click at [815, 146] on button "History" at bounding box center [802, 144] width 28 height 9
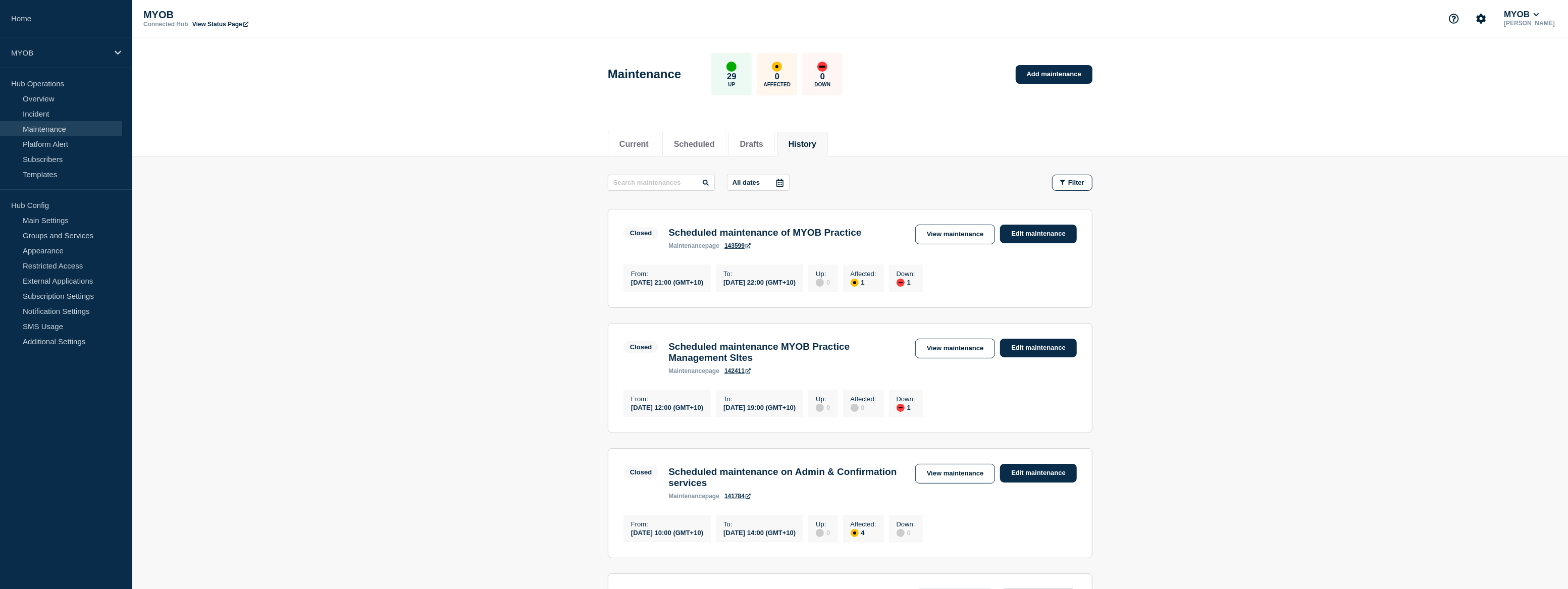
click at [760, 180] on p "All dates" at bounding box center [746, 182] width 27 height 8
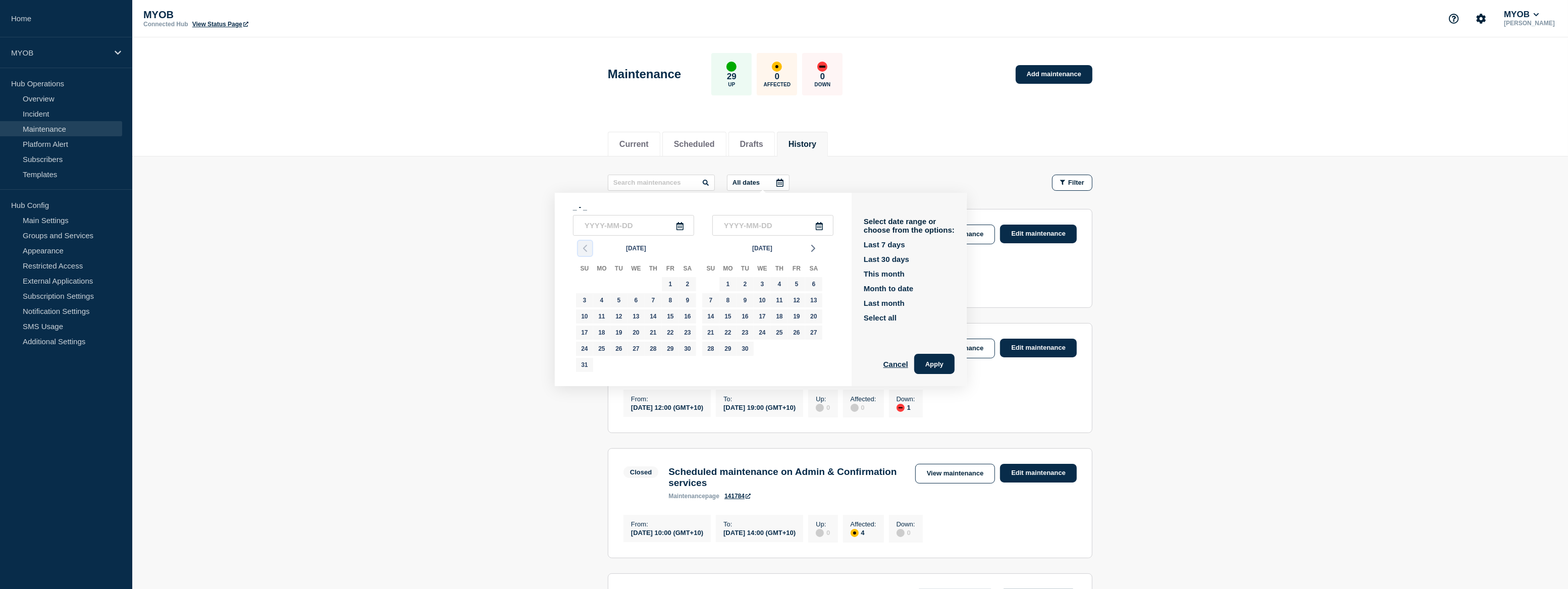
click at [587, 247] on icon "button" at bounding box center [585, 248] width 12 height 12
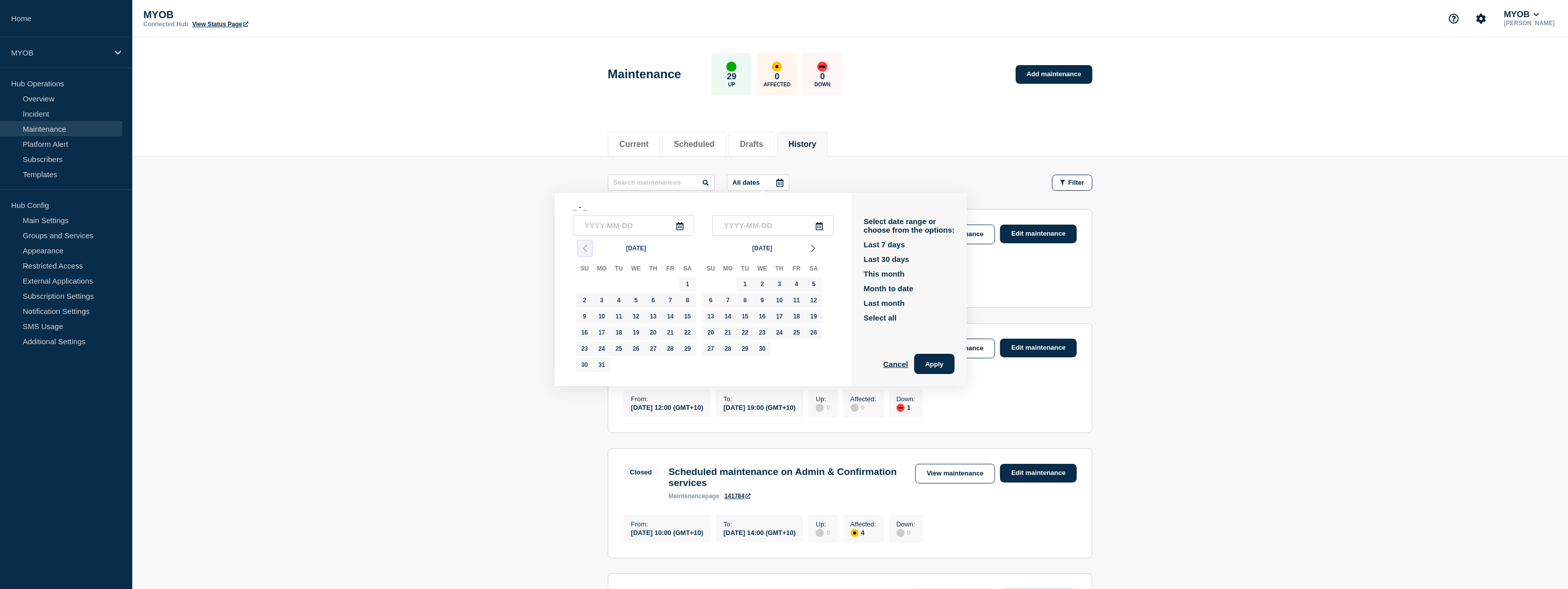
click at [587, 247] on icon "button" at bounding box center [585, 248] width 12 height 12
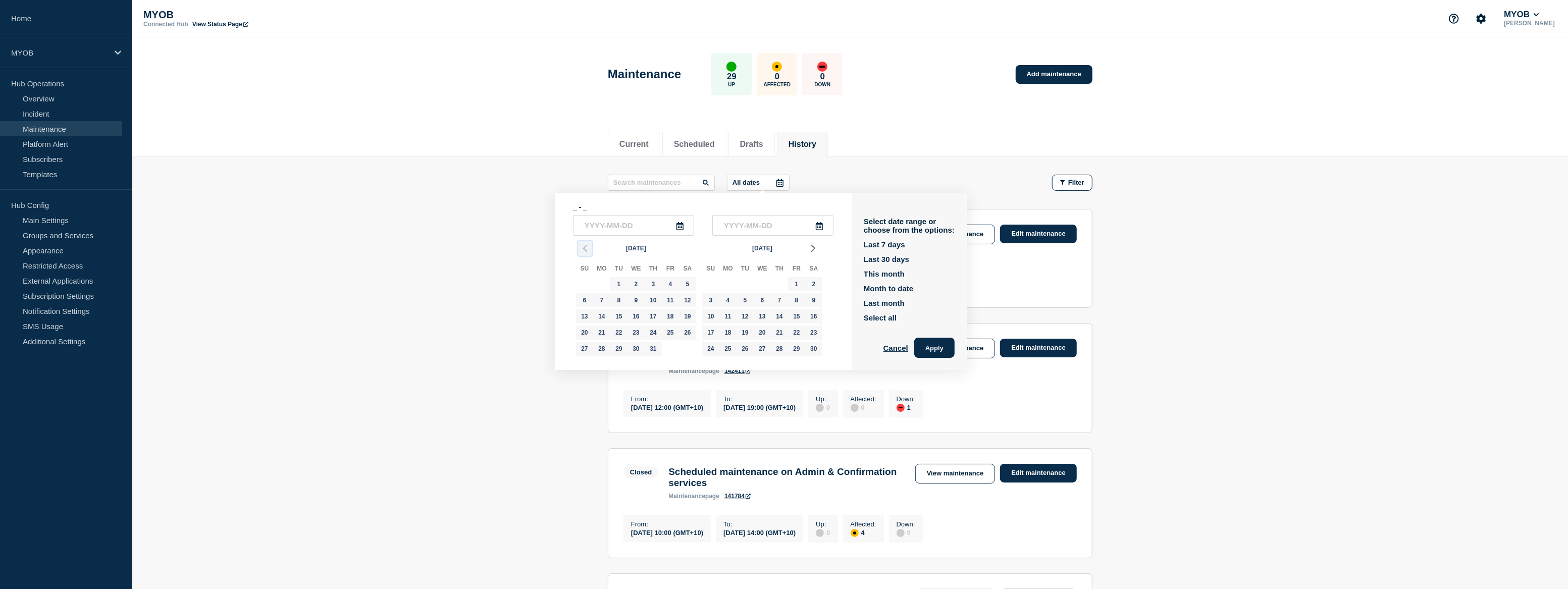
click at [587, 247] on icon "button" at bounding box center [585, 248] width 12 height 12
click at [584, 282] on div "1" at bounding box center [584, 284] width 14 height 14
type input "2024-09-01"
click at [600, 348] on div "30" at bounding box center [601, 348] width 14 height 14
type input "2024-09-30"
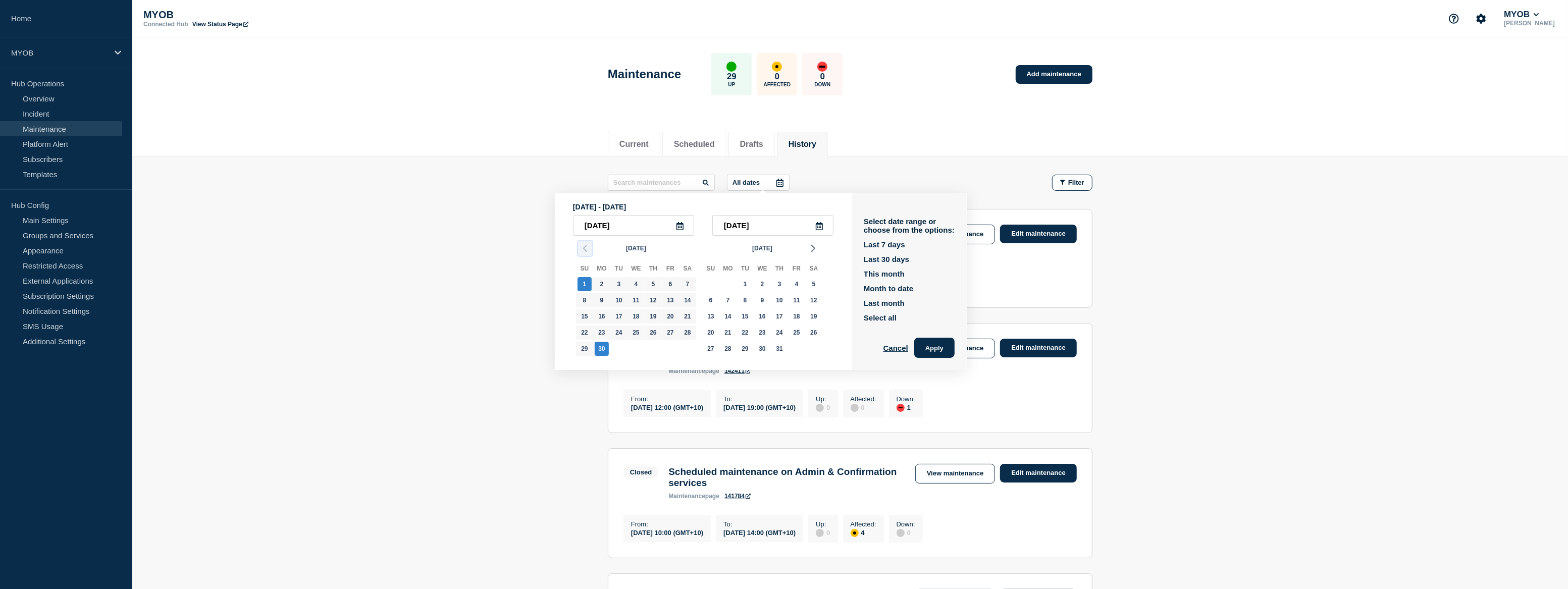
click at [582, 247] on icon "button" at bounding box center [585, 248] width 12 height 12
click at [657, 282] on div "1" at bounding box center [653, 284] width 14 height 14
type input "2024-08-01"
click at [729, 346] on div "30" at bounding box center [728, 348] width 14 height 14
type input "2024-09-30"
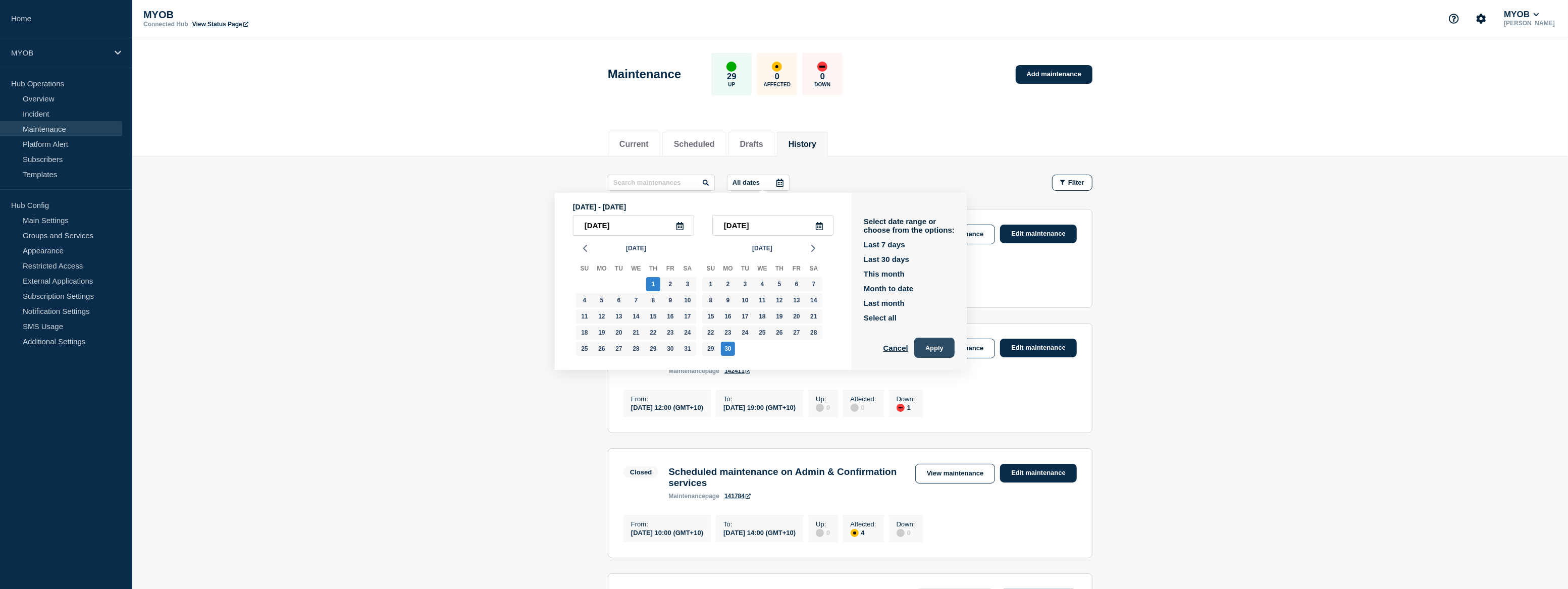
click at [942, 344] on button "Apply" at bounding box center [935, 348] width 41 height 20
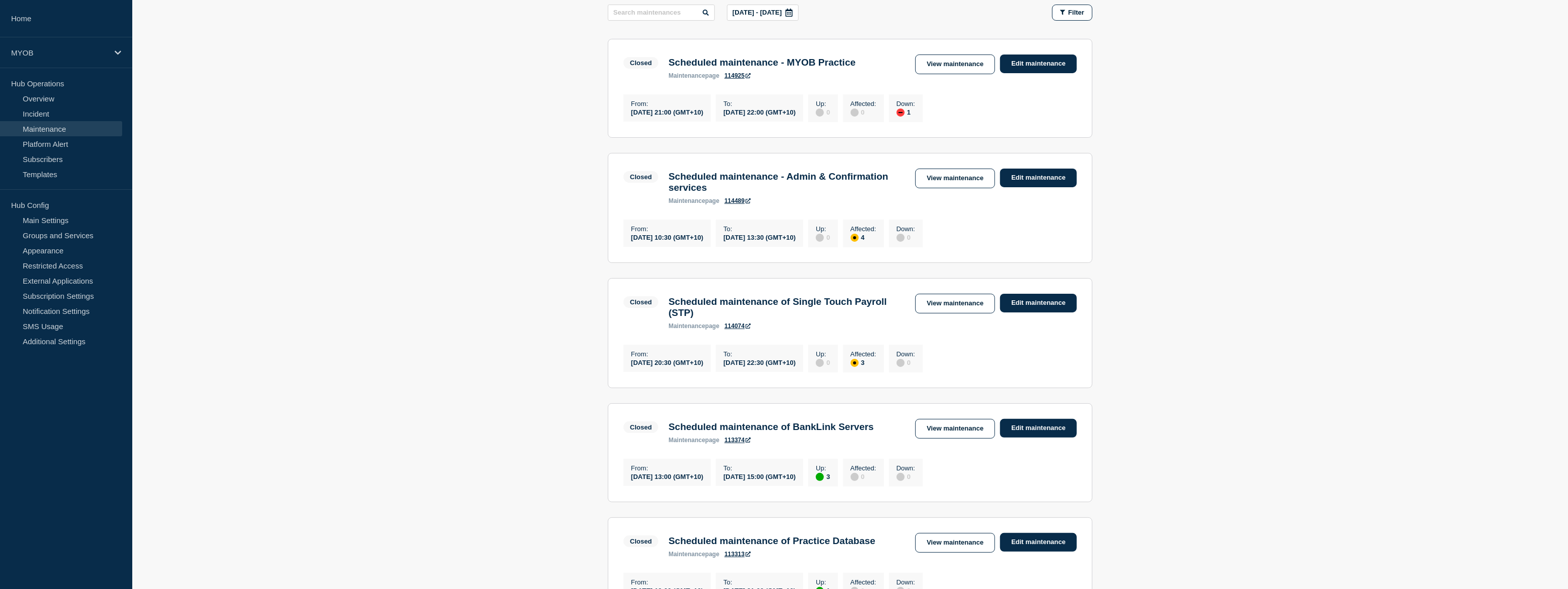
scroll to position [142, 0]
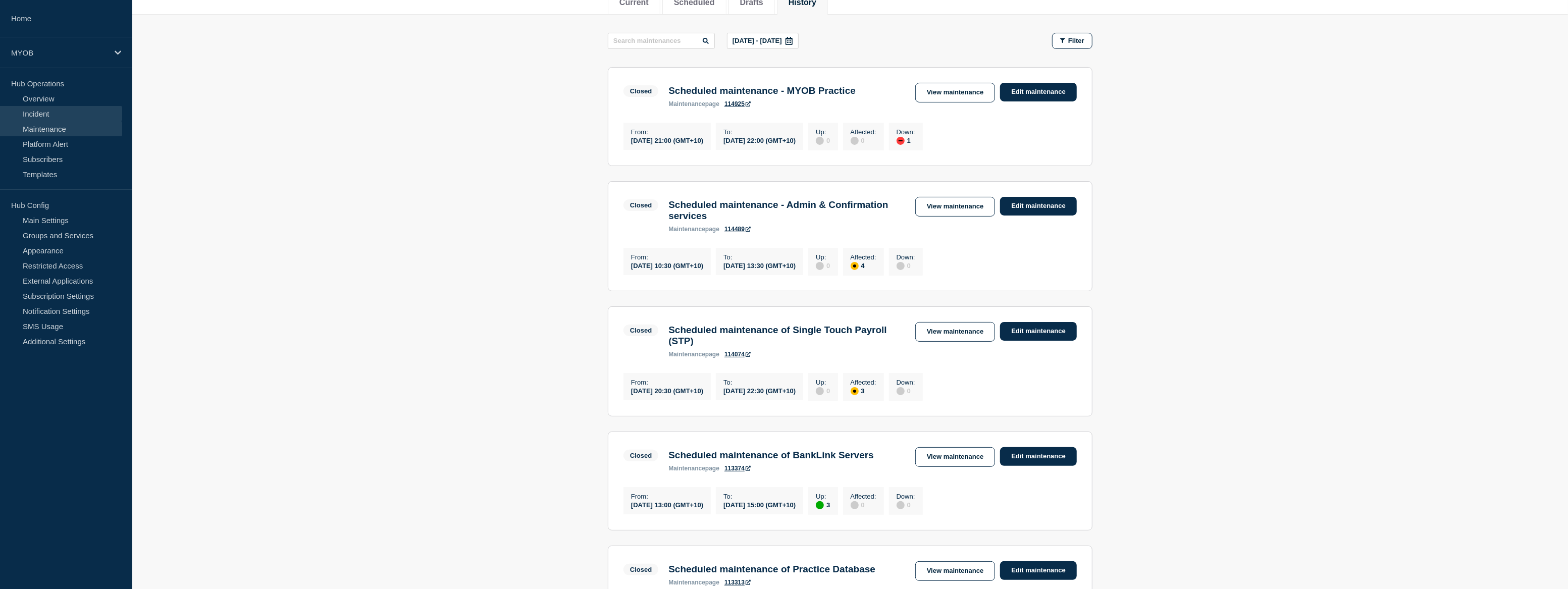
click at [41, 110] on link "Incident" at bounding box center [61, 113] width 122 height 15
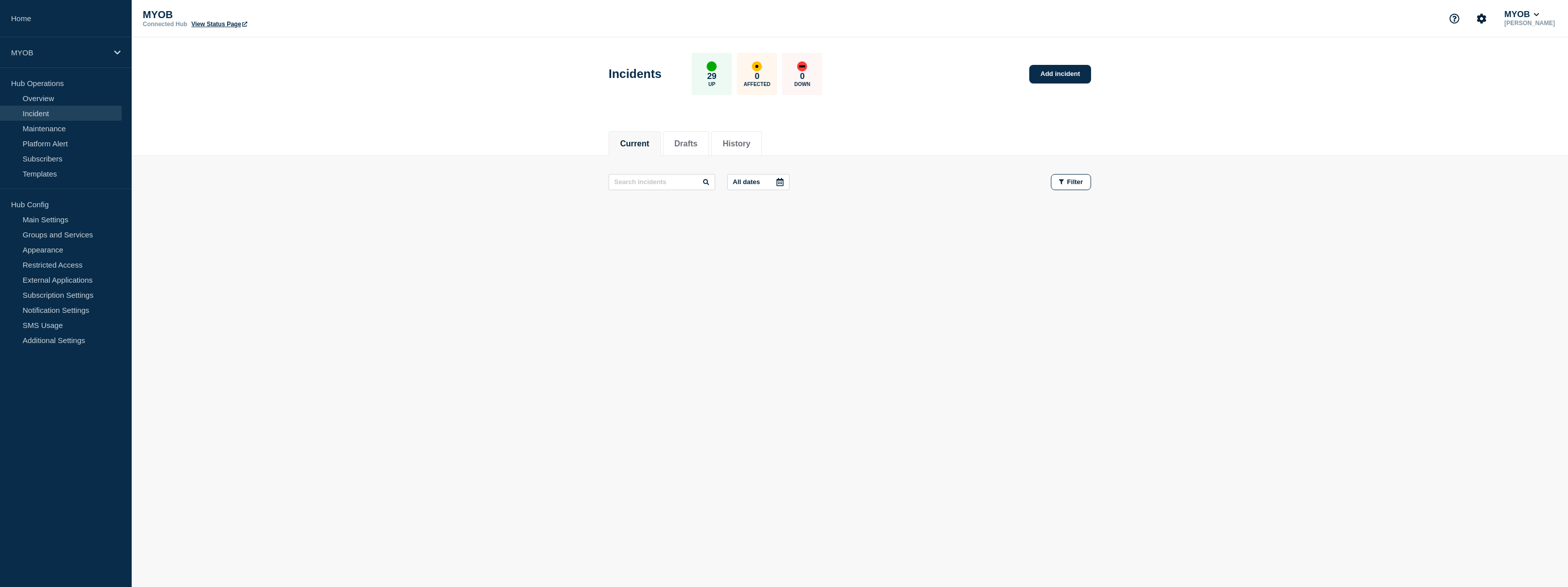
click at [783, 180] on icon at bounding box center [780, 182] width 7 height 8
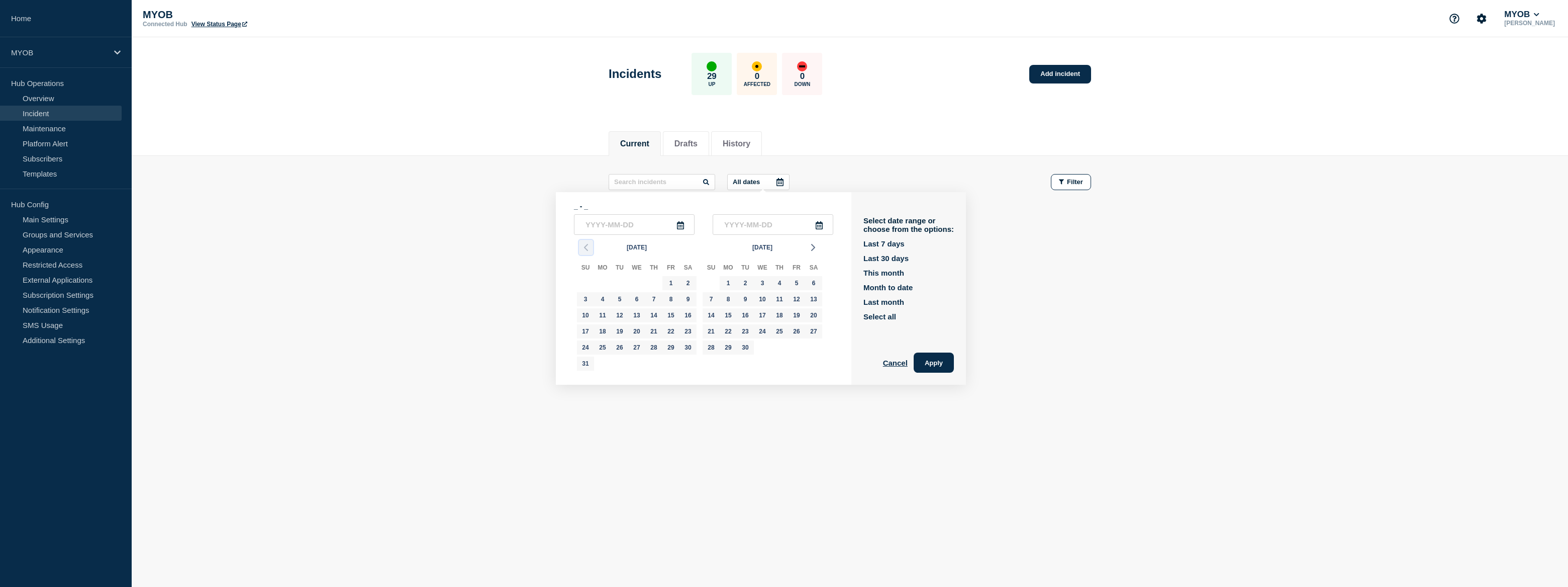
click at [582, 247] on icon "button" at bounding box center [585, 247] width 12 height 12
click at [582, 247] on icon "button" at bounding box center [585, 247] width 12 height 12
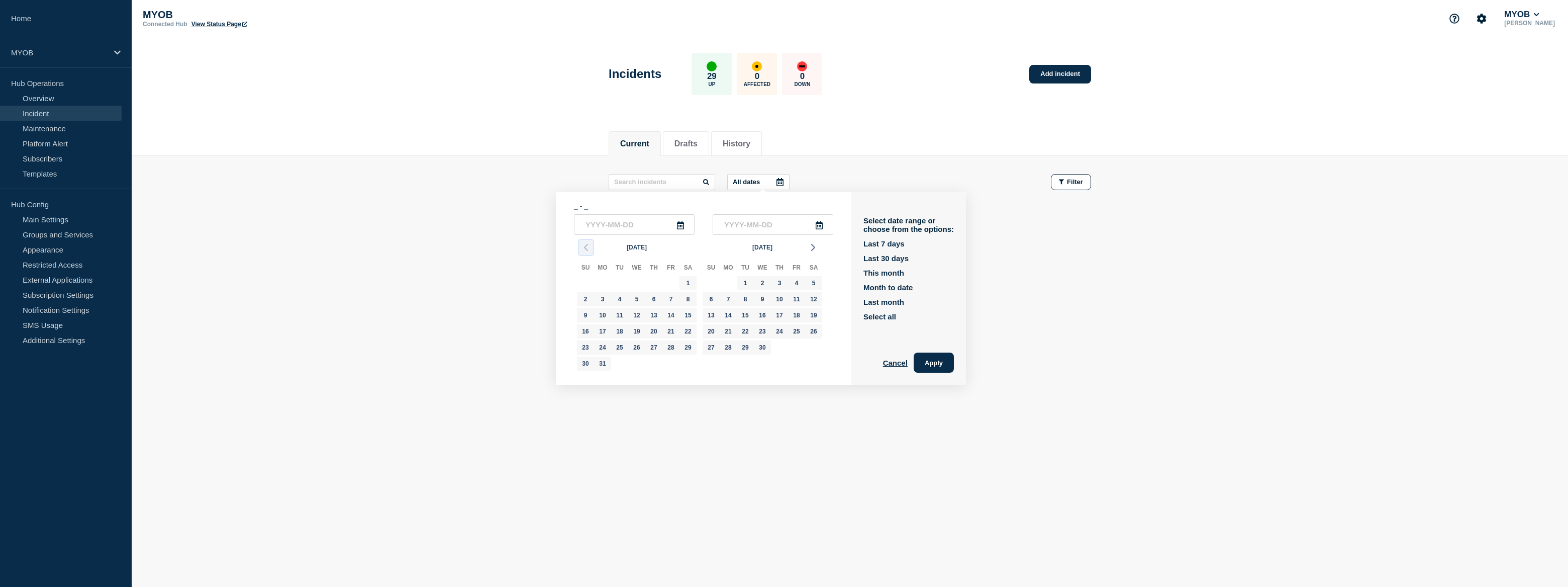
click at [582, 247] on icon "button" at bounding box center [585, 247] width 12 height 12
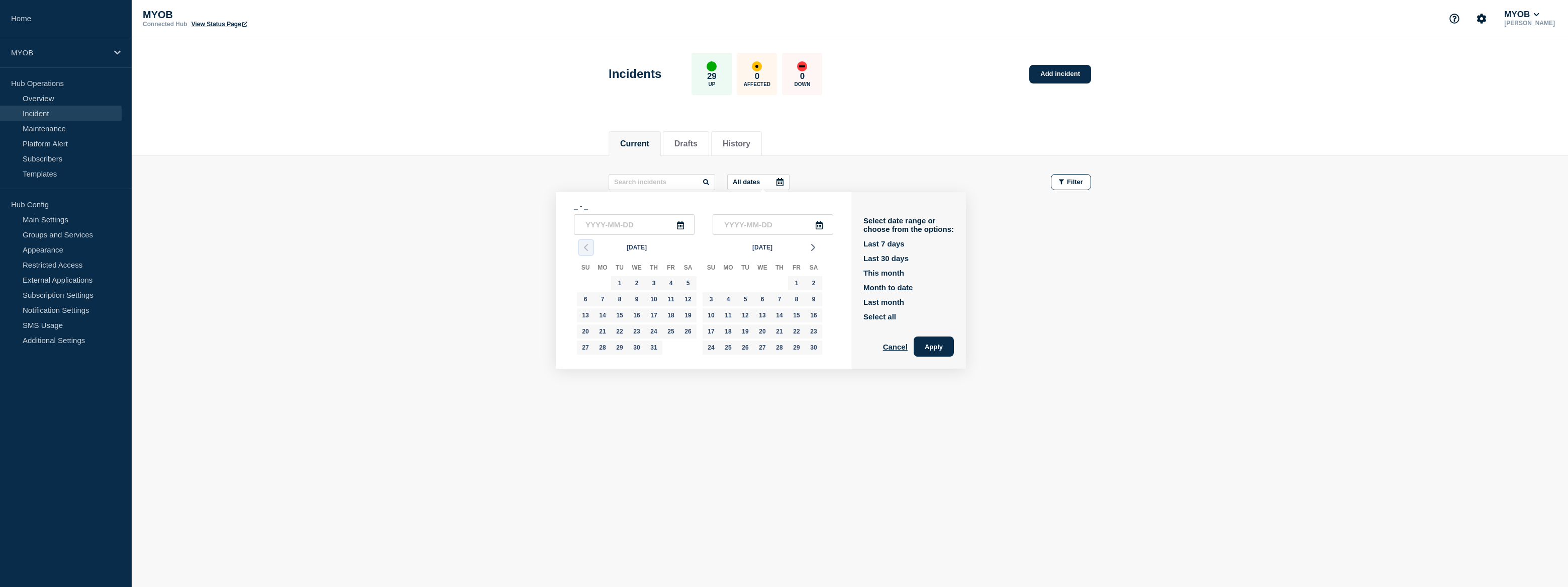
click at [582, 247] on icon "button" at bounding box center [585, 247] width 12 height 12
click at [656, 280] on div "1" at bounding box center [653, 283] width 14 height 14
type input "2024-08-01"
click at [731, 348] on div "30" at bounding box center [728, 347] width 14 height 14
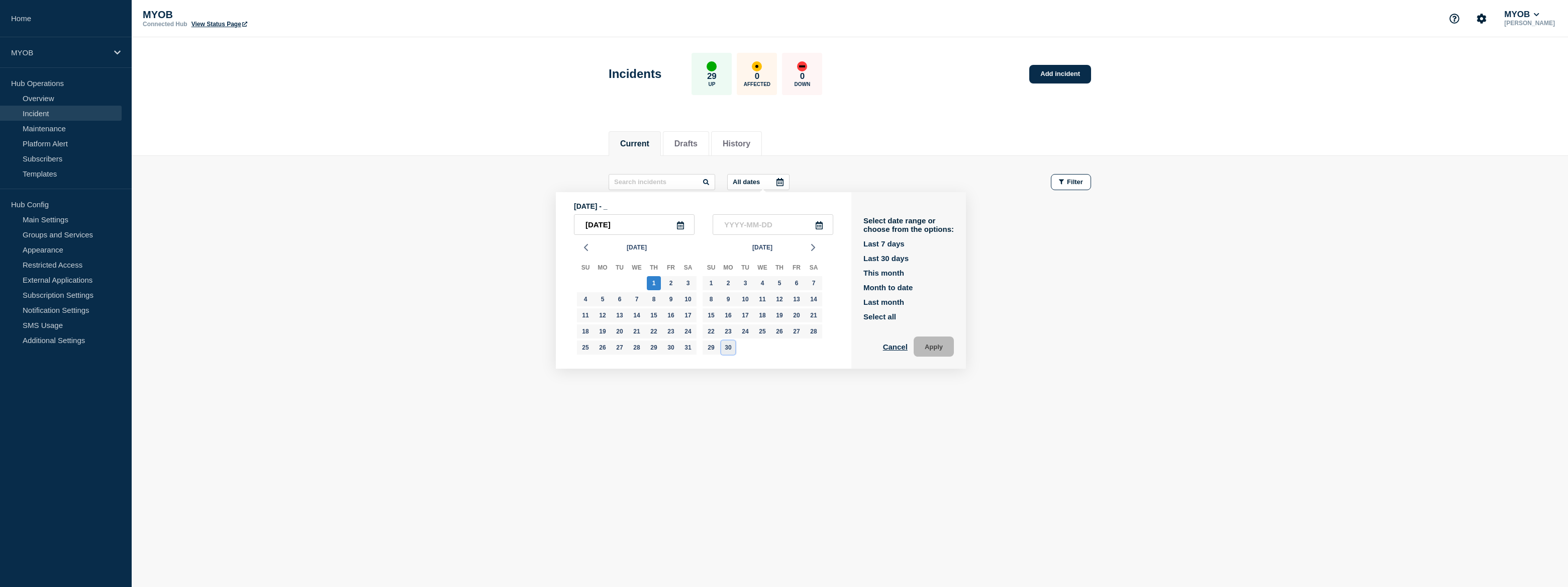
type input "2024-09-30"
click at [933, 347] on button "Apply" at bounding box center [933, 347] width 40 height 20
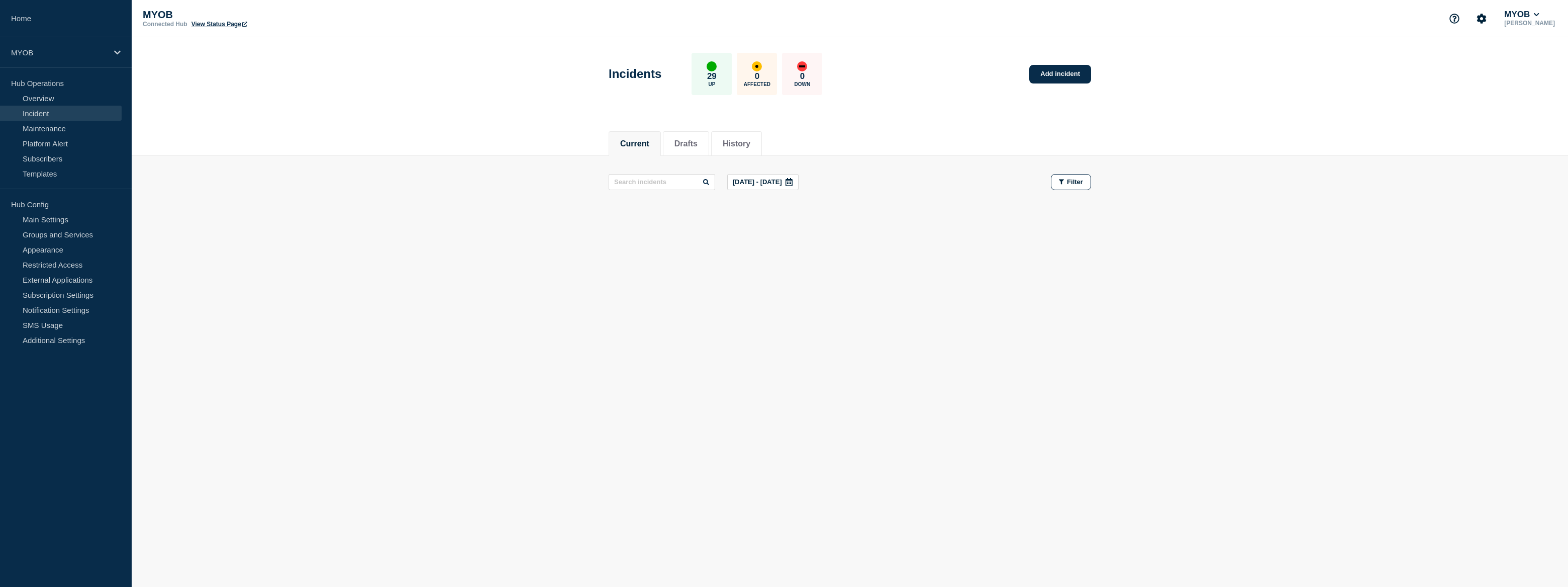
click at [912, 188] on div "Aug, 1 2024 - Sep, 30 2024 Filter" at bounding box center [850, 182] width 483 height 16
click at [750, 146] on button "History" at bounding box center [737, 144] width 28 height 9
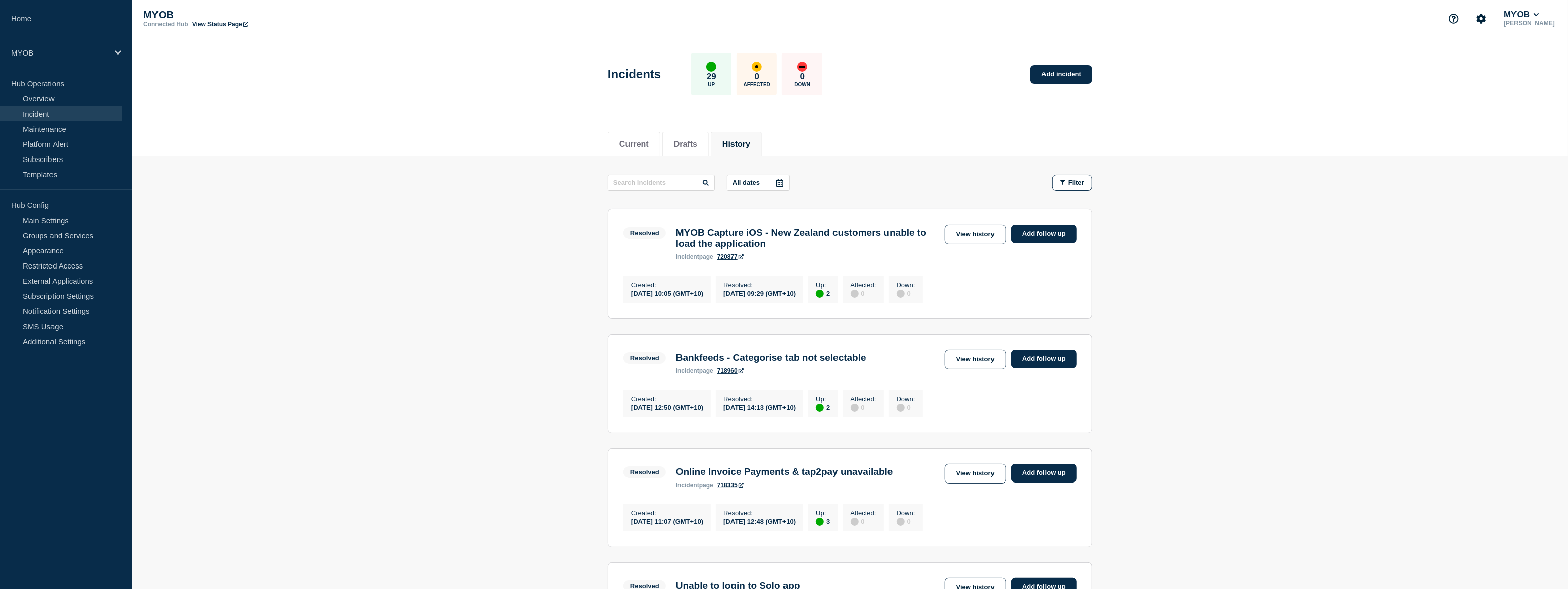
click at [784, 182] on icon at bounding box center [780, 182] width 8 height 8
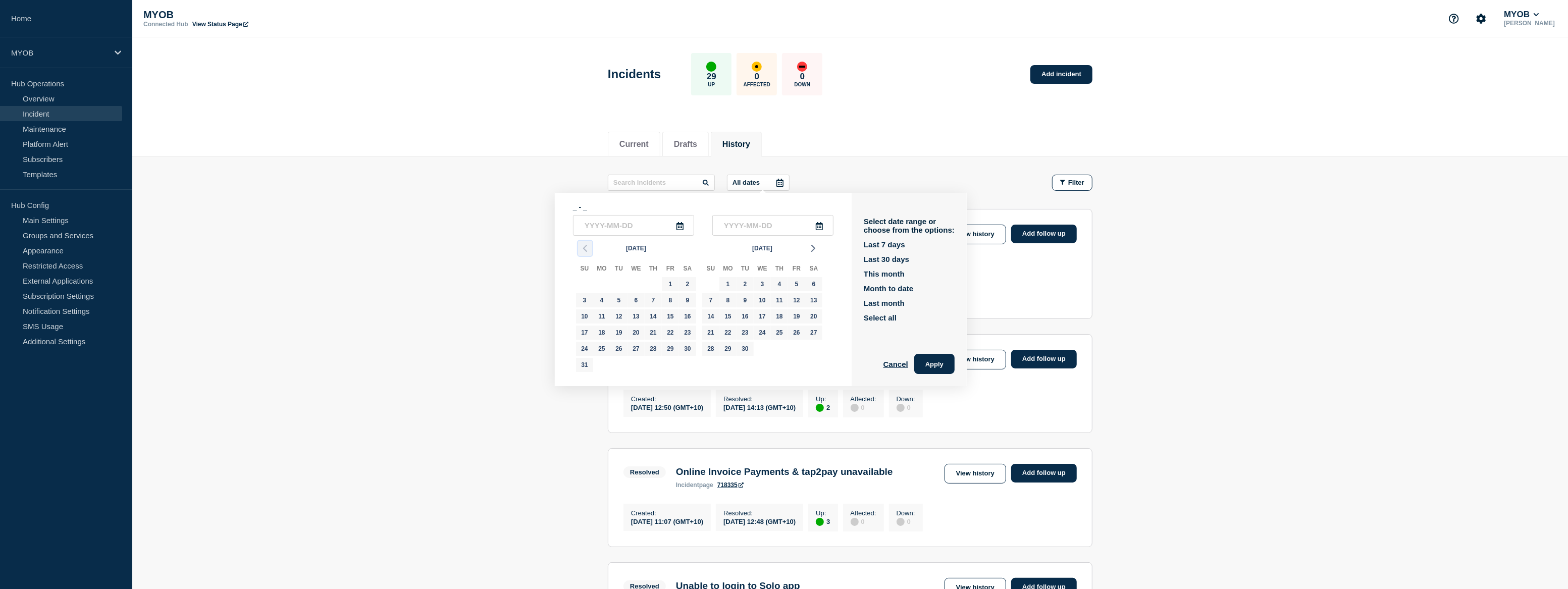
click at [582, 248] on icon "button" at bounding box center [585, 248] width 12 height 12
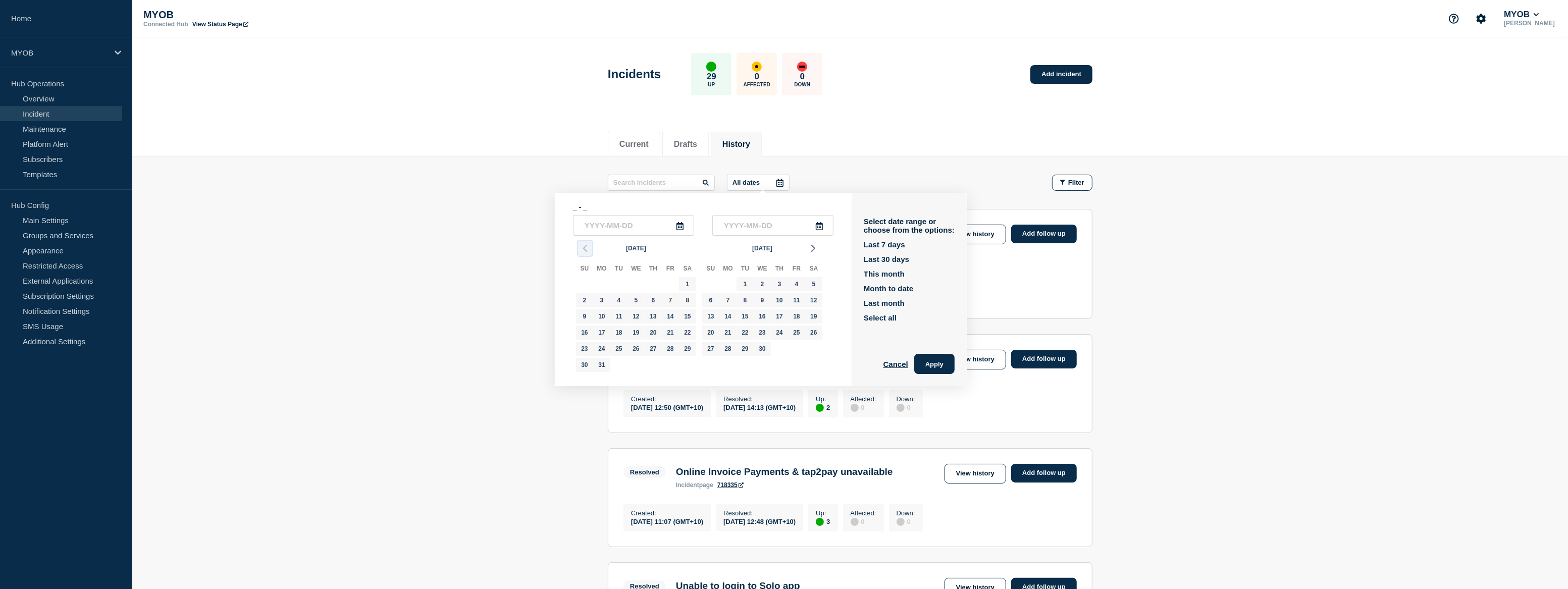
click at [582, 248] on icon "button" at bounding box center [585, 248] width 12 height 12
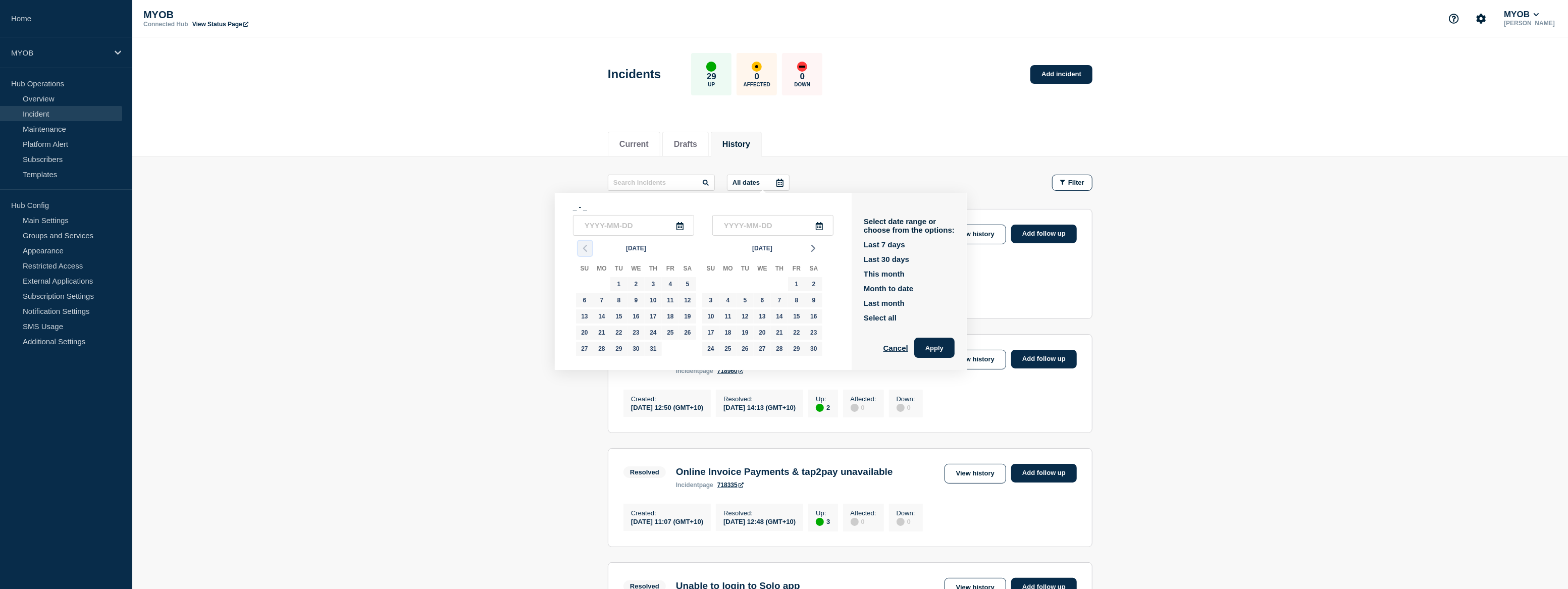
click at [582, 248] on icon "button" at bounding box center [585, 248] width 12 height 12
click at [650, 282] on div "1" at bounding box center [653, 284] width 14 height 14
type input "2024-08-01"
click at [731, 346] on div "30" at bounding box center [728, 348] width 14 height 14
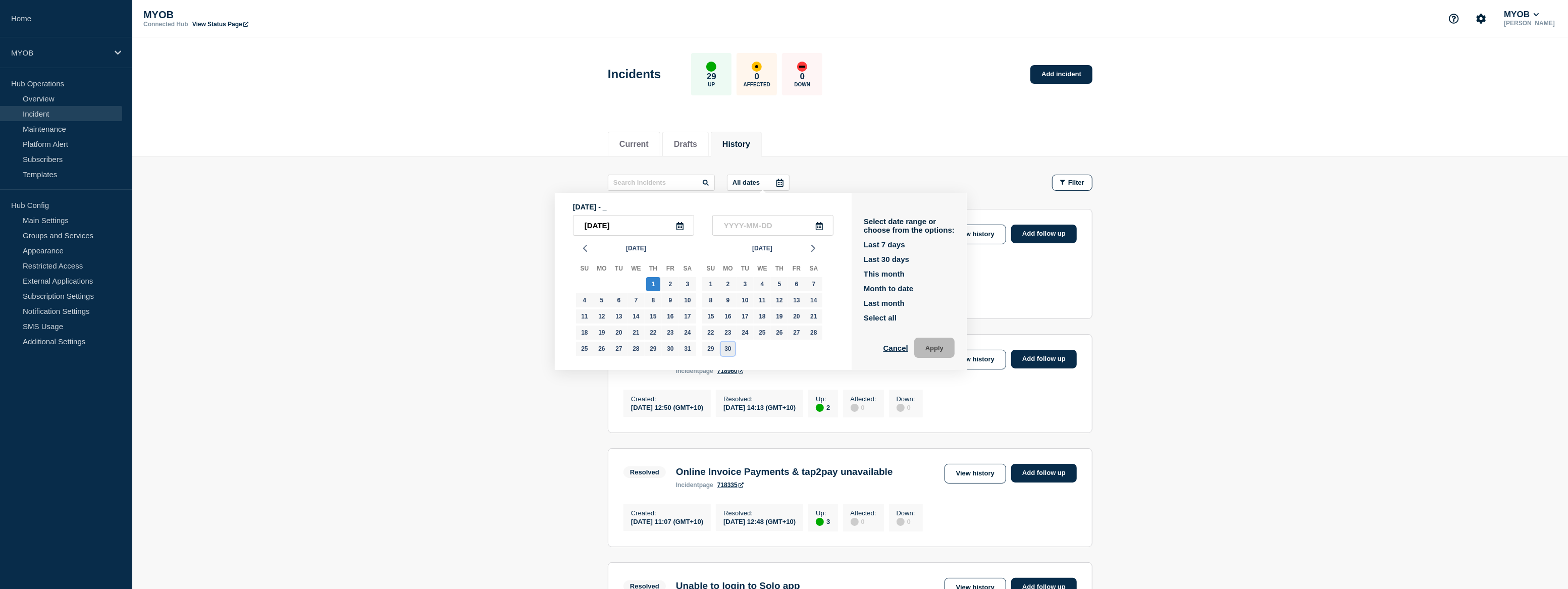
type input "2024-09-30"
click at [949, 344] on button "Apply" at bounding box center [935, 348] width 41 height 20
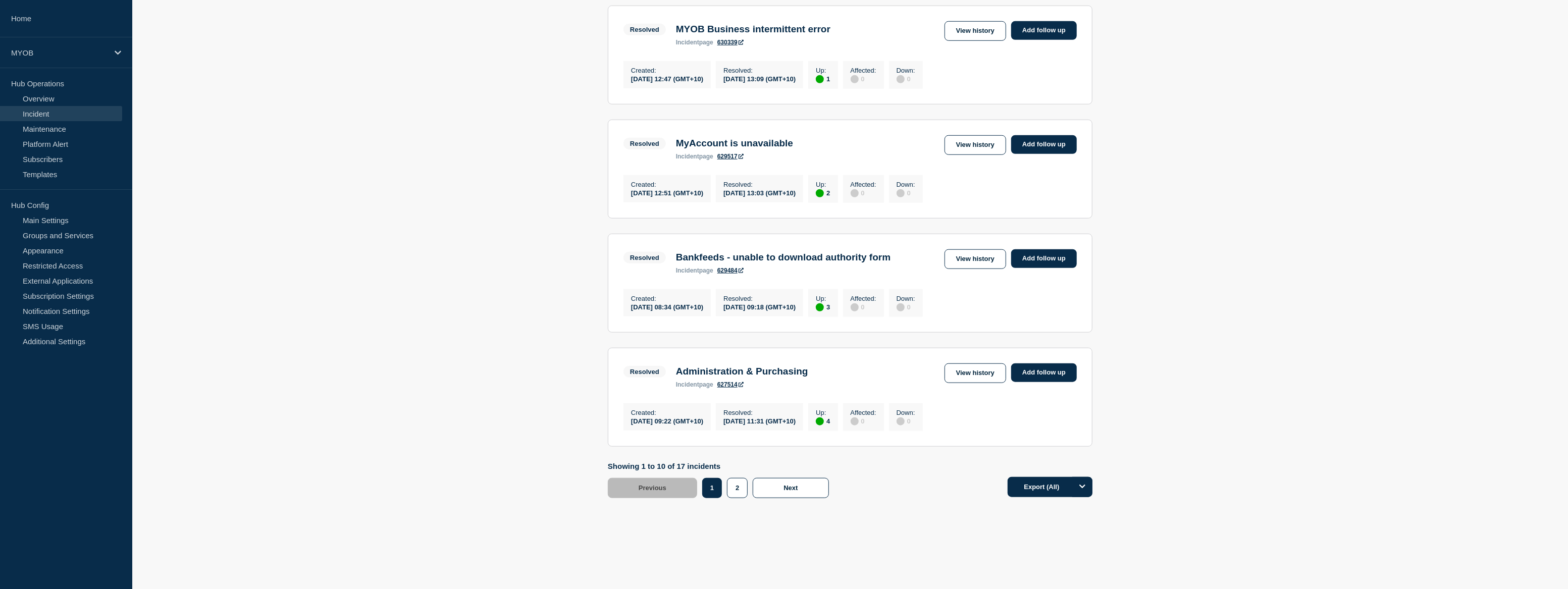
scroll to position [954, 0]
click at [733, 489] on button "2" at bounding box center [737, 488] width 21 height 20
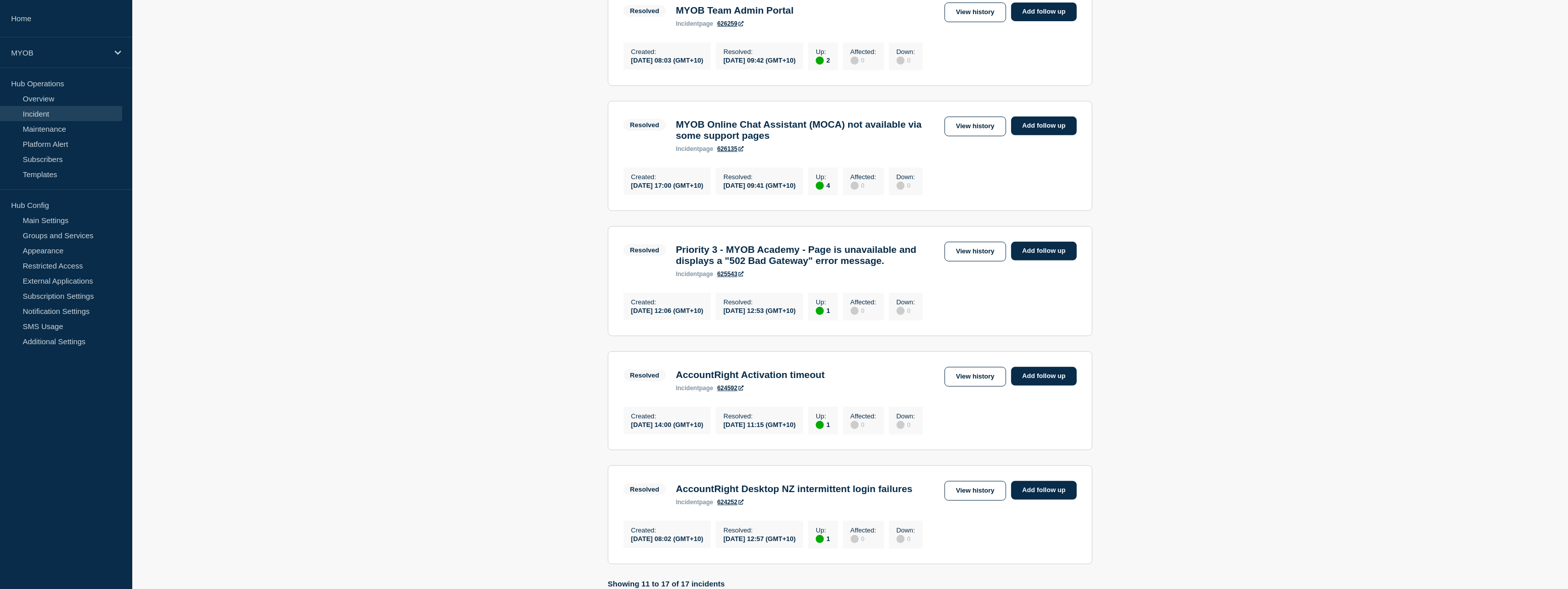
scroll to position [618, 0]
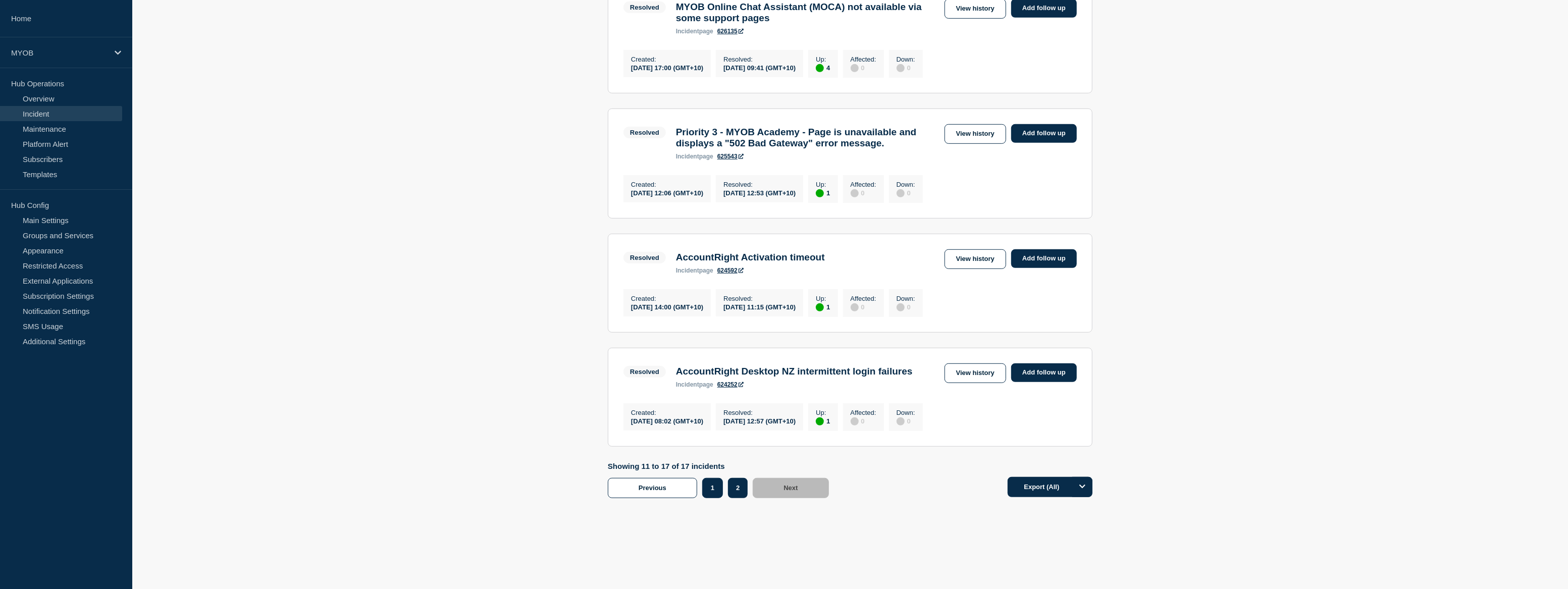
click at [712, 490] on button "1" at bounding box center [712, 488] width 21 height 20
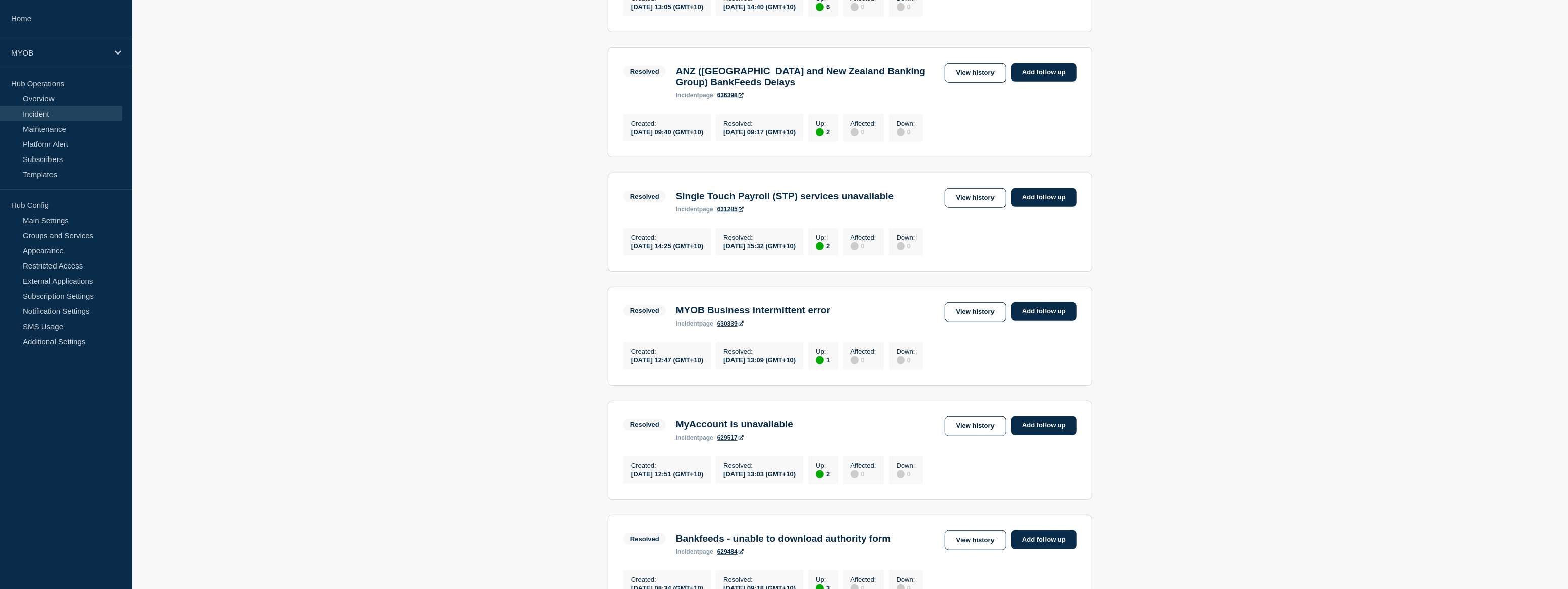
click at [831, 316] on h3 "MYOB Business intermittent error" at bounding box center [754, 310] width 155 height 11
click at [974, 322] on link "View history" at bounding box center [975, 312] width 61 height 20
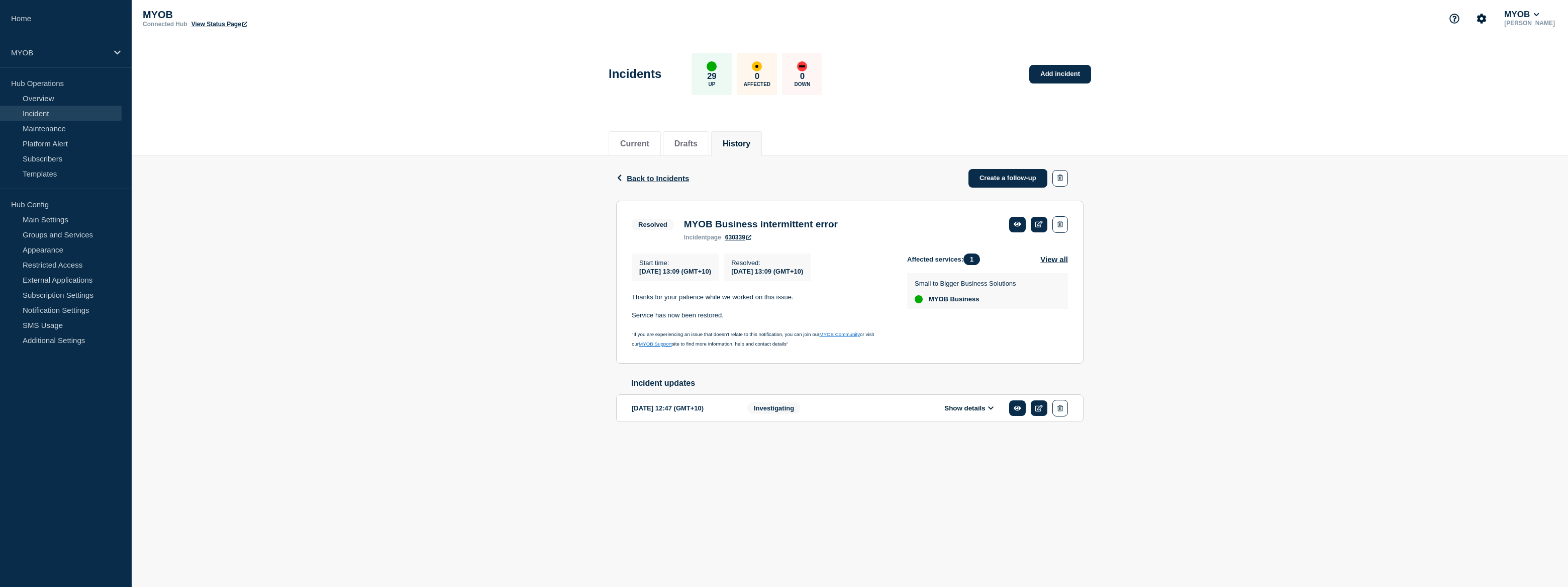
click at [977, 412] on button "Show details" at bounding box center [969, 408] width 56 height 9
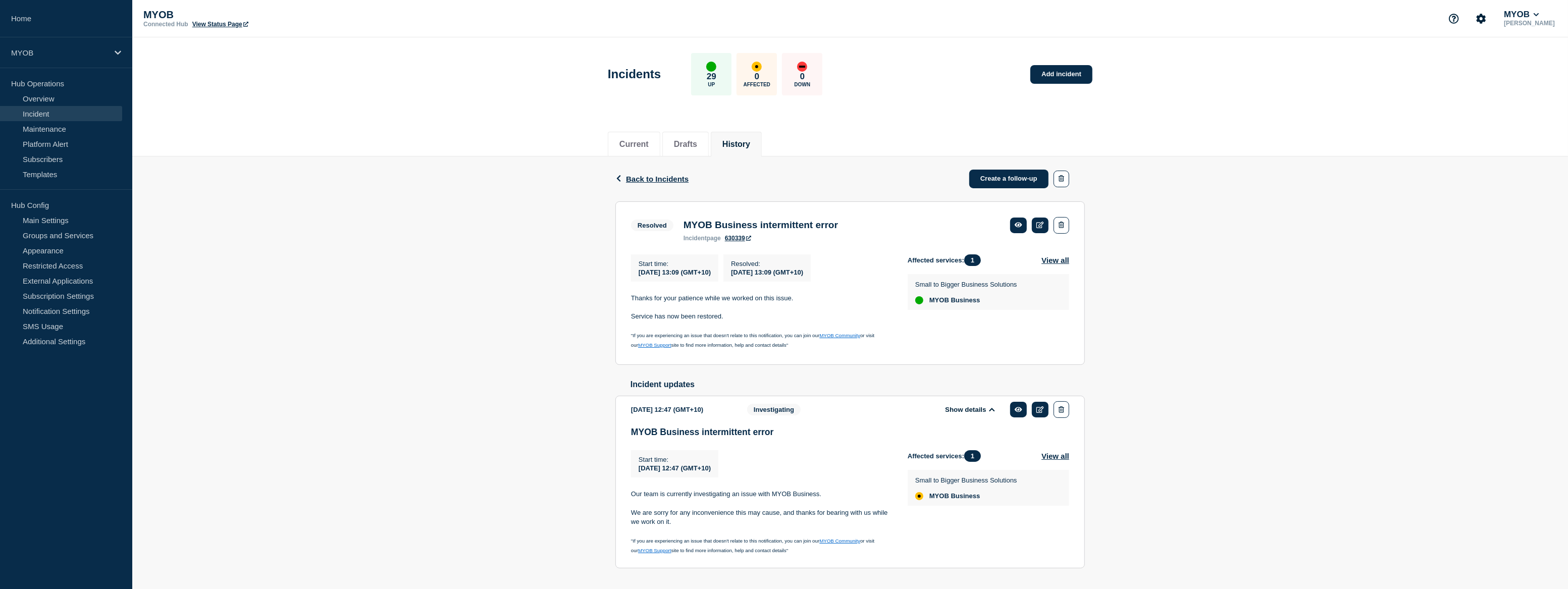
click at [1283, 468] on div "Back Back to Incidents Create a follow-up Resolved MYOB Business intermittent e…" at bounding box center [851, 378] width 1436 height 444
